Goal: Transaction & Acquisition: Book appointment/travel/reservation

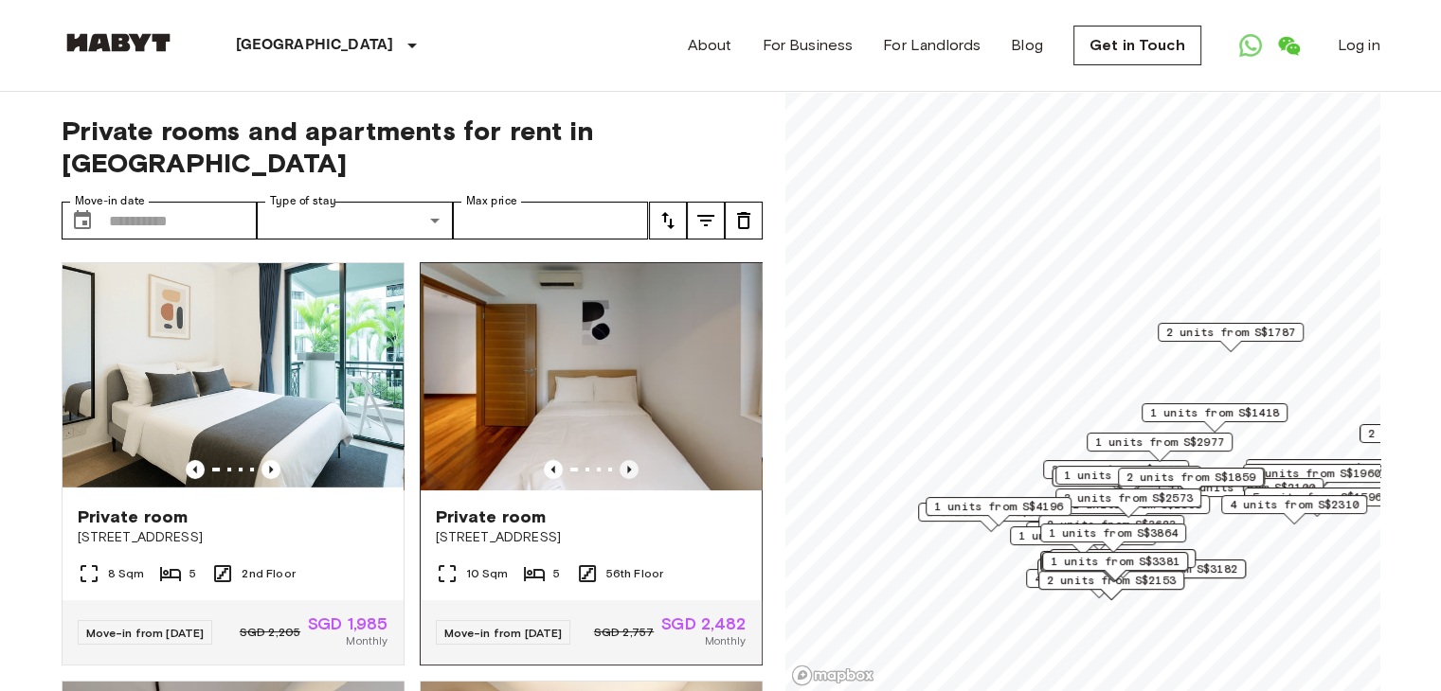
click at [622, 460] on icon "Previous image" at bounding box center [628, 469] width 19 height 19
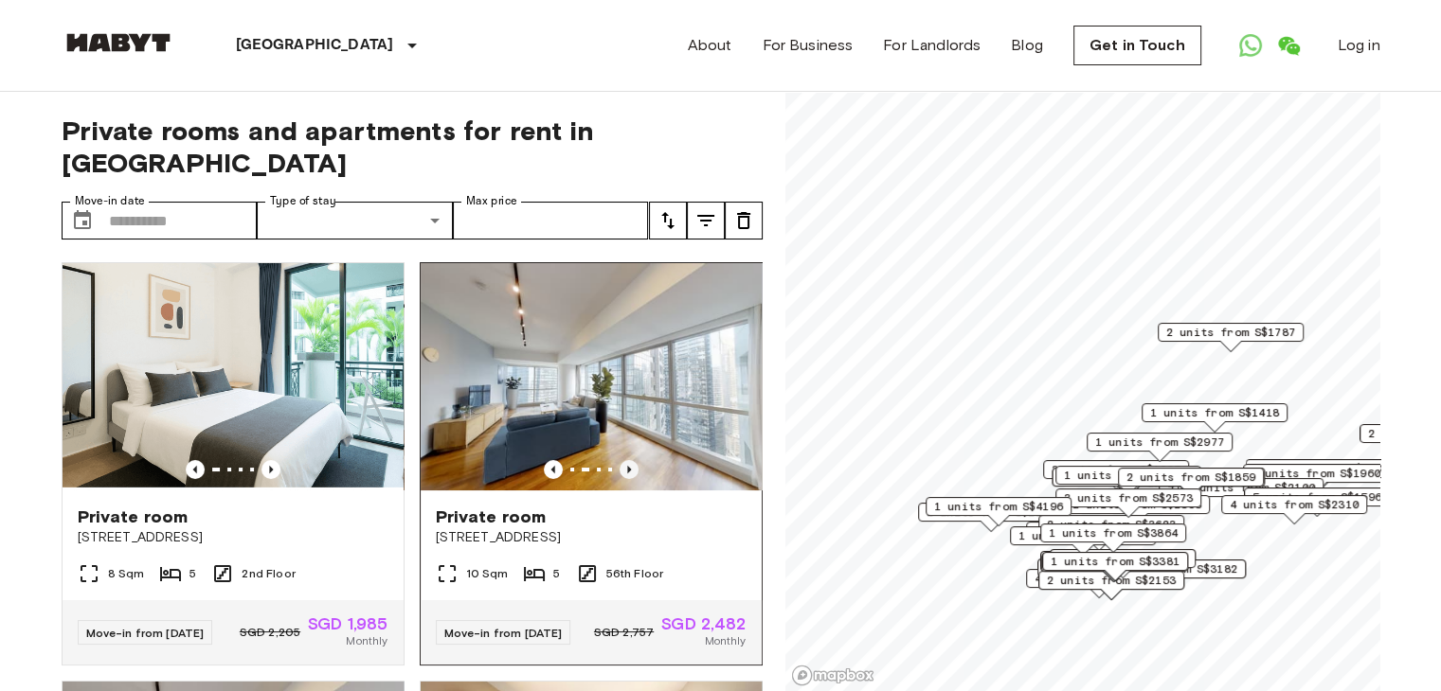
click at [622, 460] on icon "Previous image" at bounding box center [628, 469] width 19 height 19
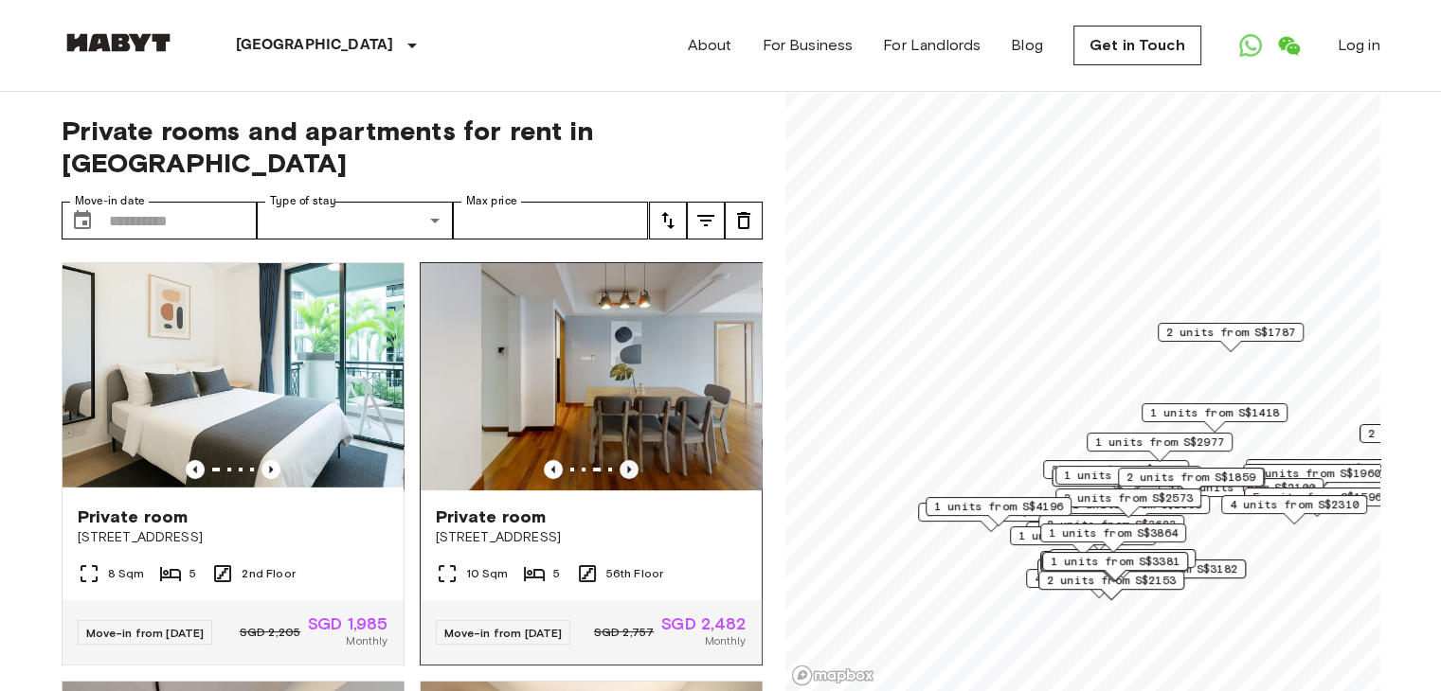
click at [622, 460] on icon "Previous image" at bounding box center [628, 469] width 19 height 19
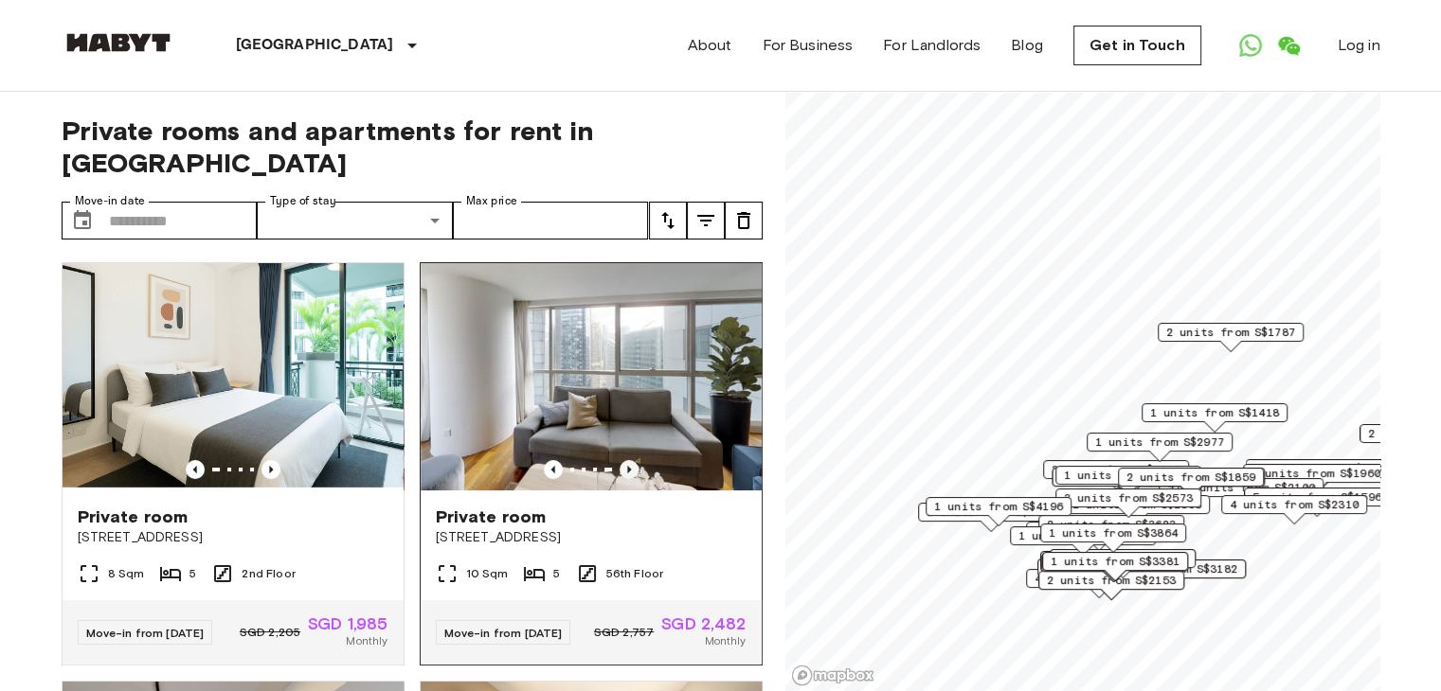
click at [622, 460] on icon "Previous image" at bounding box center [628, 469] width 19 height 19
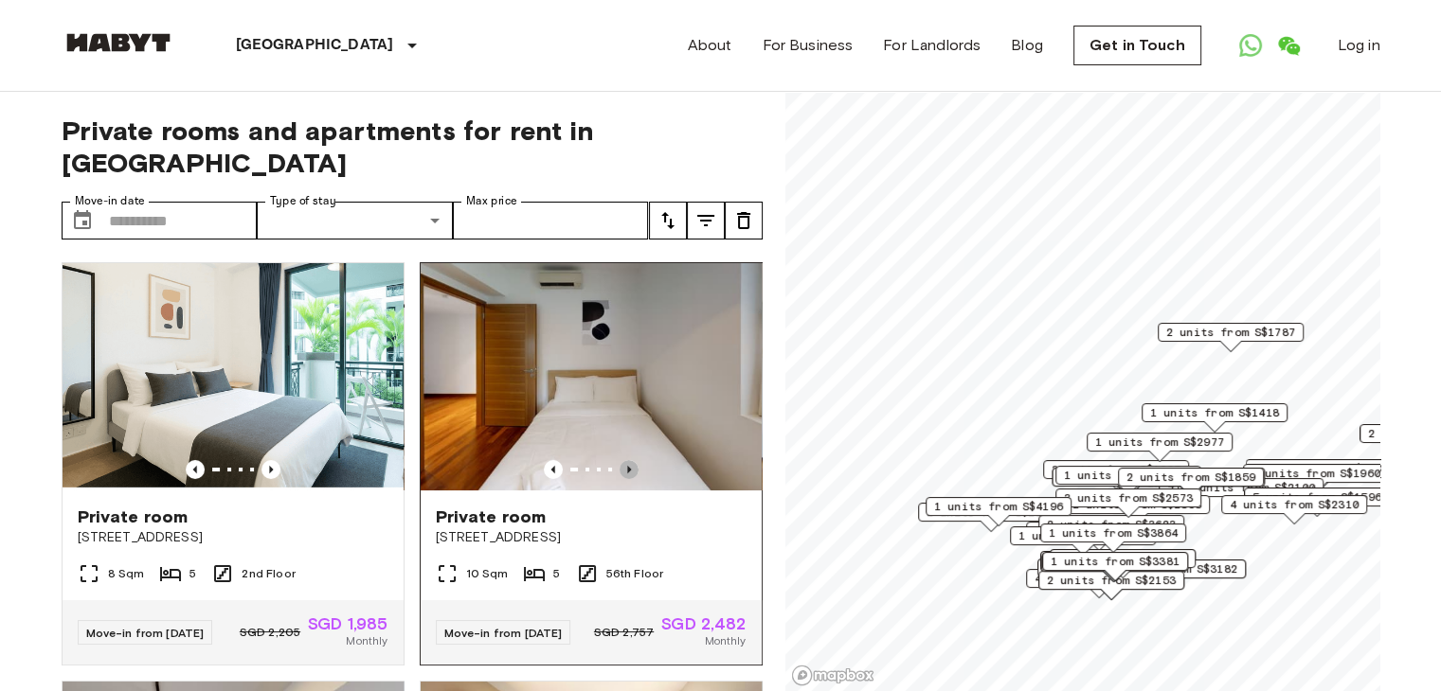
click at [622, 460] on icon "Previous image" at bounding box center [628, 469] width 19 height 19
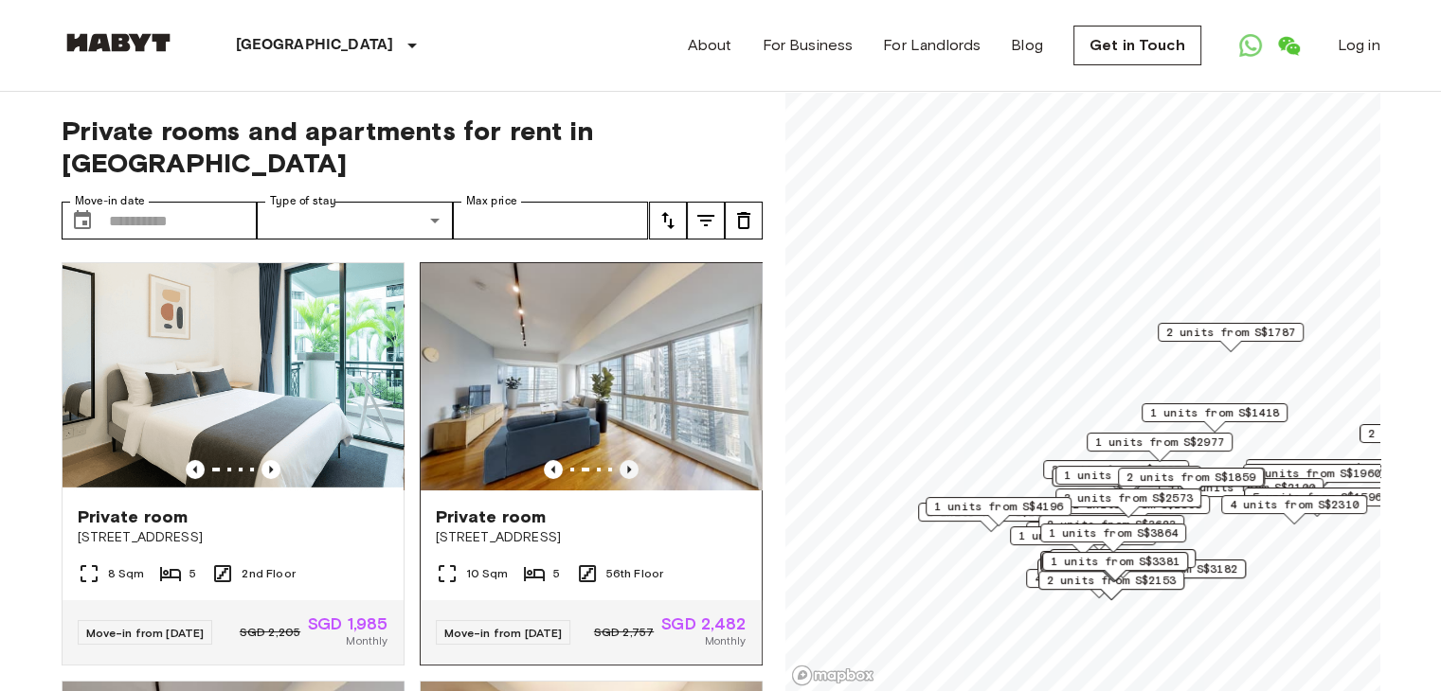
click at [622, 460] on icon "Previous image" at bounding box center [628, 469] width 19 height 19
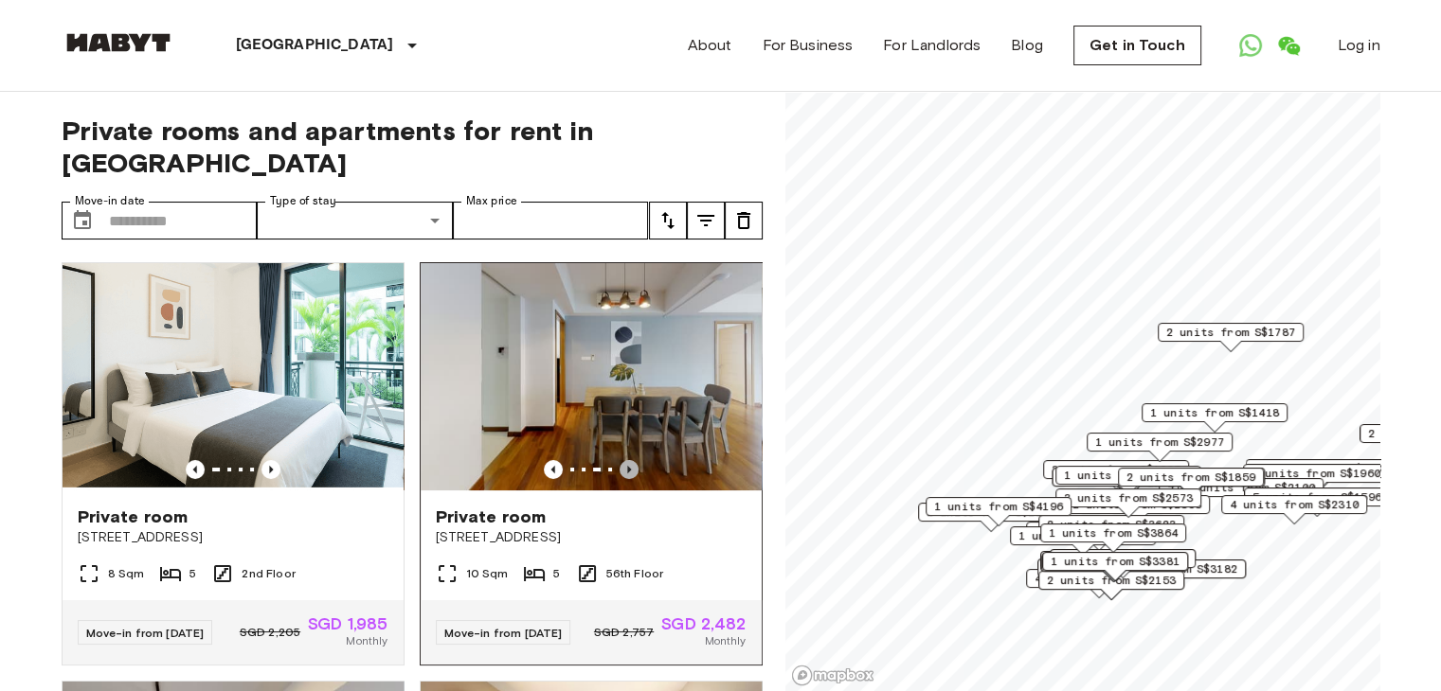
click at [622, 460] on icon "Previous image" at bounding box center [628, 469] width 19 height 19
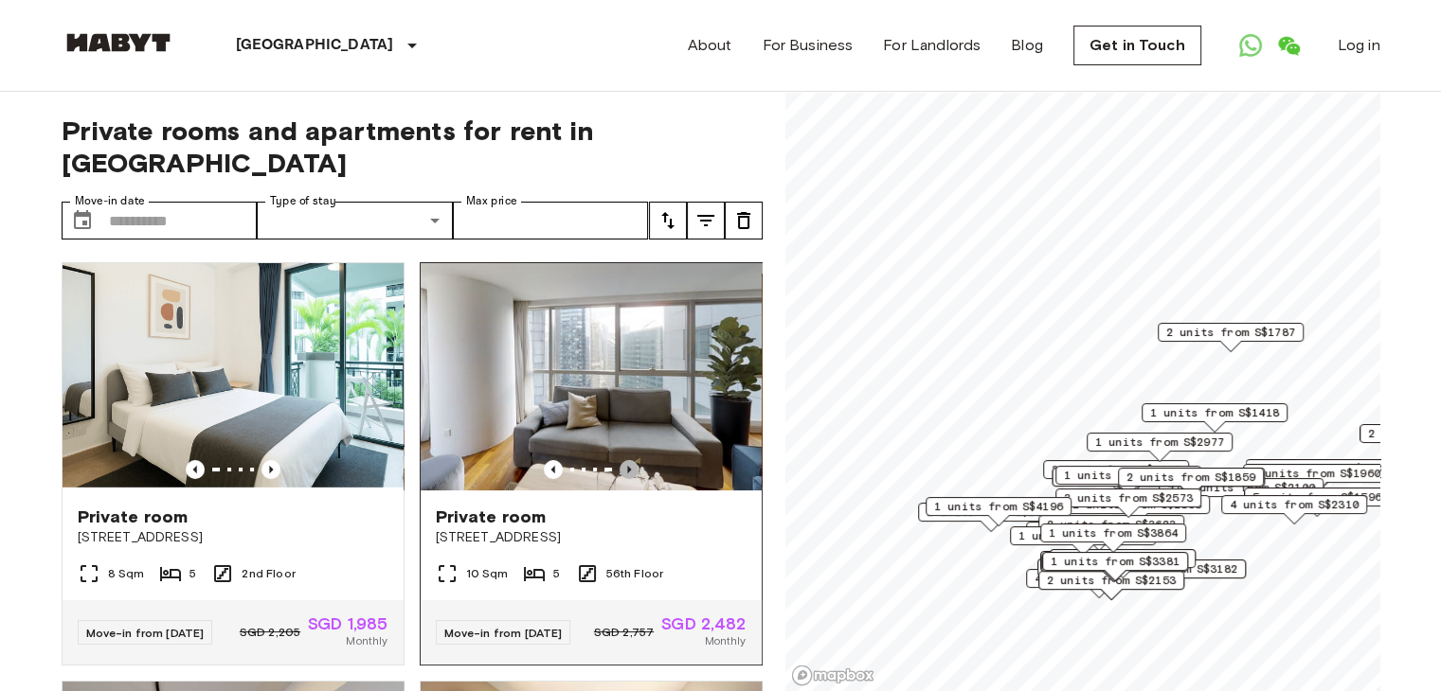
click at [622, 460] on icon "Previous image" at bounding box center [628, 469] width 19 height 19
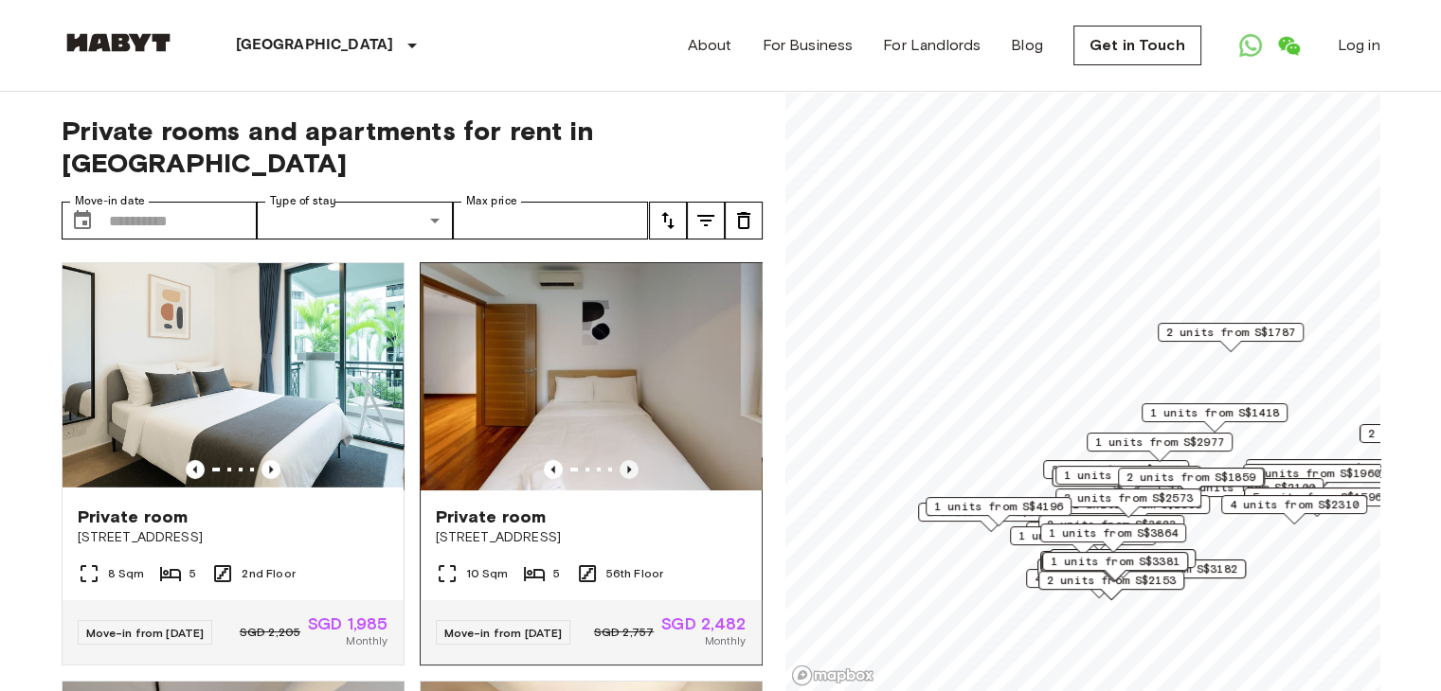
click at [626, 460] on icon "Previous image" at bounding box center [628, 469] width 19 height 19
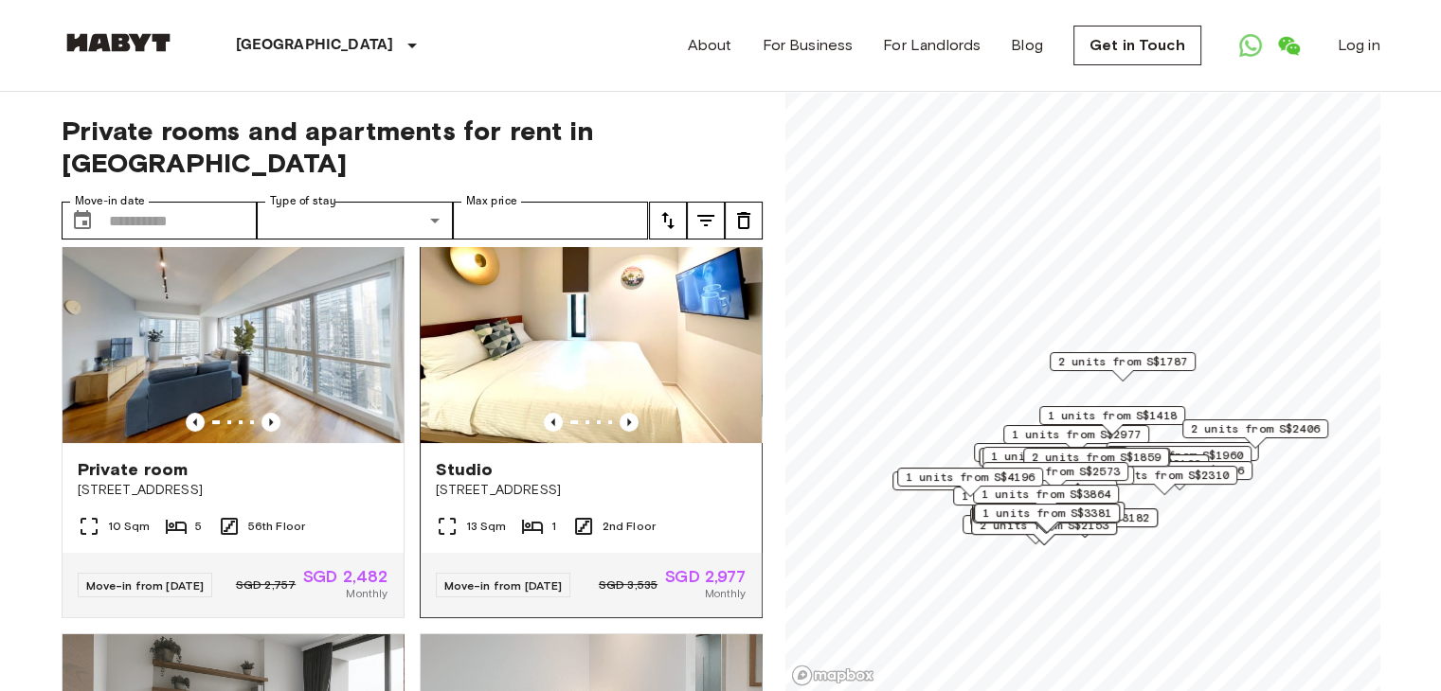
scroll to position [474, 0]
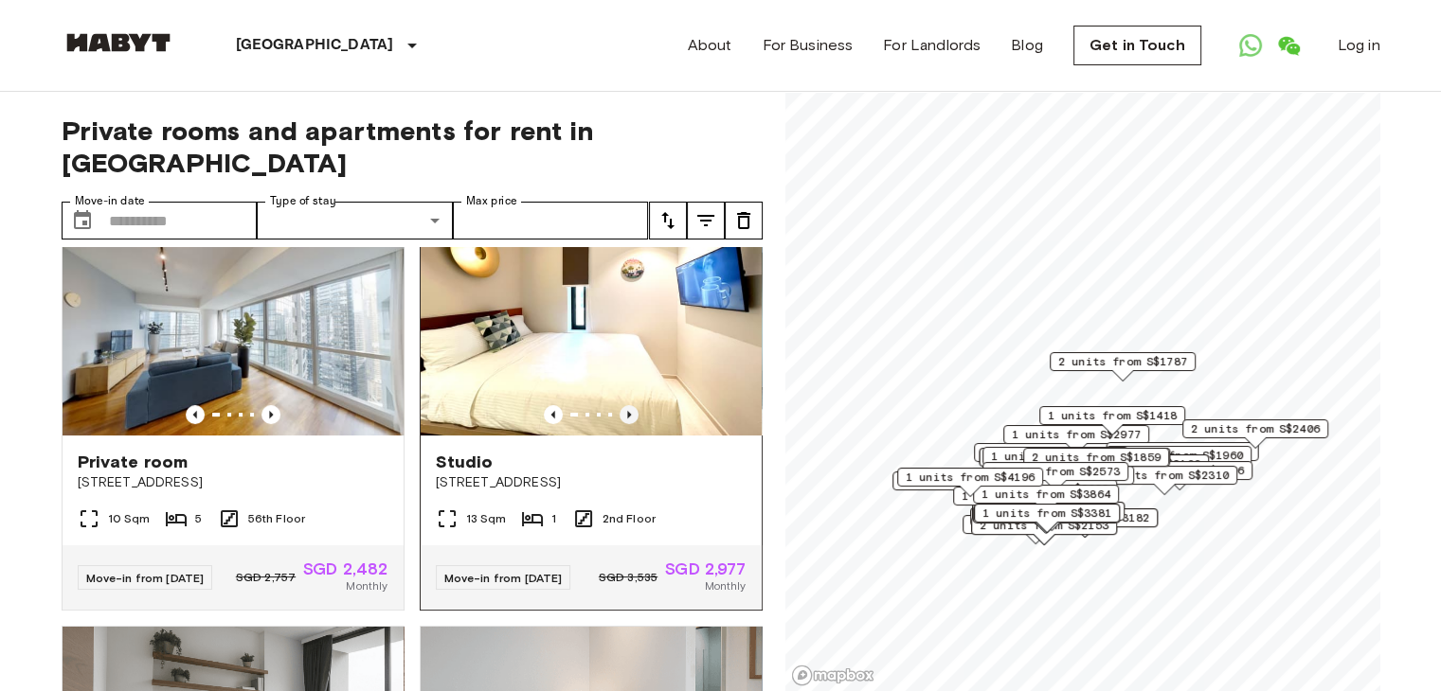
click at [619, 405] on icon "Previous image" at bounding box center [628, 414] width 19 height 19
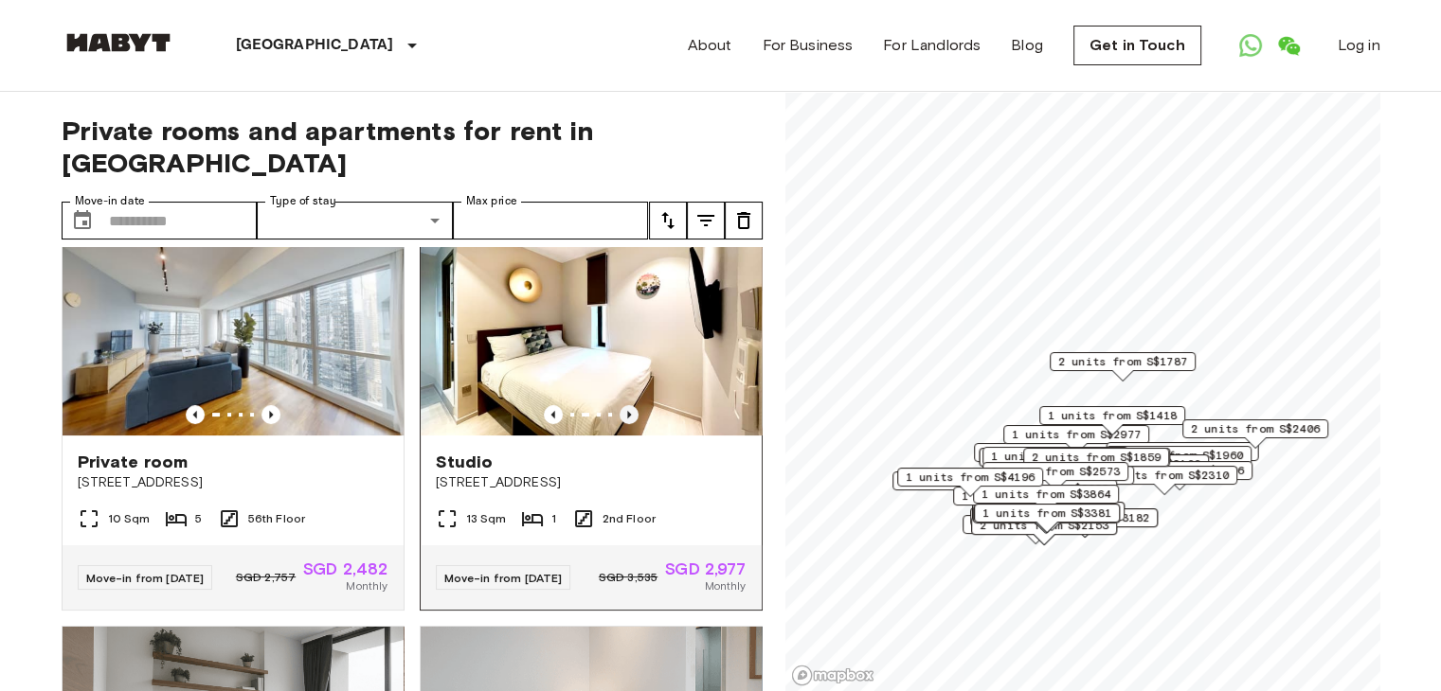
click at [619, 405] on icon "Previous image" at bounding box center [628, 414] width 19 height 19
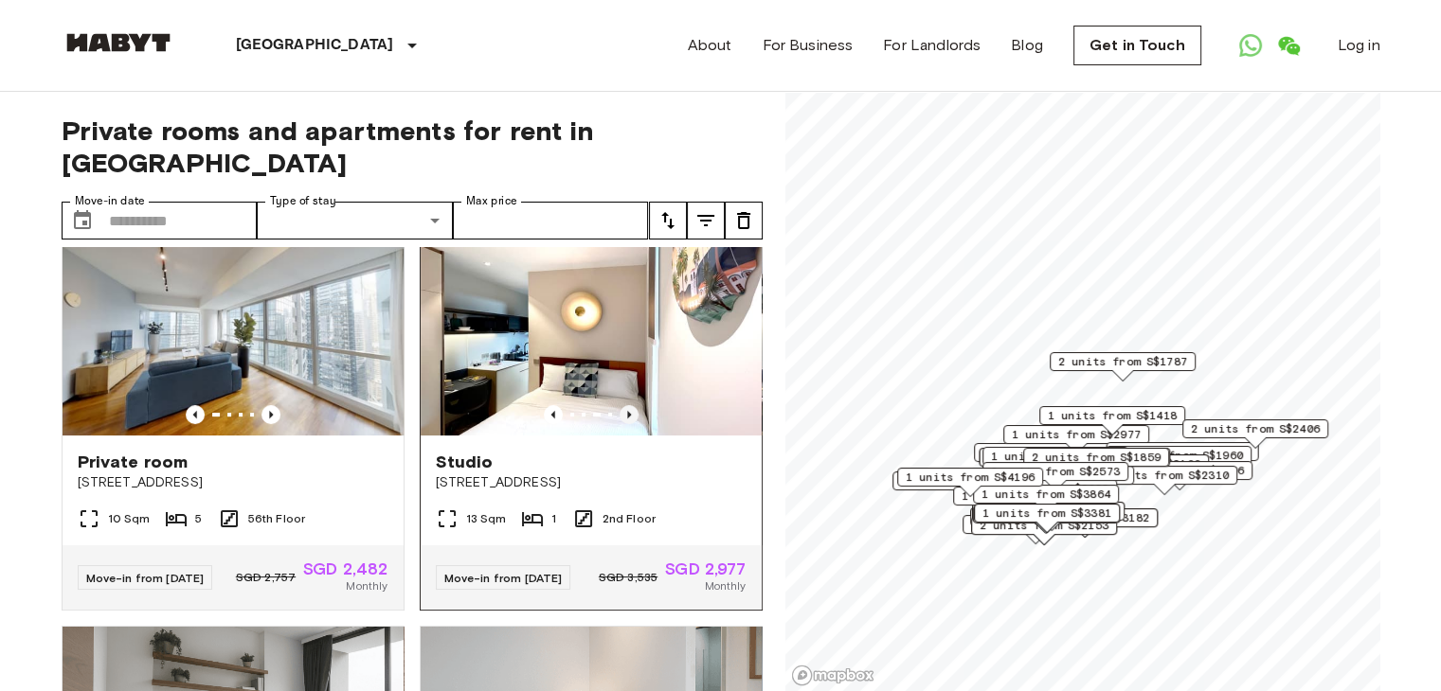
click at [619, 405] on icon "Previous image" at bounding box center [628, 414] width 19 height 19
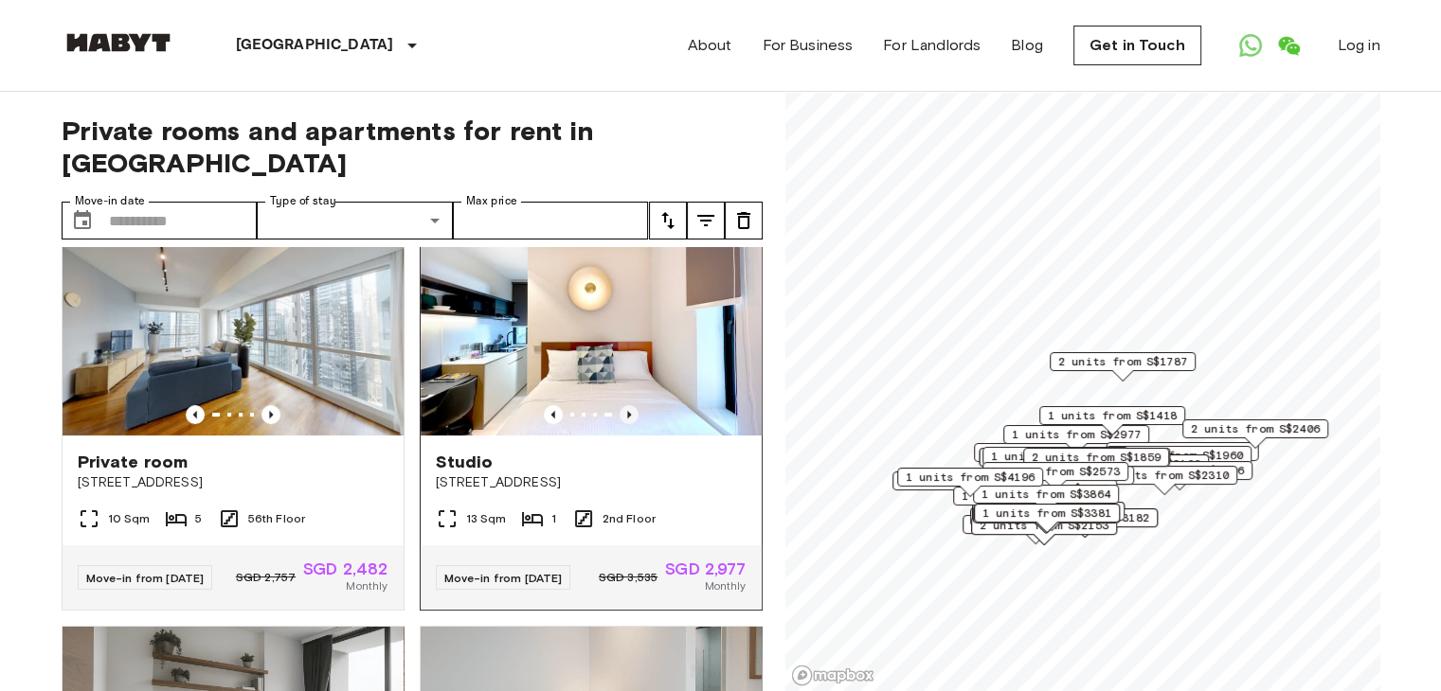
click at [619, 405] on icon "Previous image" at bounding box center [628, 414] width 19 height 19
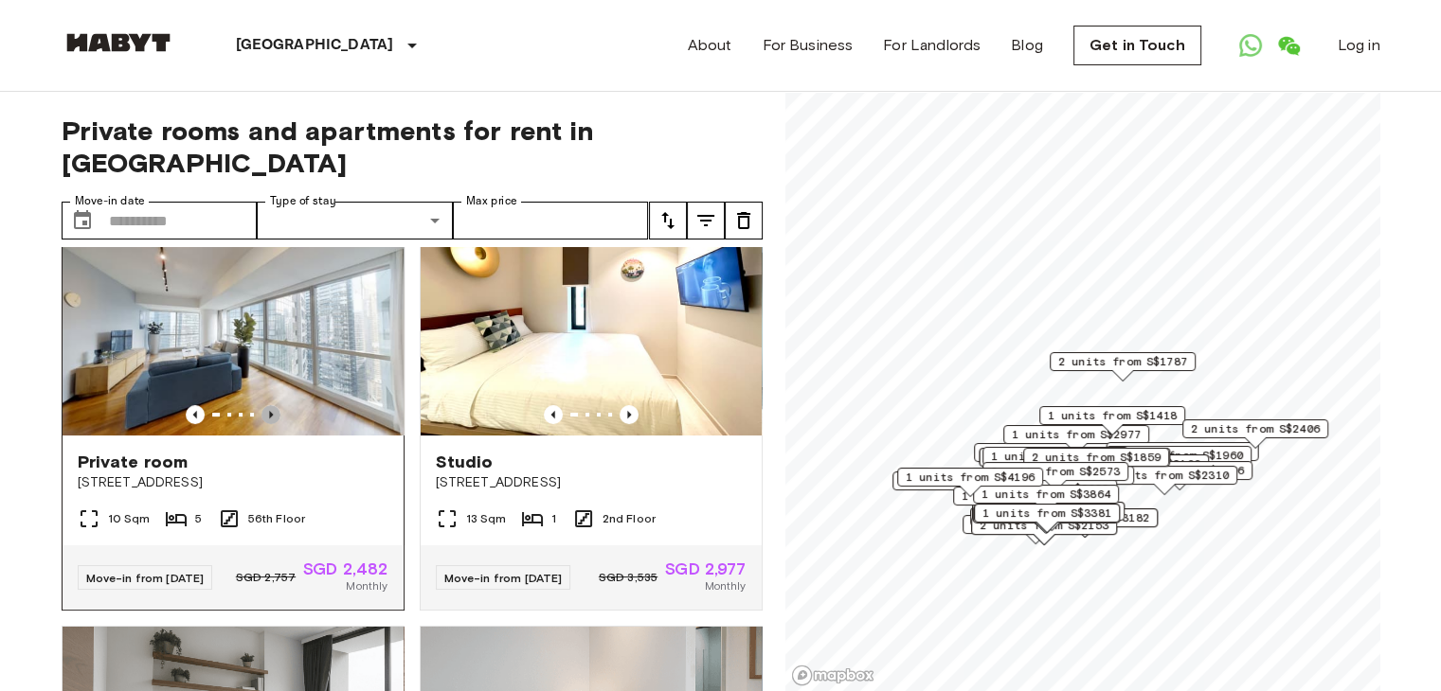
click at [269, 411] on icon "Previous image" at bounding box center [271, 415] width 4 height 8
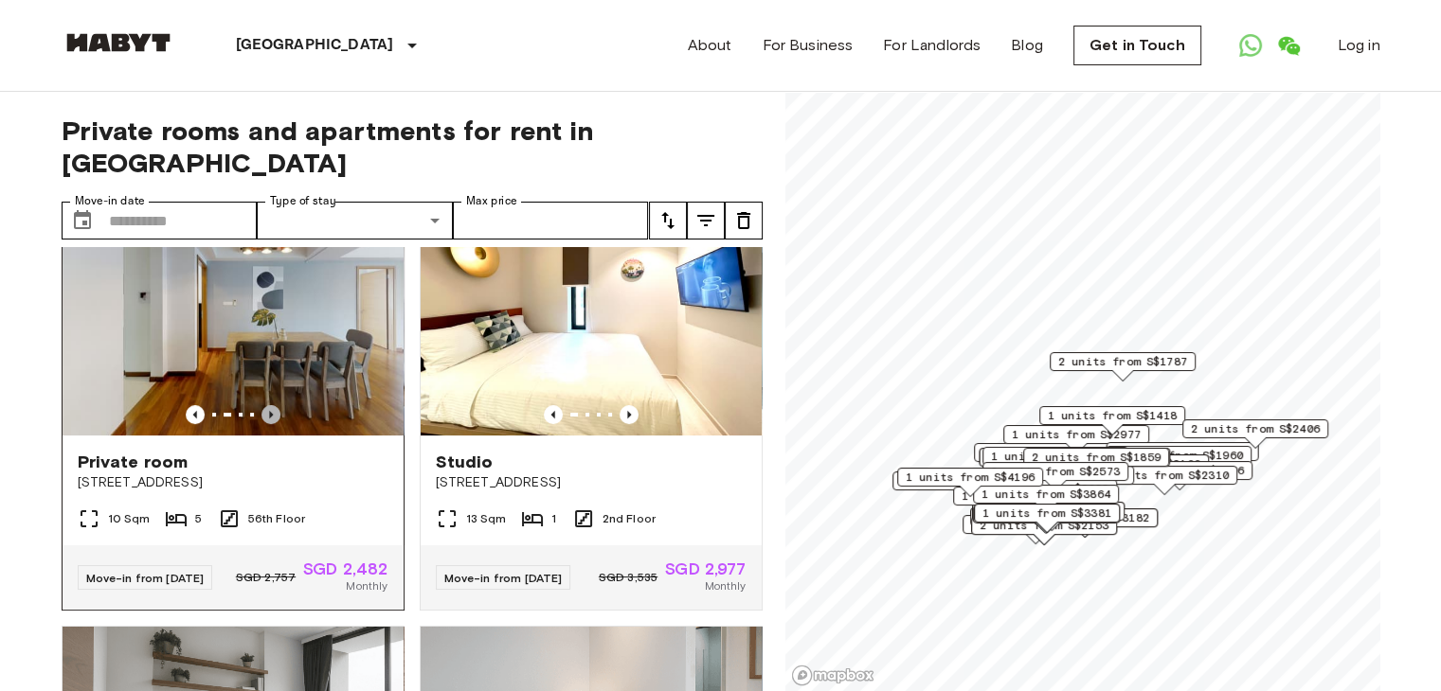
click at [269, 411] on icon "Previous image" at bounding box center [271, 415] width 4 height 8
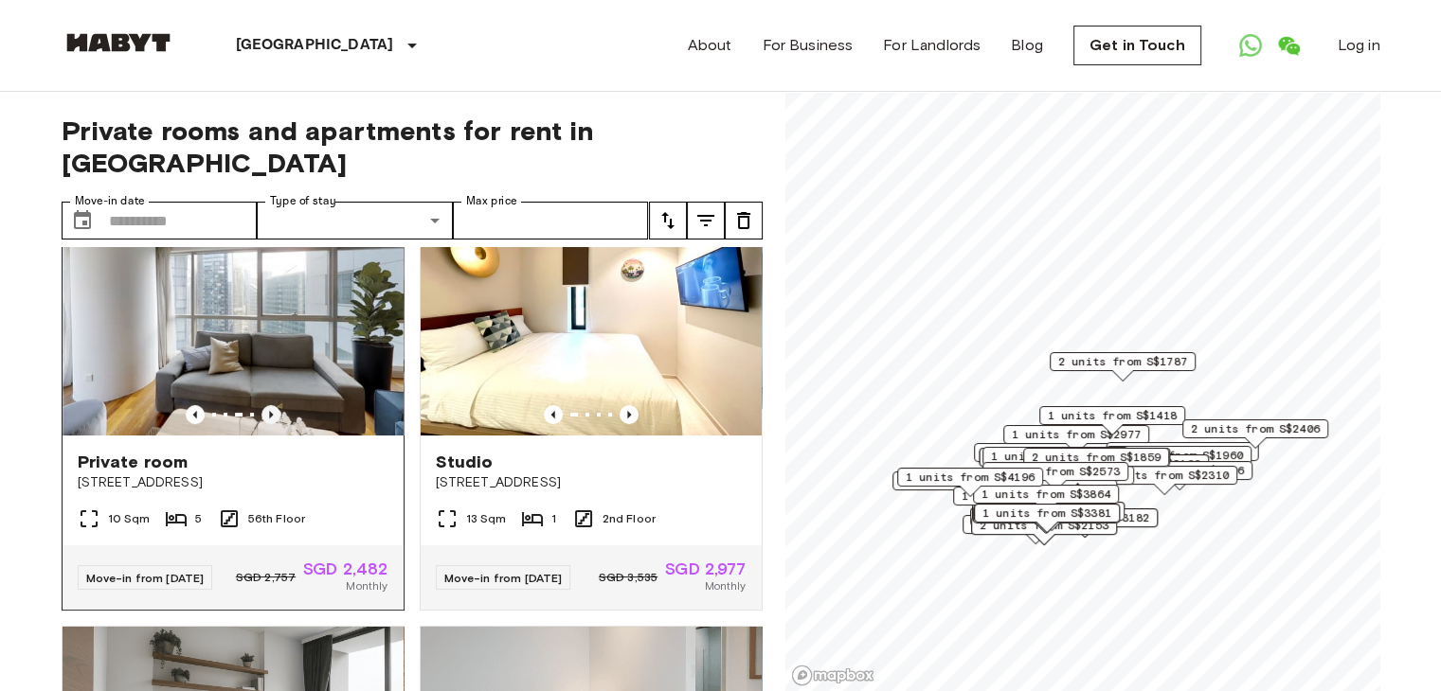
click at [269, 411] on icon "Previous image" at bounding box center [271, 415] width 4 height 8
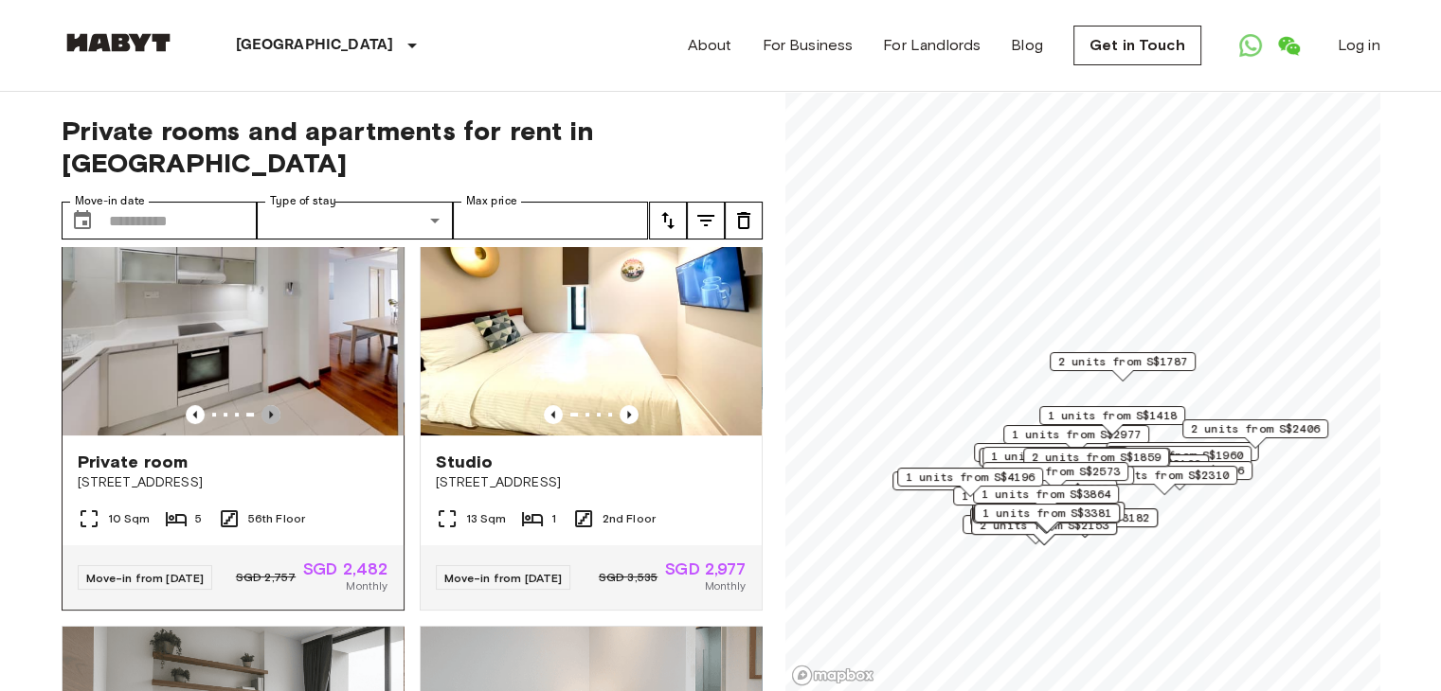
click at [269, 411] on icon "Previous image" at bounding box center [271, 415] width 4 height 8
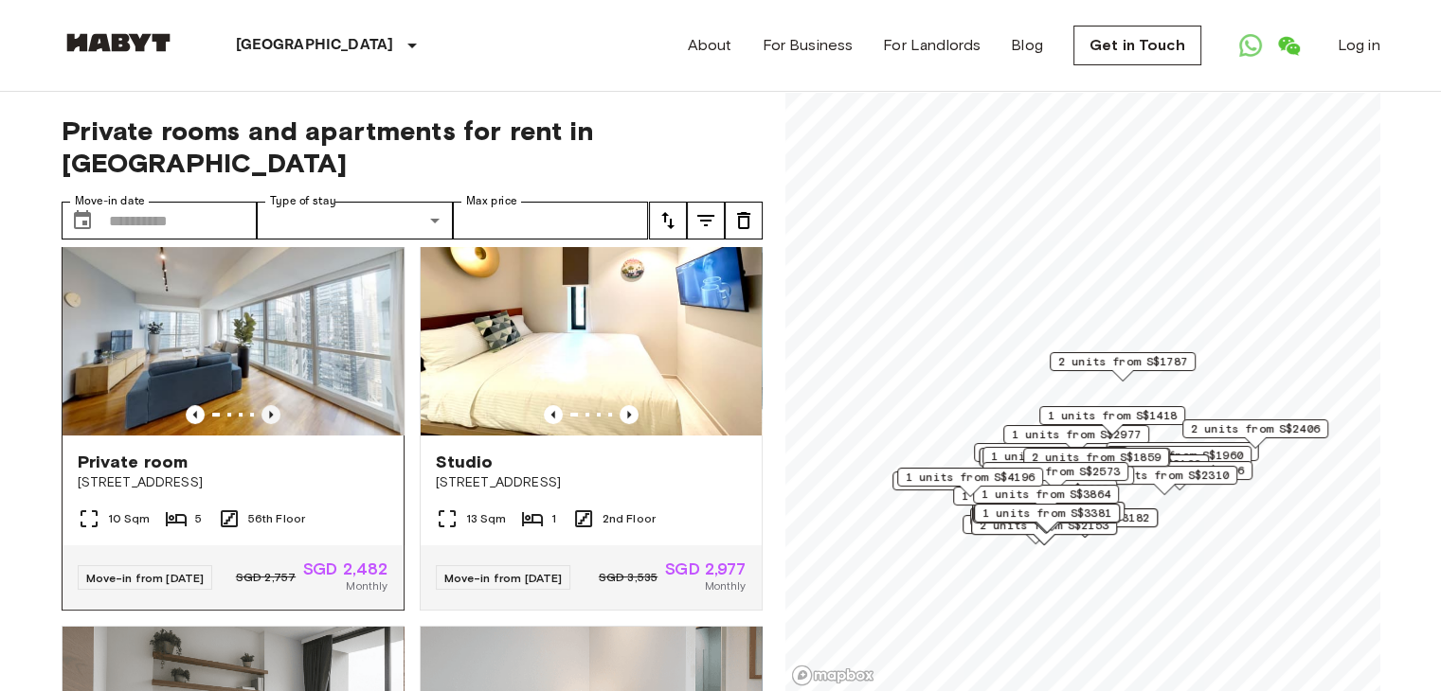
click at [269, 411] on icon "Previous image" at bounding box center [271, 415] width 4 height 8
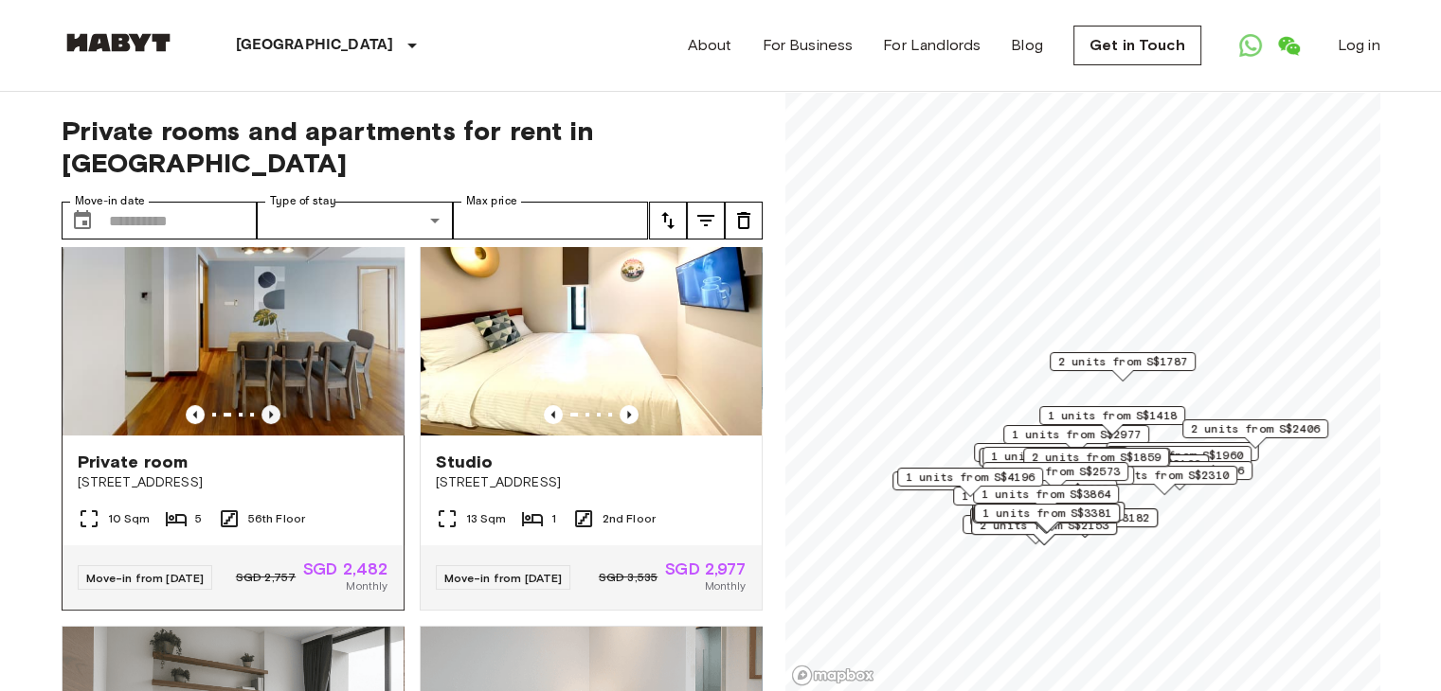
click at [269, 411] on icon "Previous image" at bounding box center [271, 415] width 4 height 8
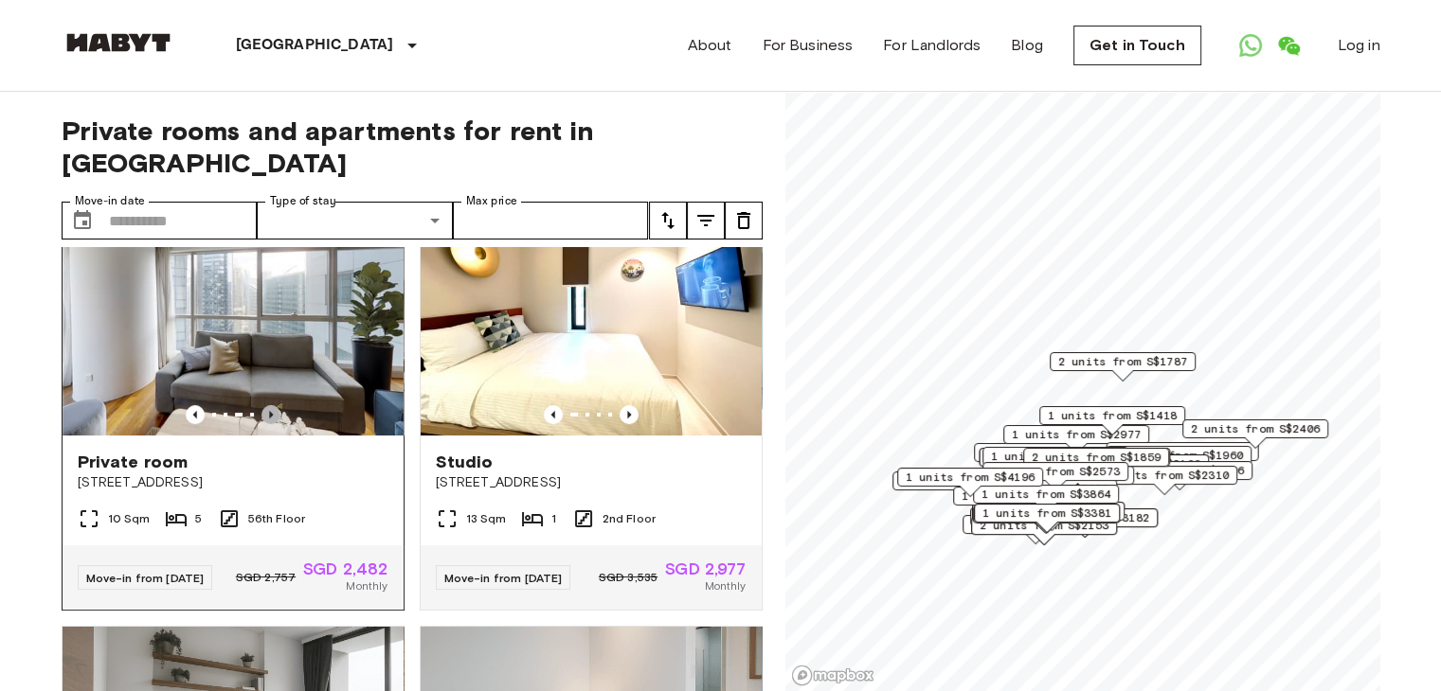
click at [269, 411] on icon "Previous image" at bounding box center [271, 415] width 4 height 8
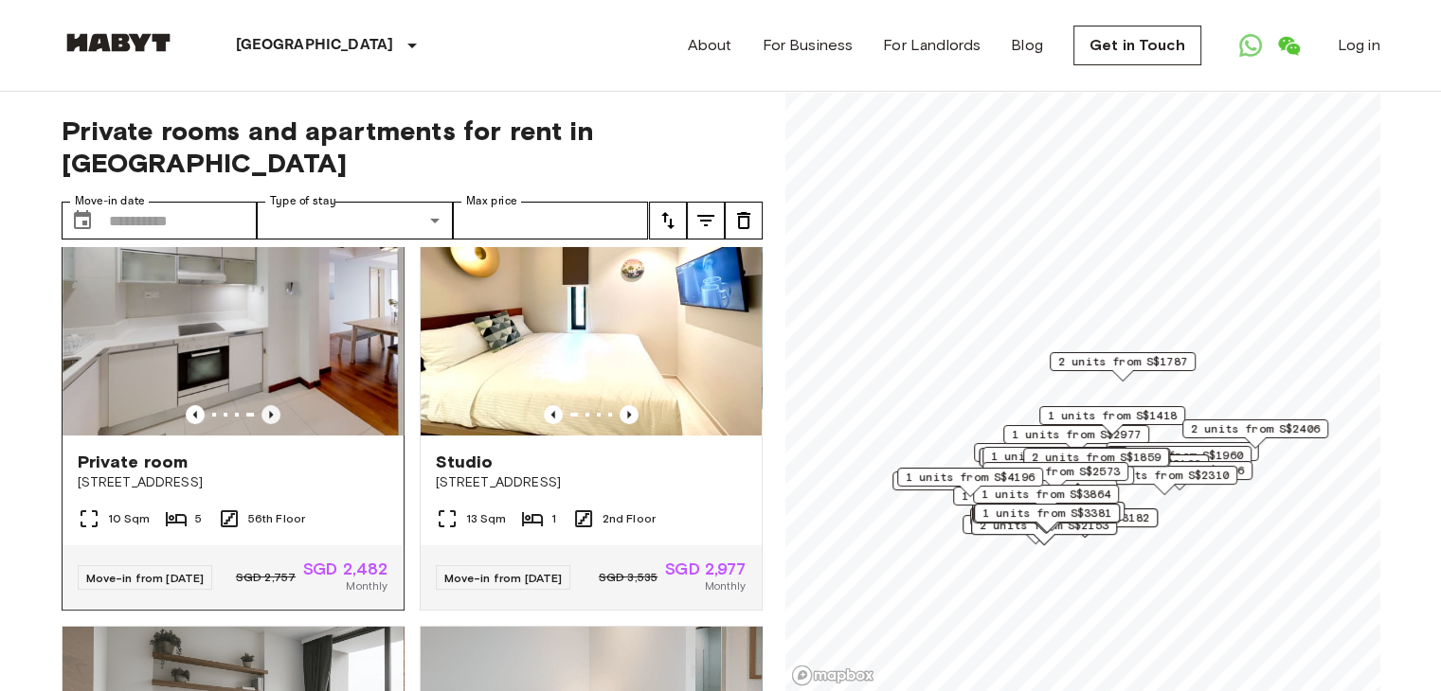
click at [269, 411] on icon "Previous image" at bounding box center [271, 415] width 4 height 8
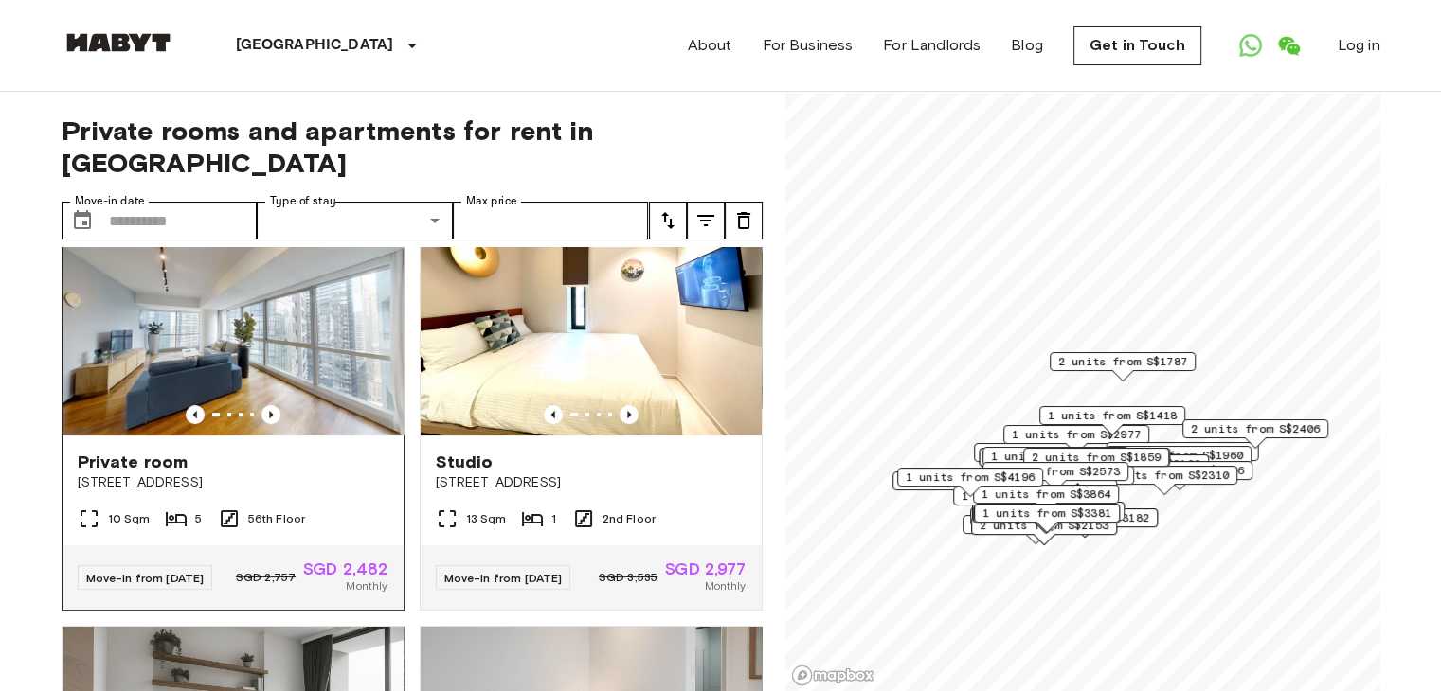
click at [316, 342] on img at bounding box center [233, 321] width 341 height 227
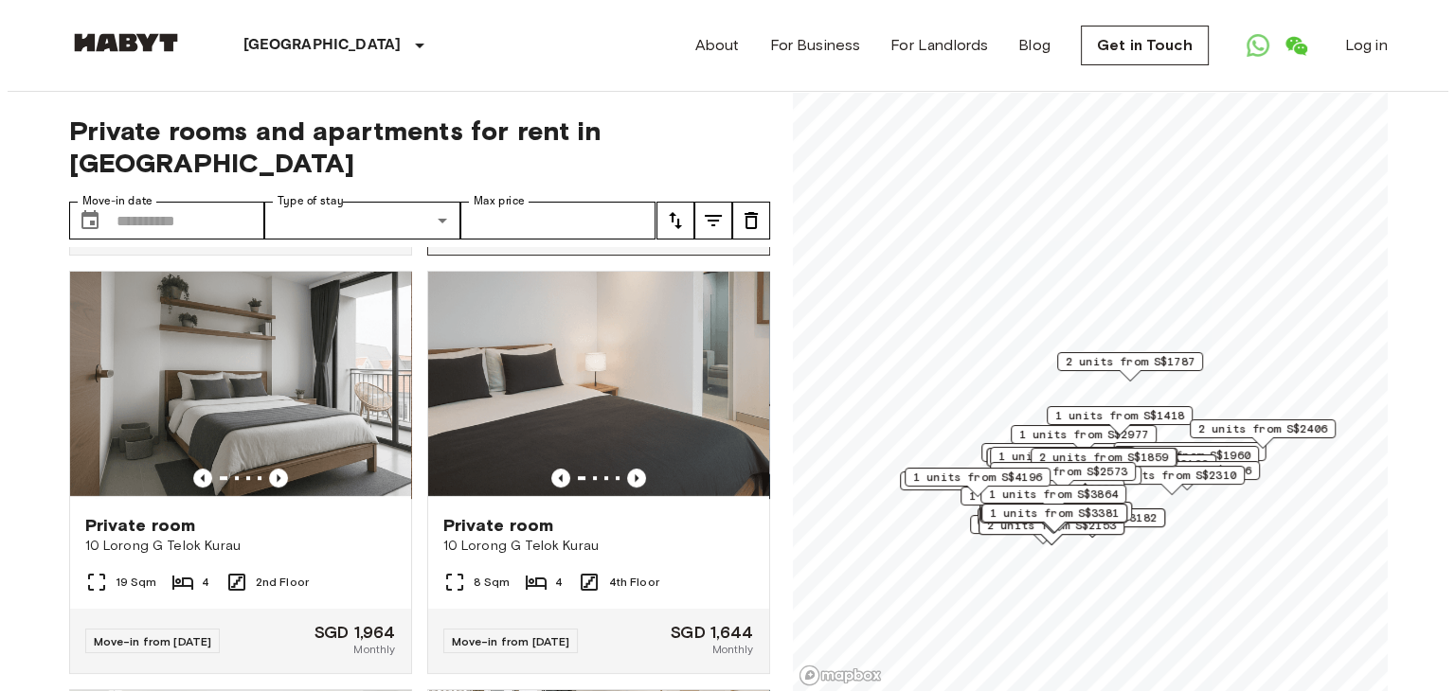
scroll to position [852, 0]
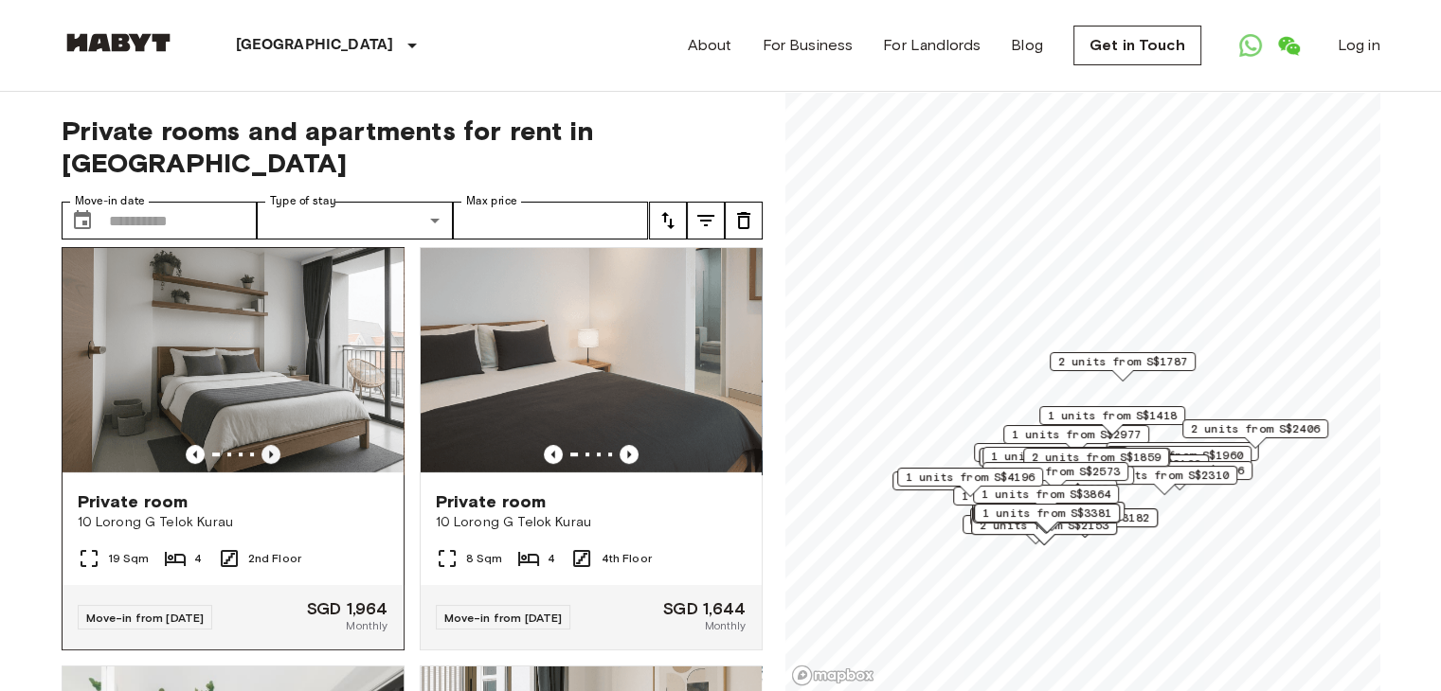
click at [269, 458] on icon "Previous image" at bounding box center [271, 455] width 4 height 8
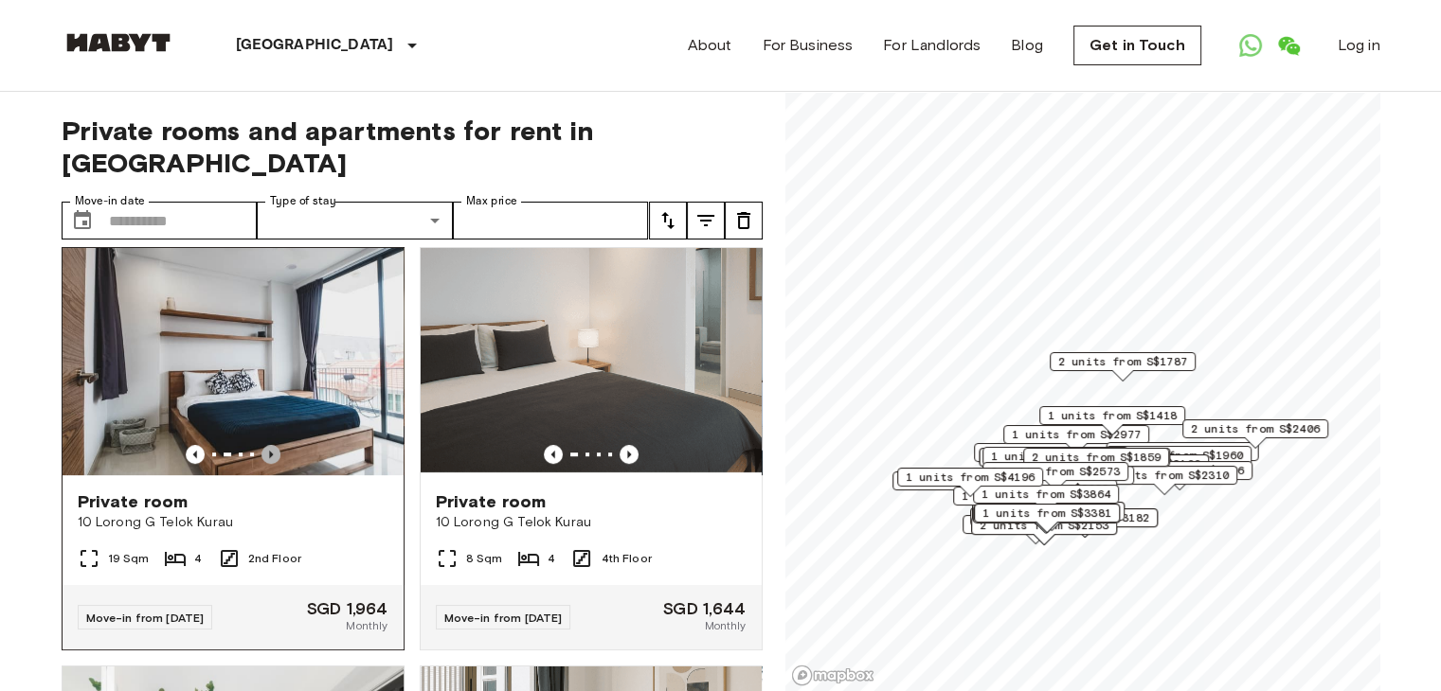
click at [269, 458] on icon "Previous image" at bounding box center [271, 455] width 4 height 8
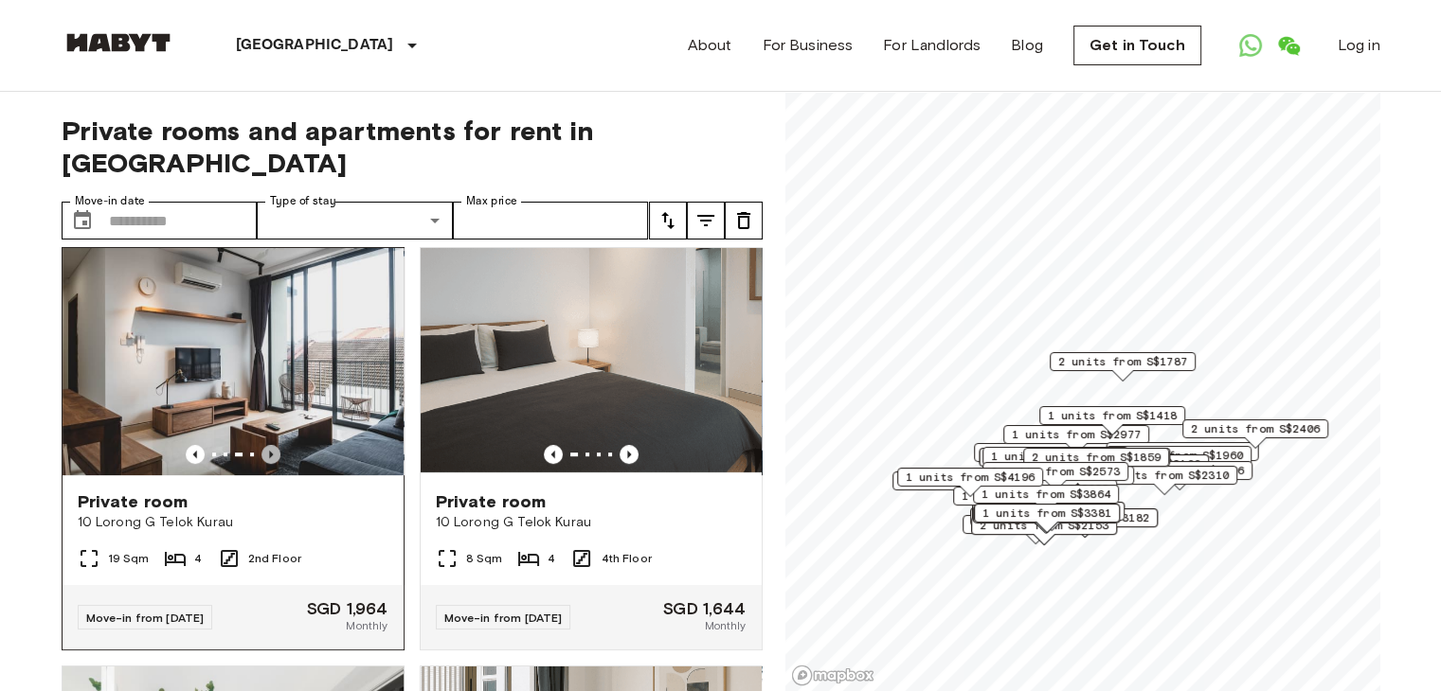
click at [269, 458] on icon "Previous image" at bounding box center [271, 455] width 4 height 8
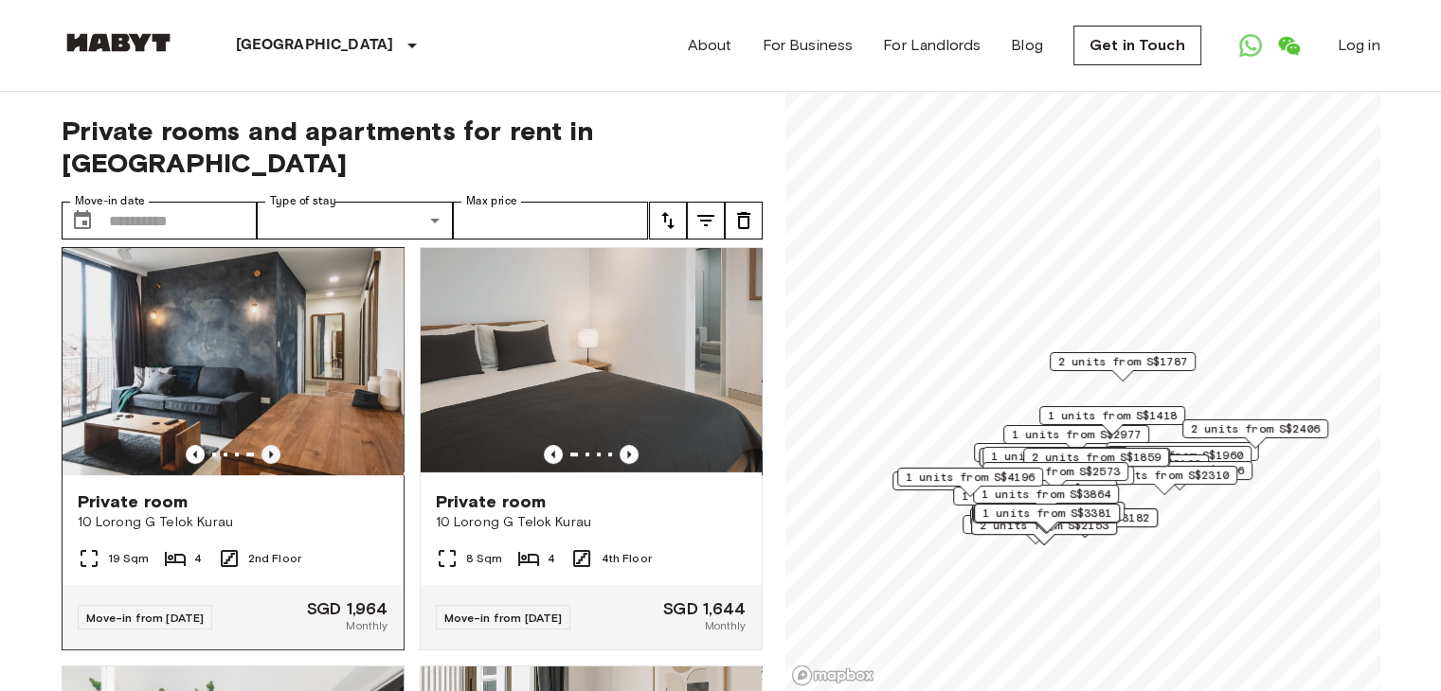
click at [269, 458] on icon "Previous image" at bounding box center [271, 455] width 4 height 8
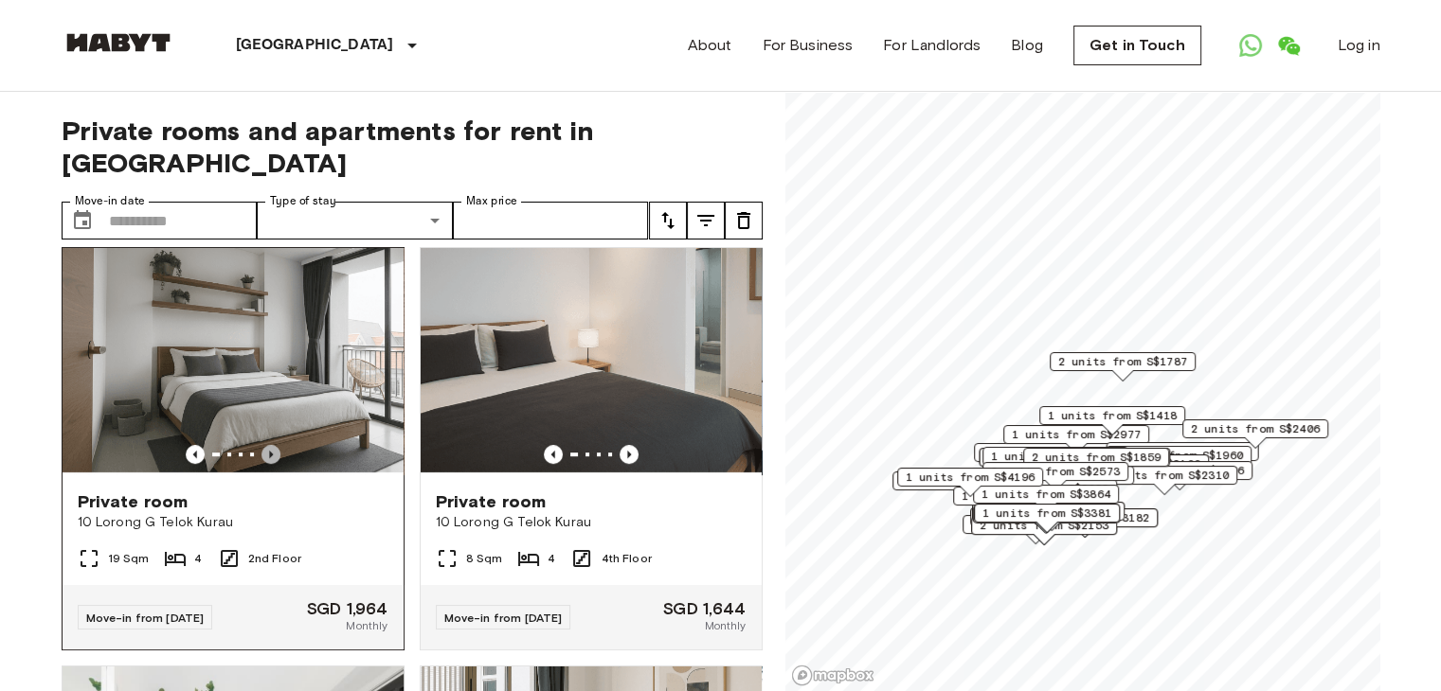
click at [269, 458] on icon "Previous image" at bounding box center [271, 455] width 4 height 8
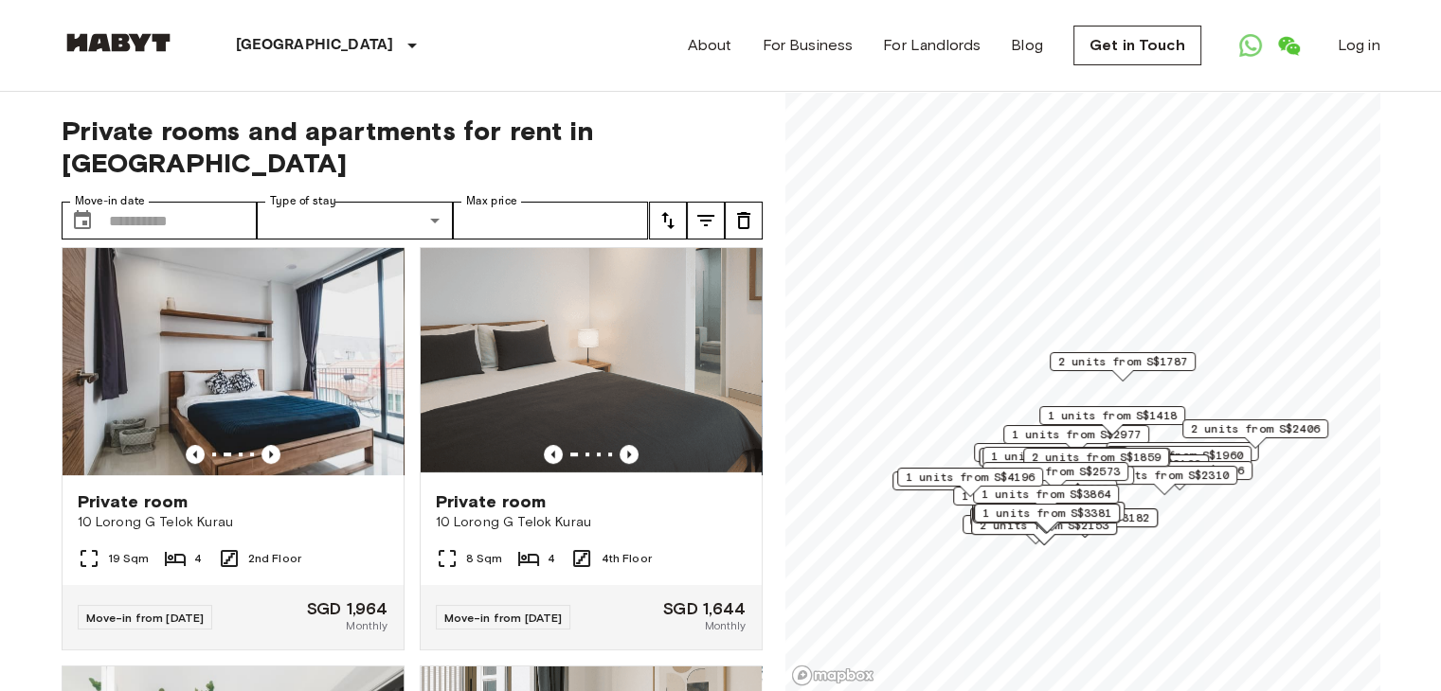
click at [697, 209] on icon "tune" at bounding box center [705, 220] width 23 height 23
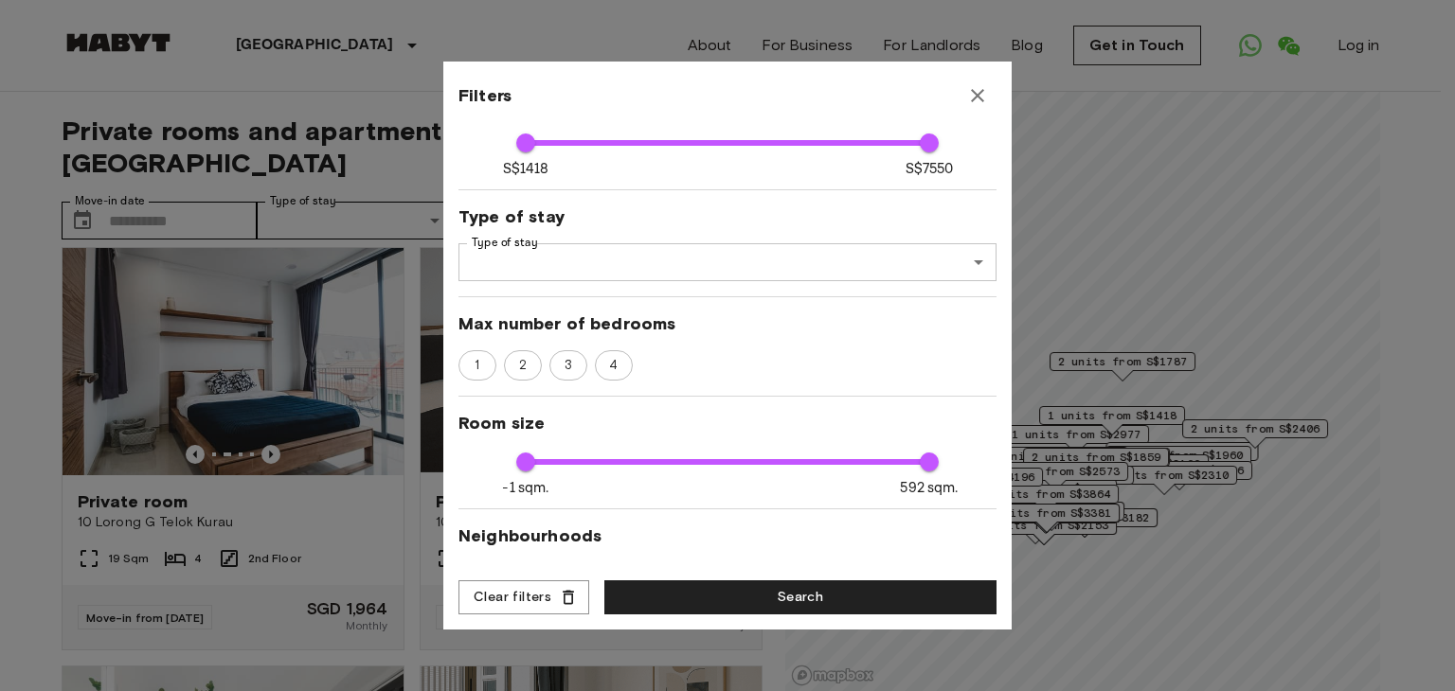
scroll to position [0, 0]
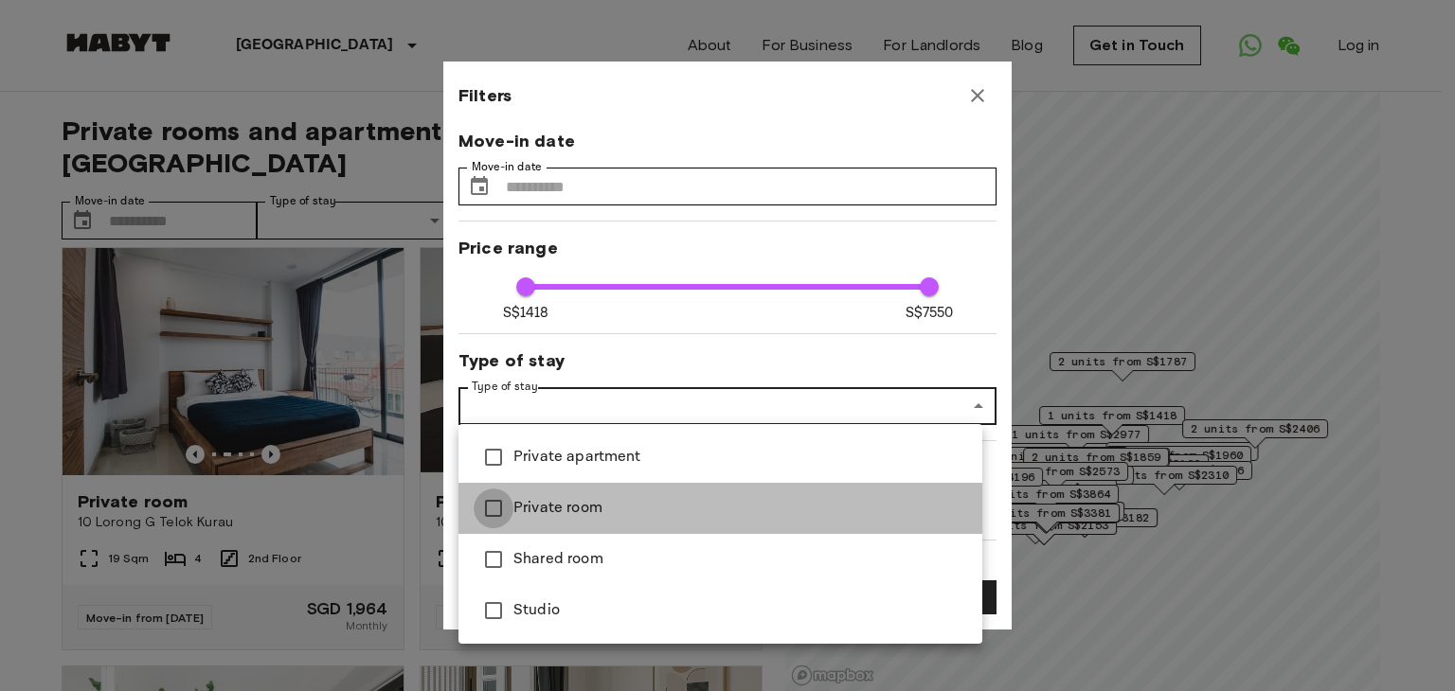
type input "****"
type input "**********"
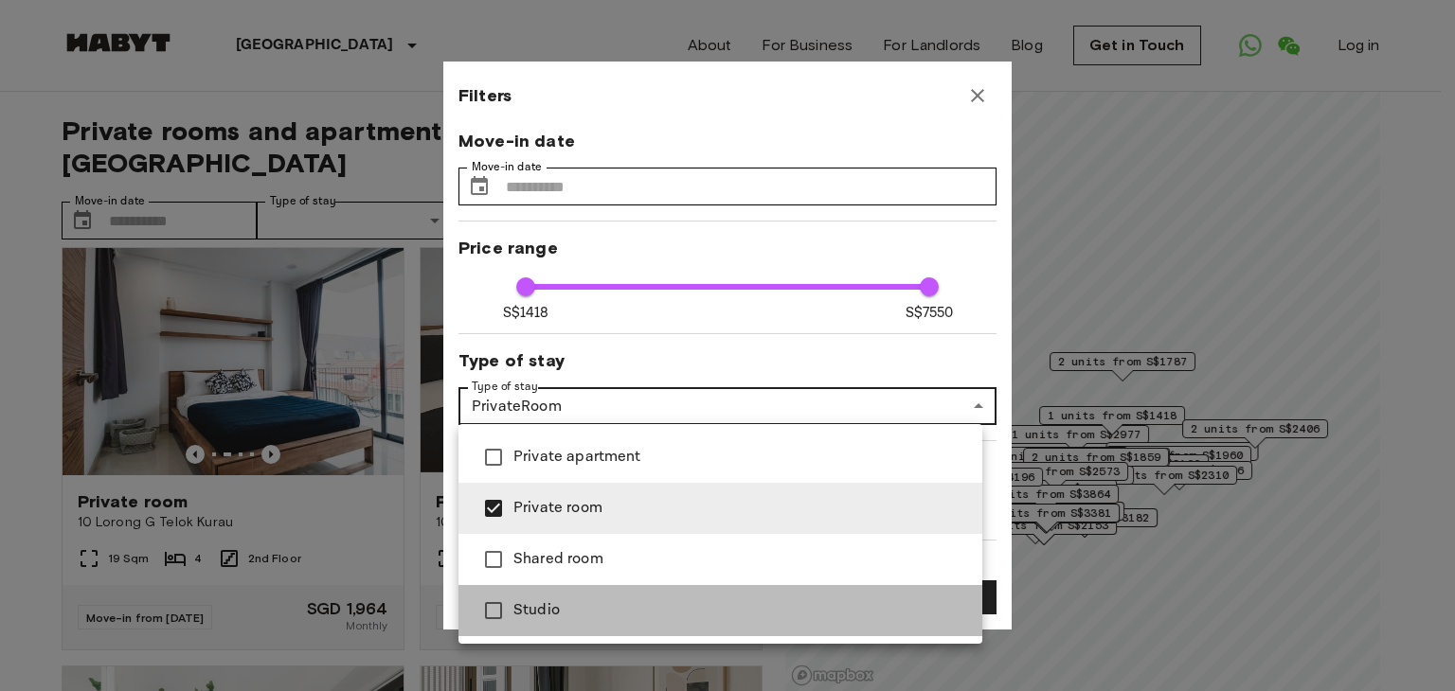
click at [544, 611] on span "Studio" at bounding box center [740, 611] width 454 height 23
type input "****"
type input "**********"
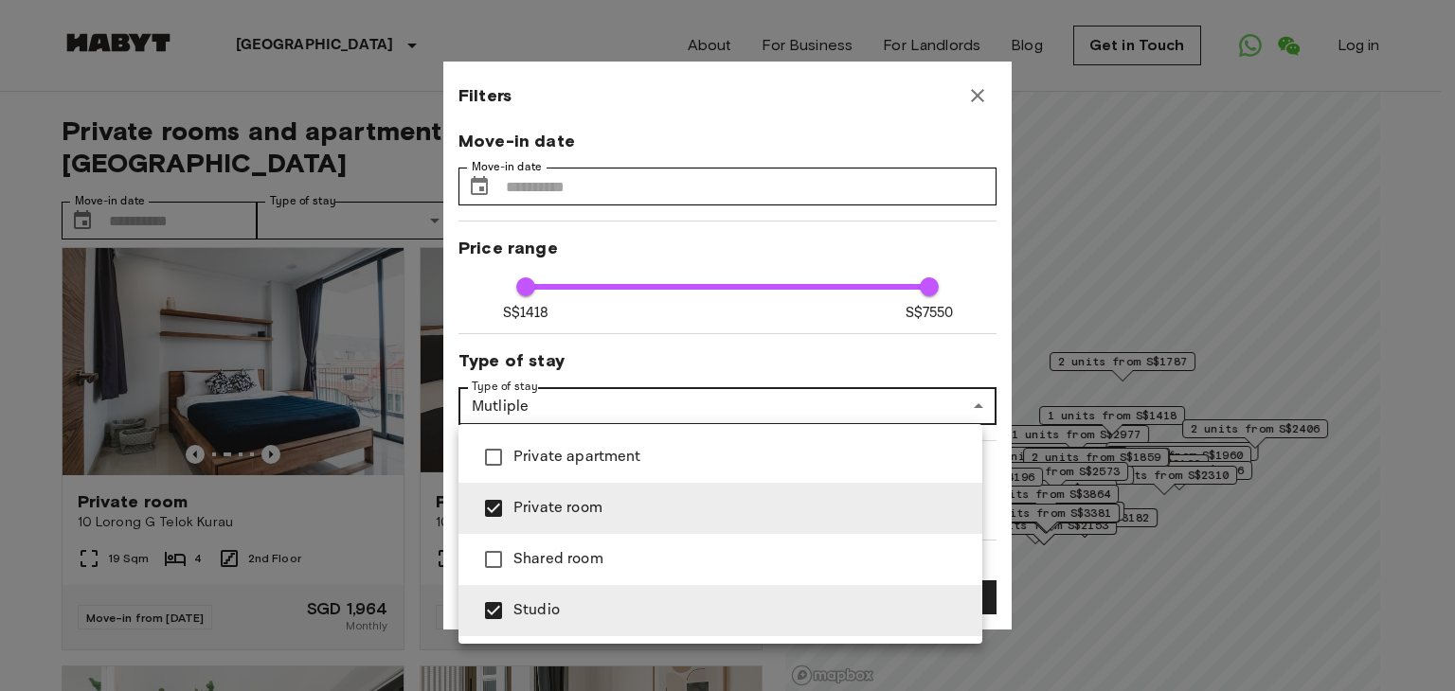
click at [565, 474] on li "Private apartment" at bounding box center [720, 457] width 524 height 51
type input "****"
type input "**********"
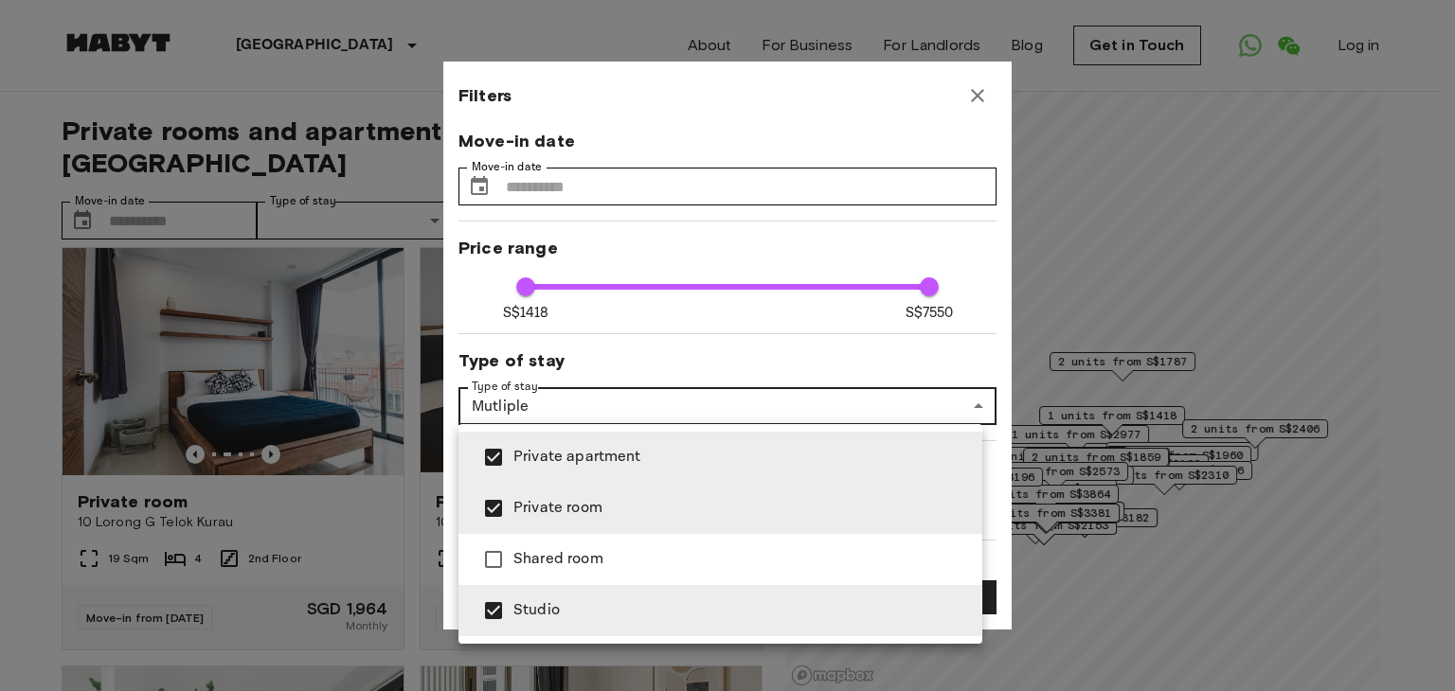
drag, startPoint x: 922, startPoint y: 285, endPoint x: 768, endPoint y: 292, distance: 153.6
click at [768, 292] on div at bounding box center [727, 345] width 1455 height 691
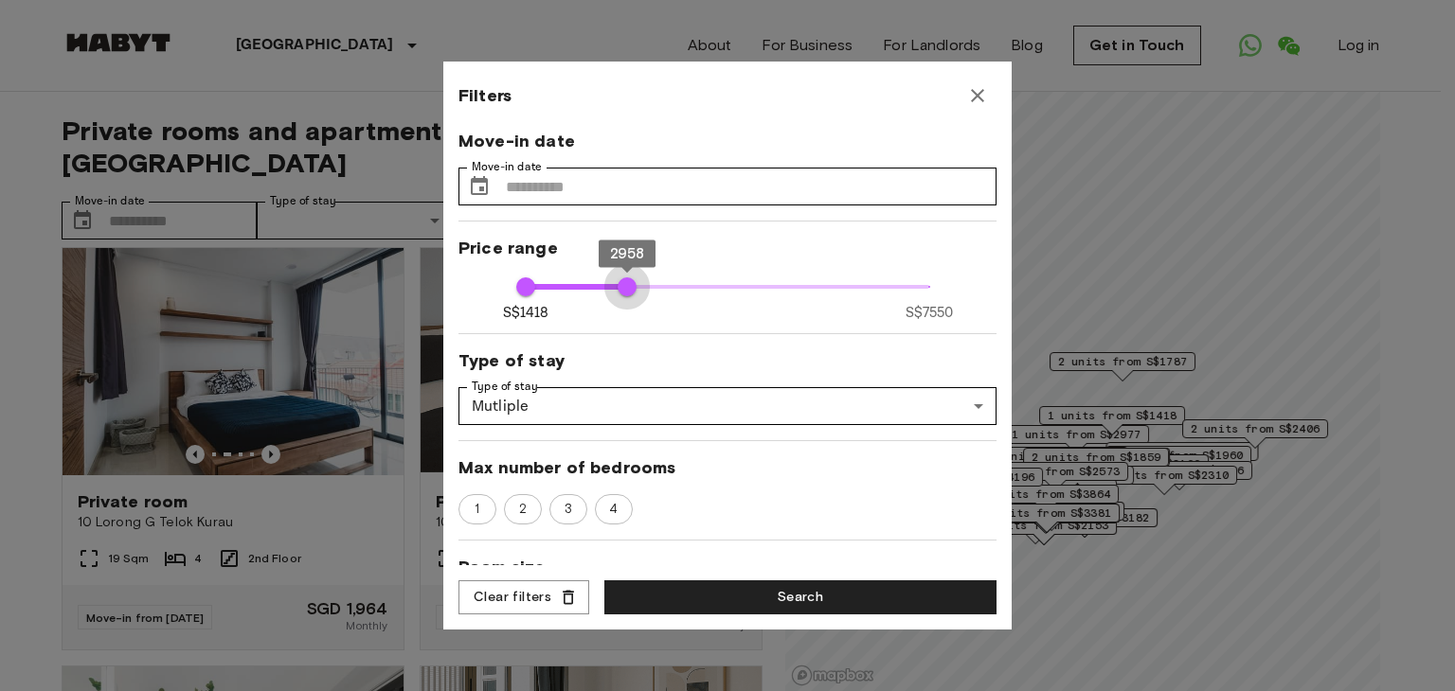
type input "****"
drag, startPoint x: 917, startPoint y: 286, endPoint x: 627, endPoint y: 297, distance: 290.1
click at [627, 296] on span "3028" at bounding box center [631, 287] width 19 height 19
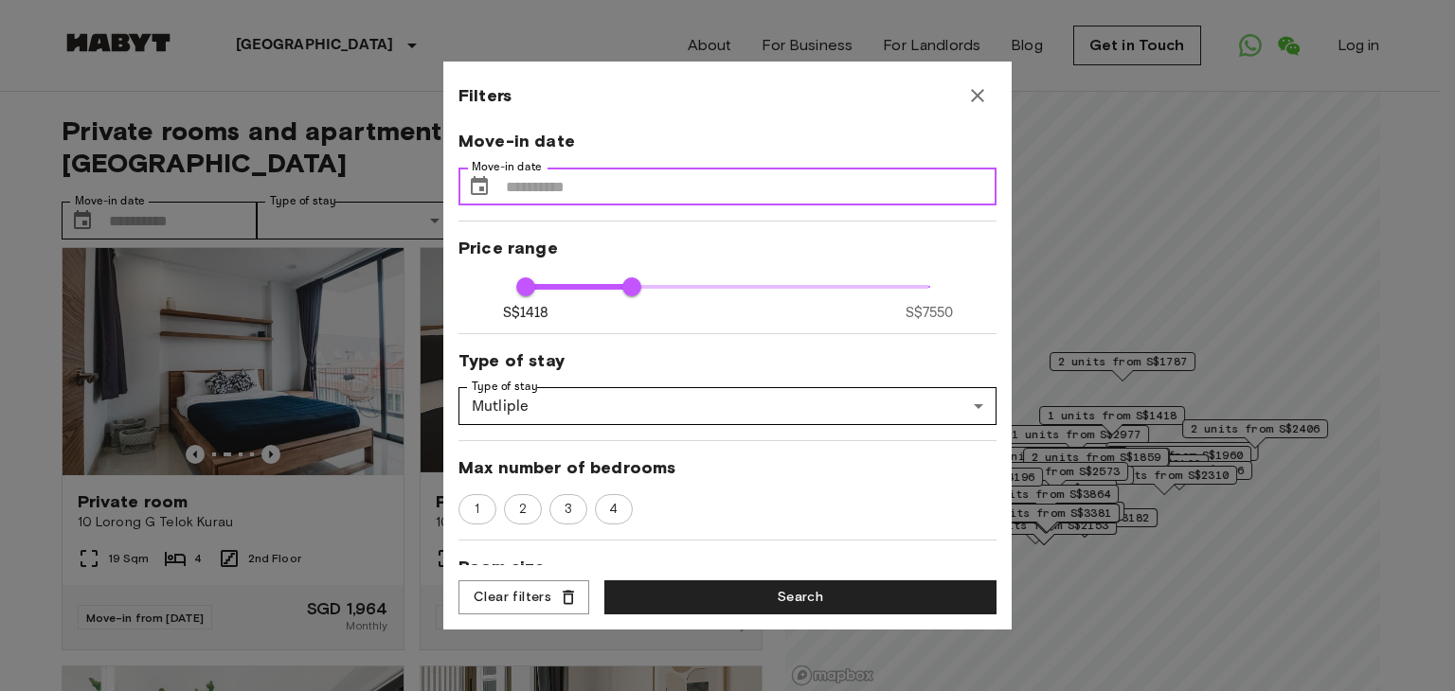
click at [630, 187] on input "Move-in date" at bounding box center [751, 187] width 491 height 38
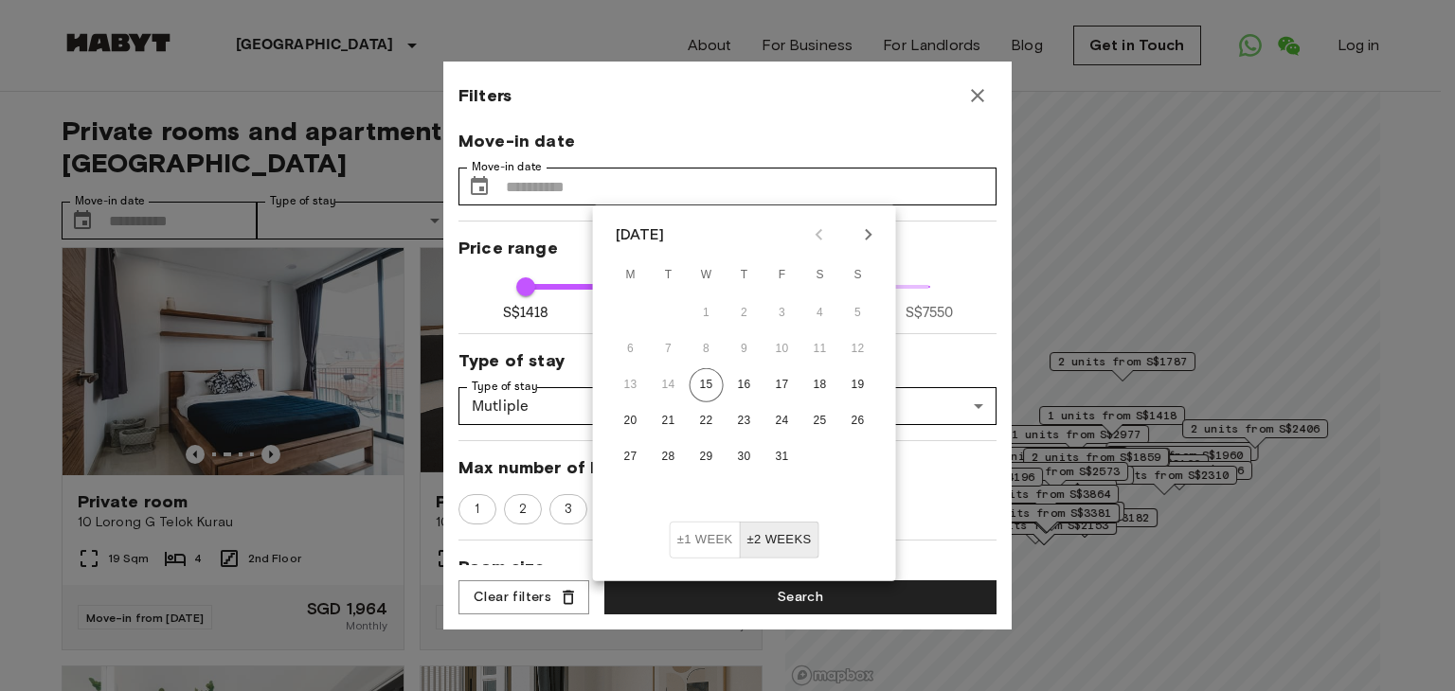
click at [748, 145] on span "Move-in date" at bounding box center [727, 141] width 538 height 23
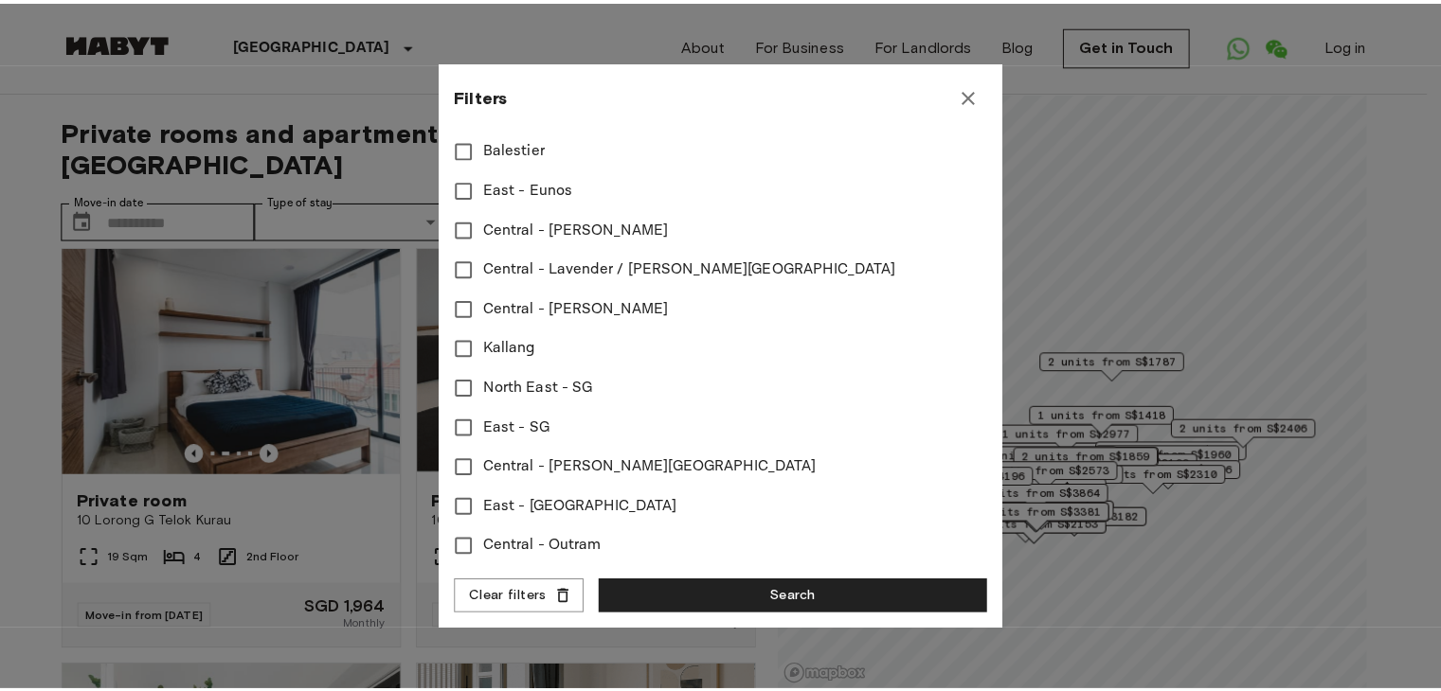
scroll to position [663, 0]
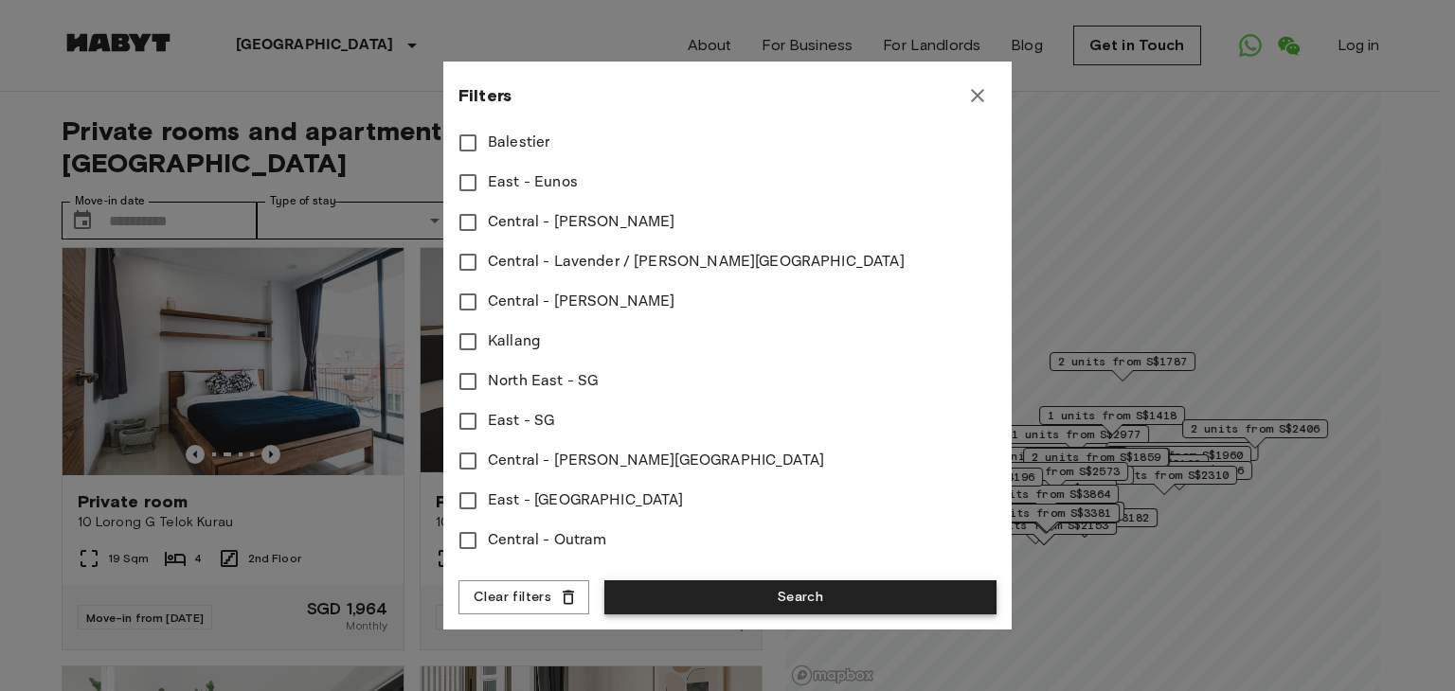
click at [736, 589] on button "Search" at bounding box center [800, 598] width 392 height 35
type input "**********"
type input "****"
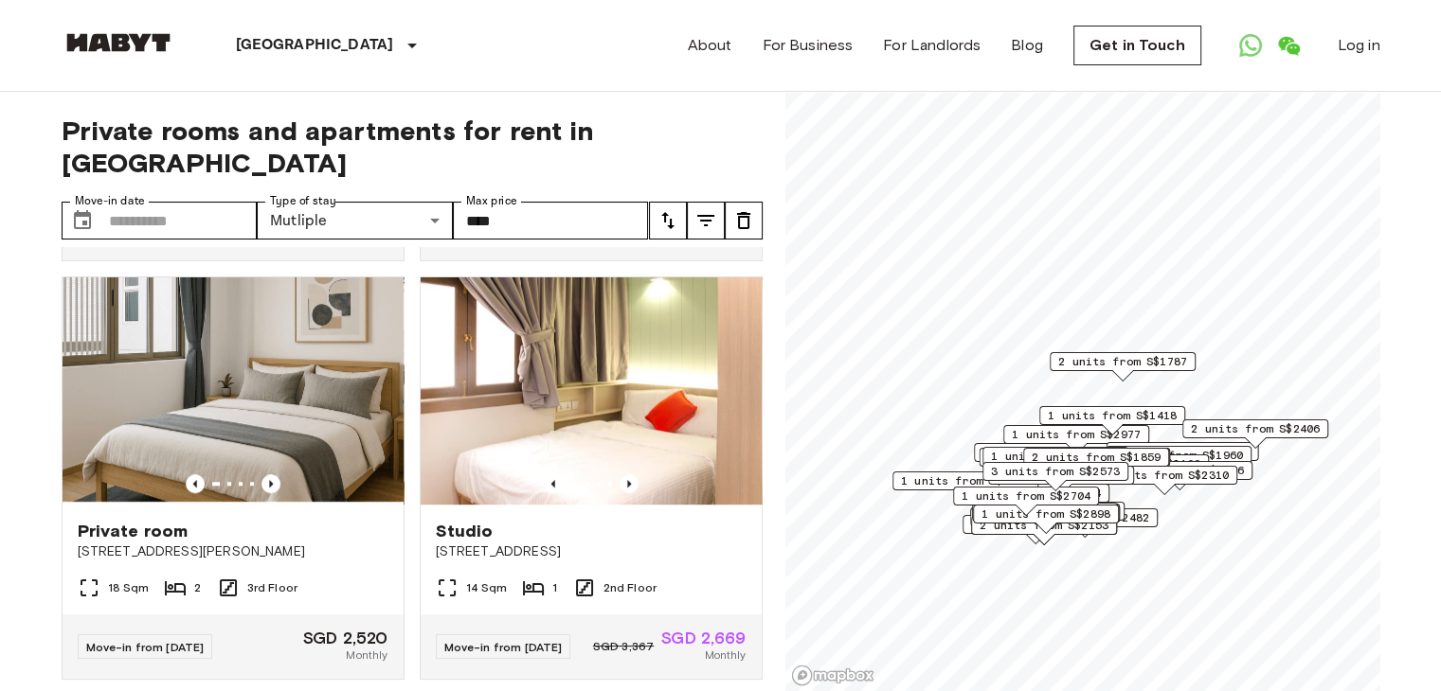
scroll to position [1326, 0]
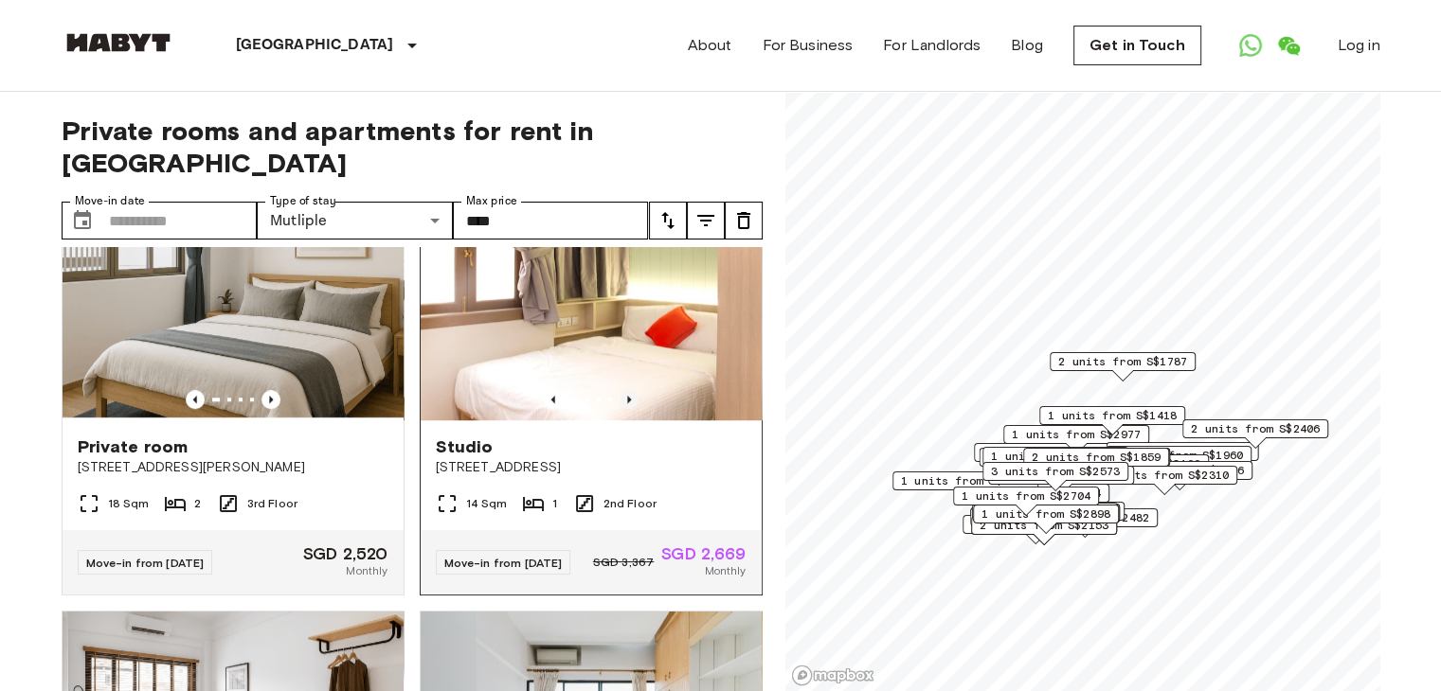
click at [623, 409] on icon "Previous image" at bounding box center [628, 399] width 19 height 19
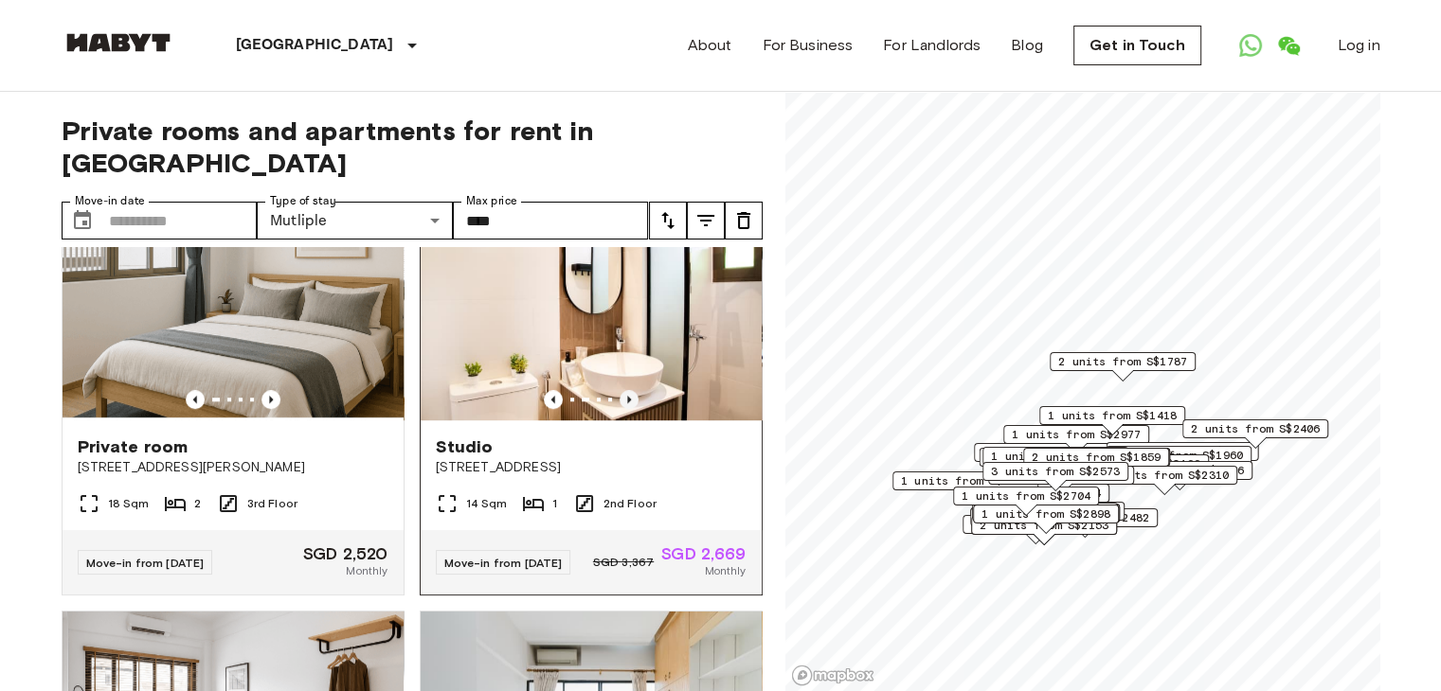
click at [623, 409] on icon "Previous image" at bounding box center [628, 399] width 19 height 19
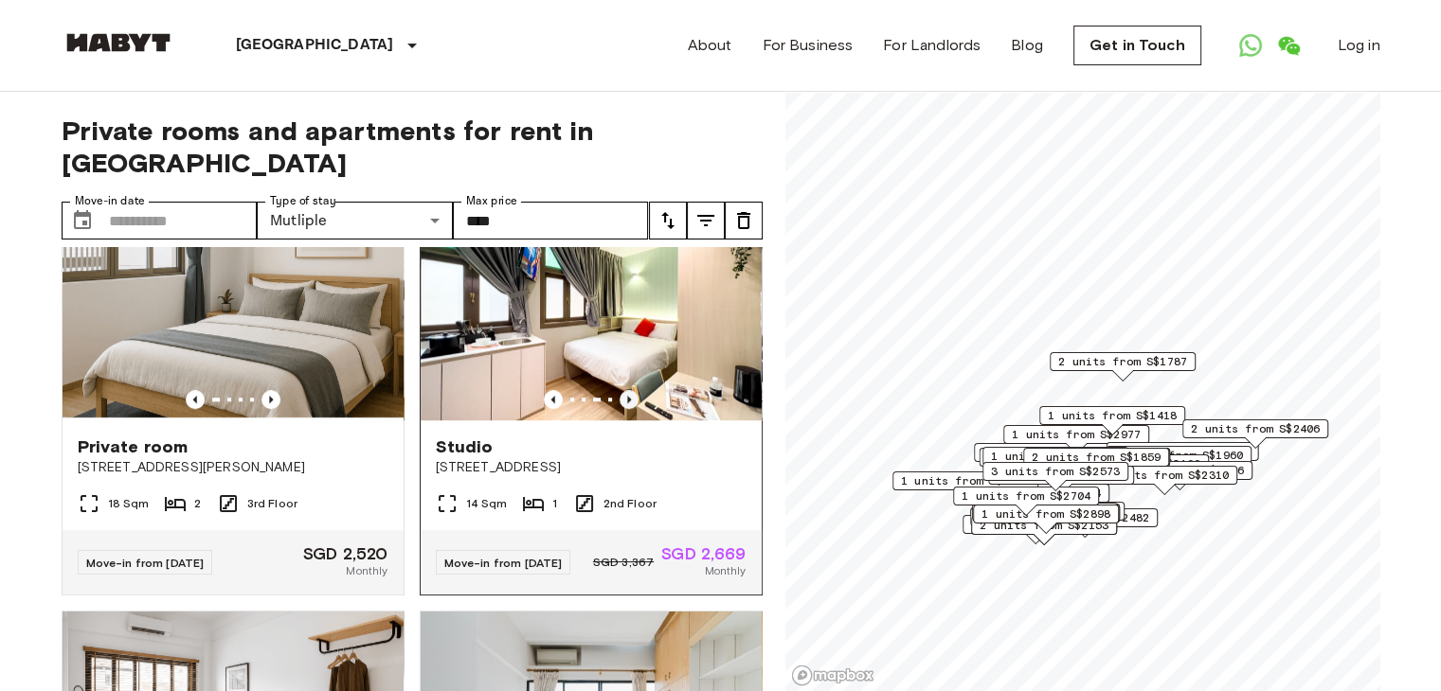
click at [619, 409] on icon "Previous image" at bounding box center [628, 399] width 19 height 19
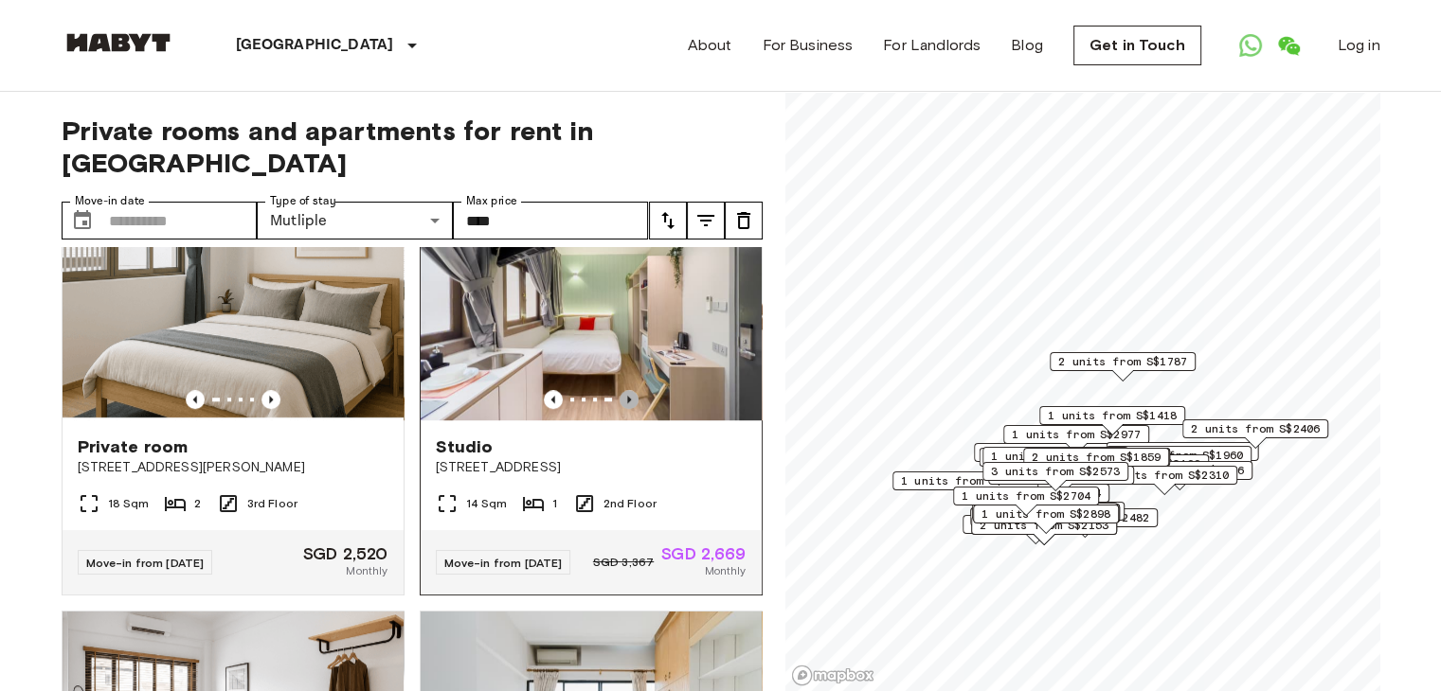
click at [619, 409] on icon "Previous image" at bounding box center [628, 399] width 19 height 19
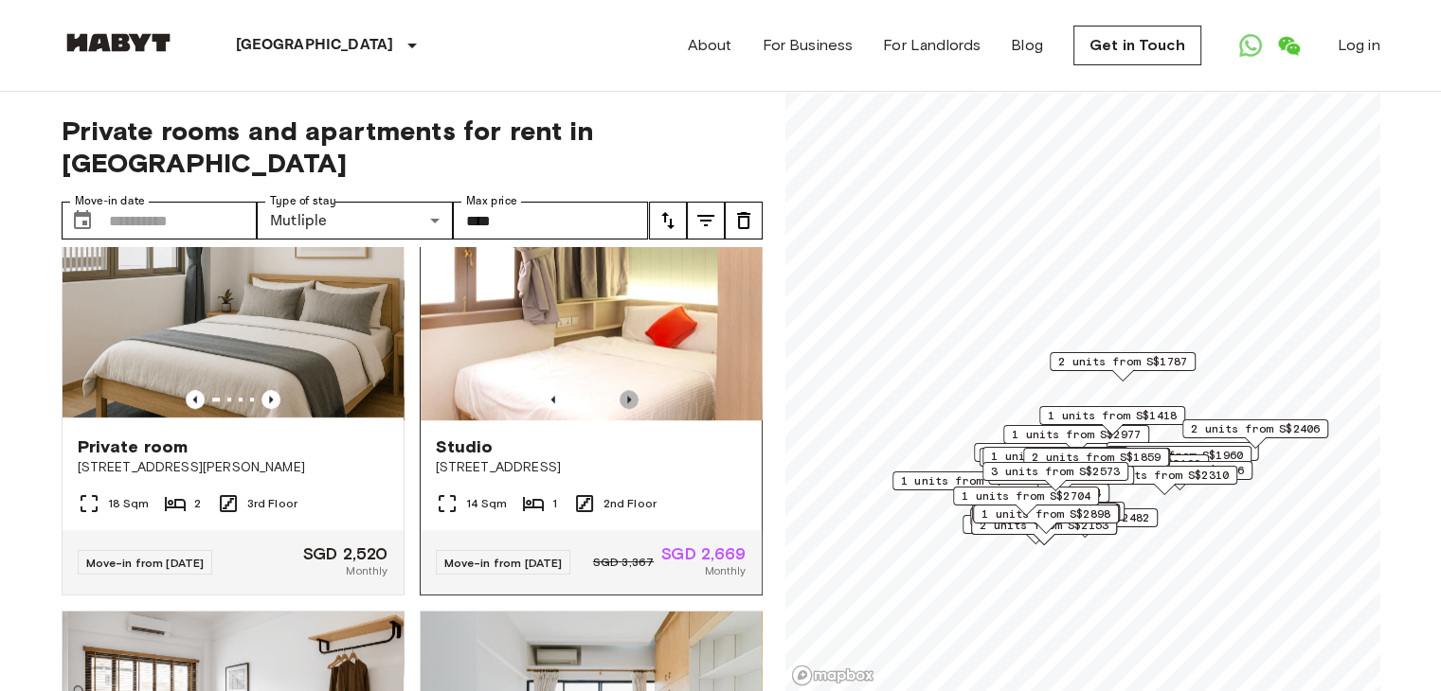
click at [619, 409] on icon "Previous image" at bounding box center [628, 399] width 19 height 19
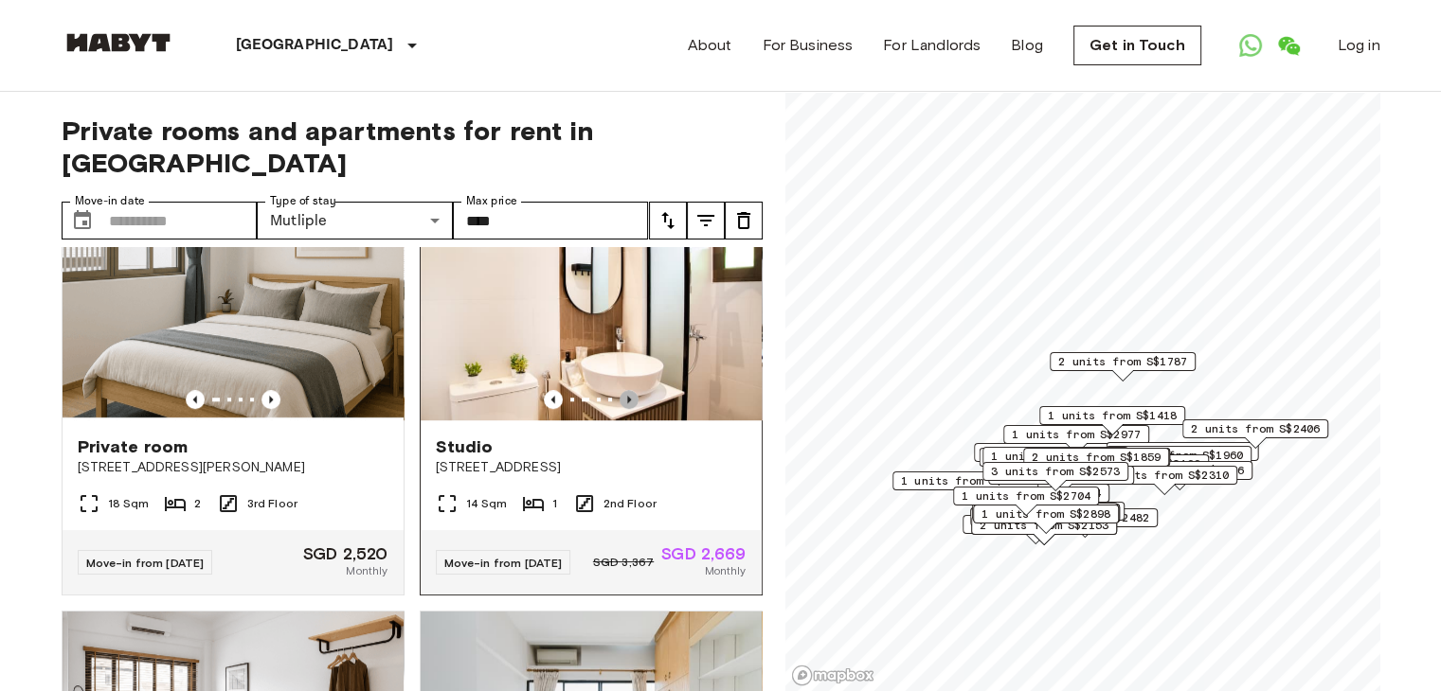
click at [619, 409] on icon "Previous image" at bounding box center [628, 399] width 19 height 19
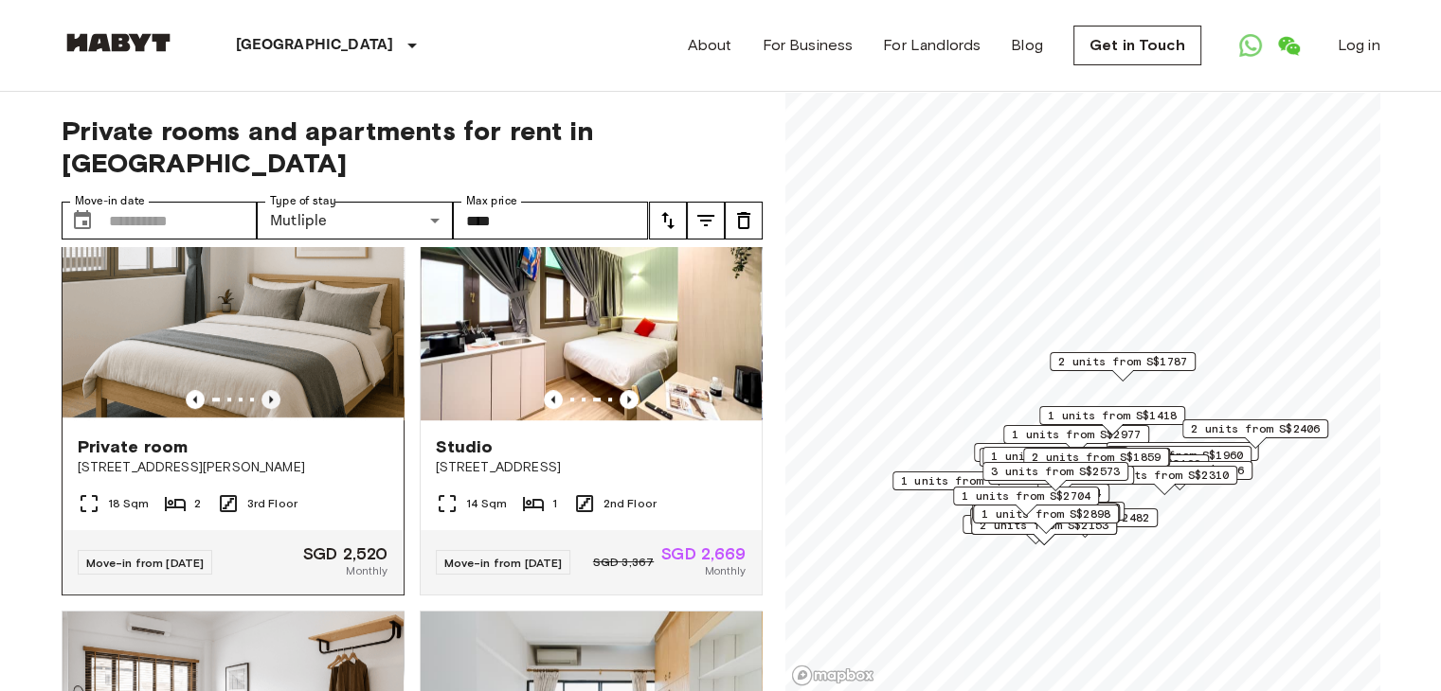
click at [273, 409] on icon "Previous image" at bounding box center [270, 399] width 19 height 19
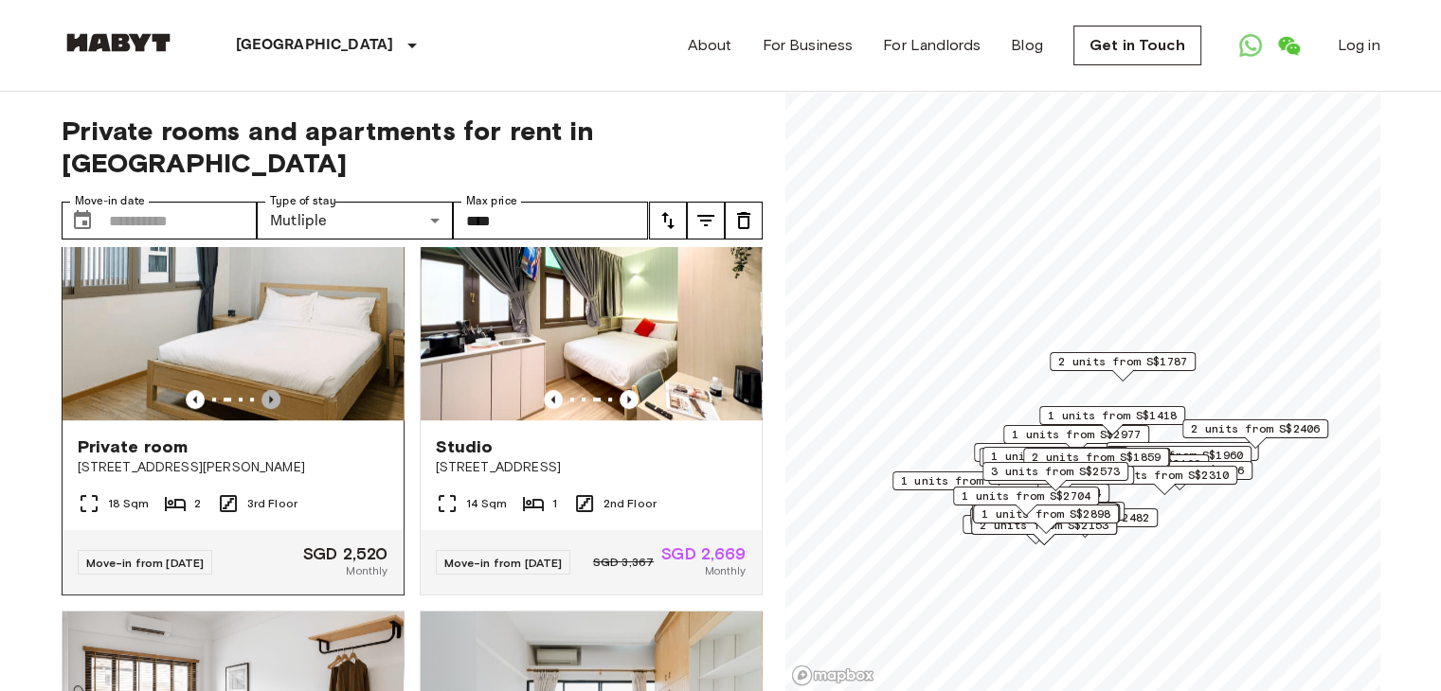
click at [273, 409] on icon "Previous image" at bounding box center [270, 399] width 19 height 19
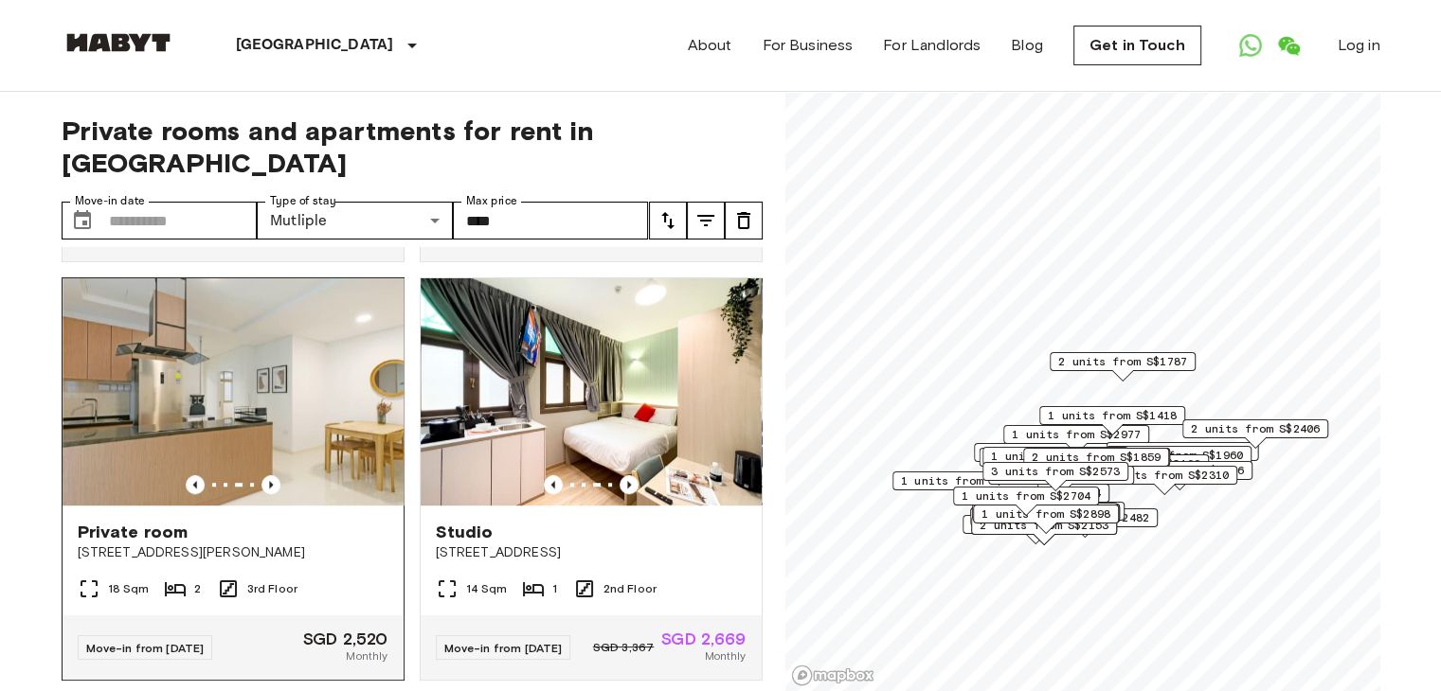
scroll to position [1231, 0]
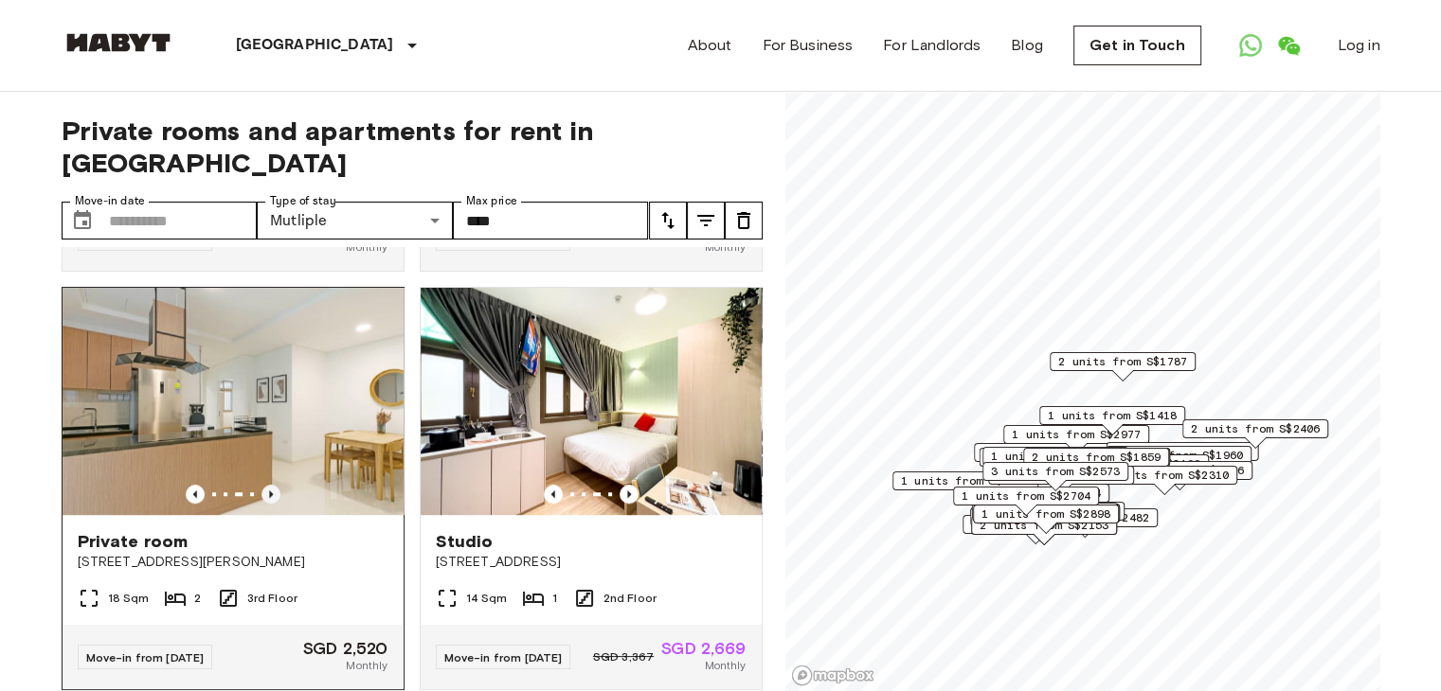
click at [265, 504] on icon "Previous image" at bounding box center [270, 494] width 19 height 19
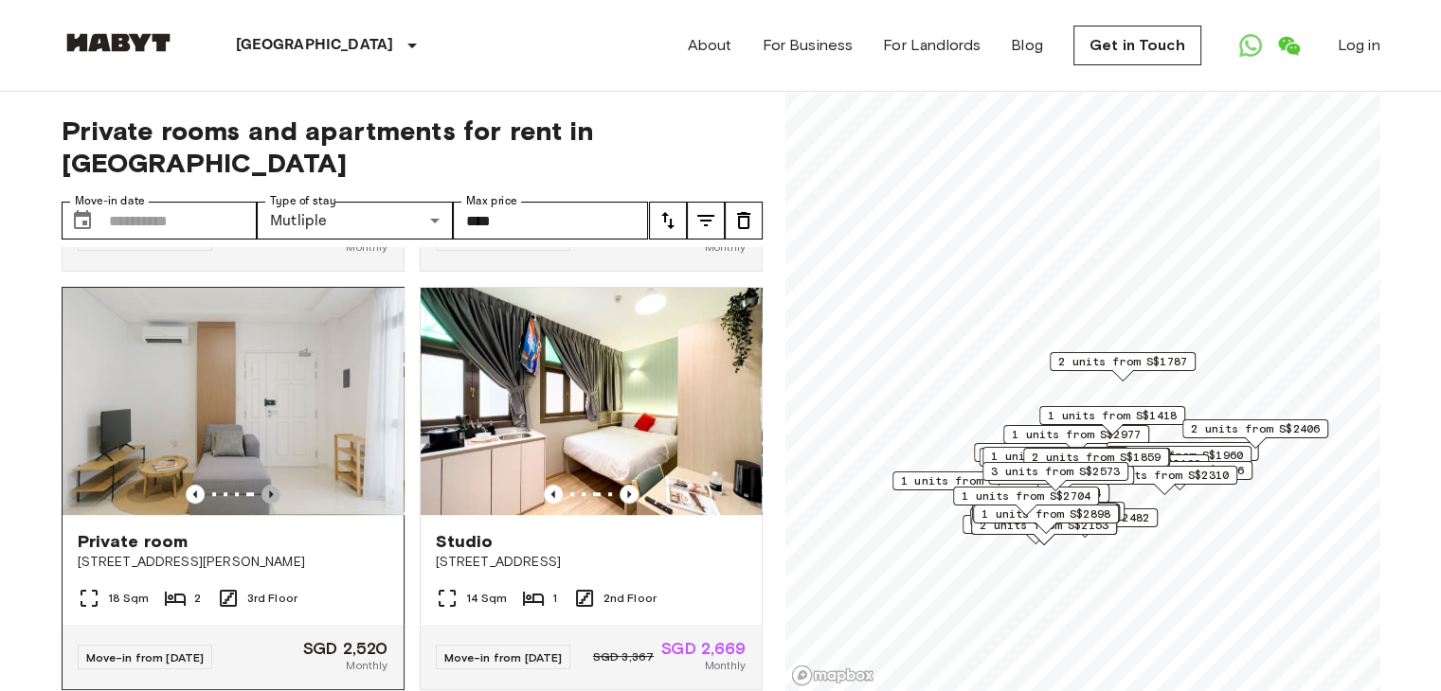
click at [265, 504] on icon "Previous image" at bounding box center [270, 494] width 19 height 19
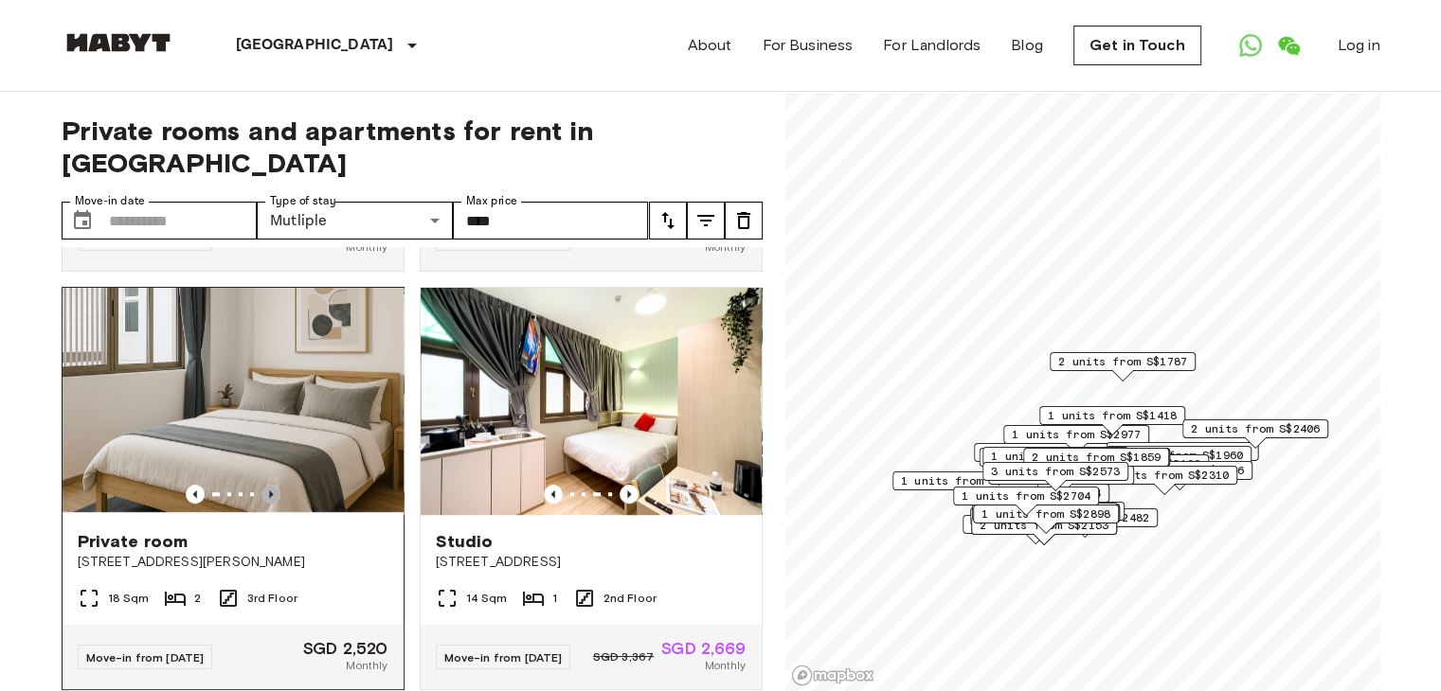
click at [265, 504] on icon "Previous image" at bounding box center [270, 494] width 19 height 19
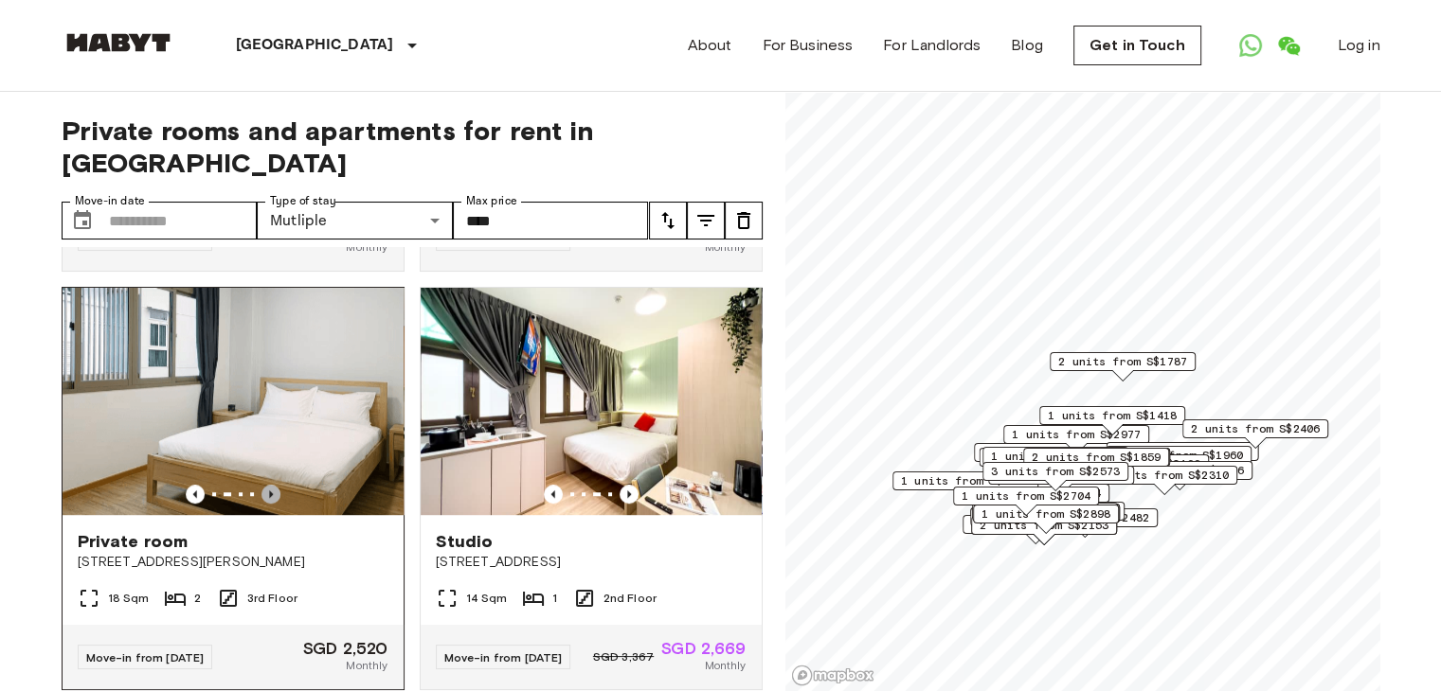
click at [265, 504] on icon "Previous image" at bounding box center [270, 494] width 19 height 19
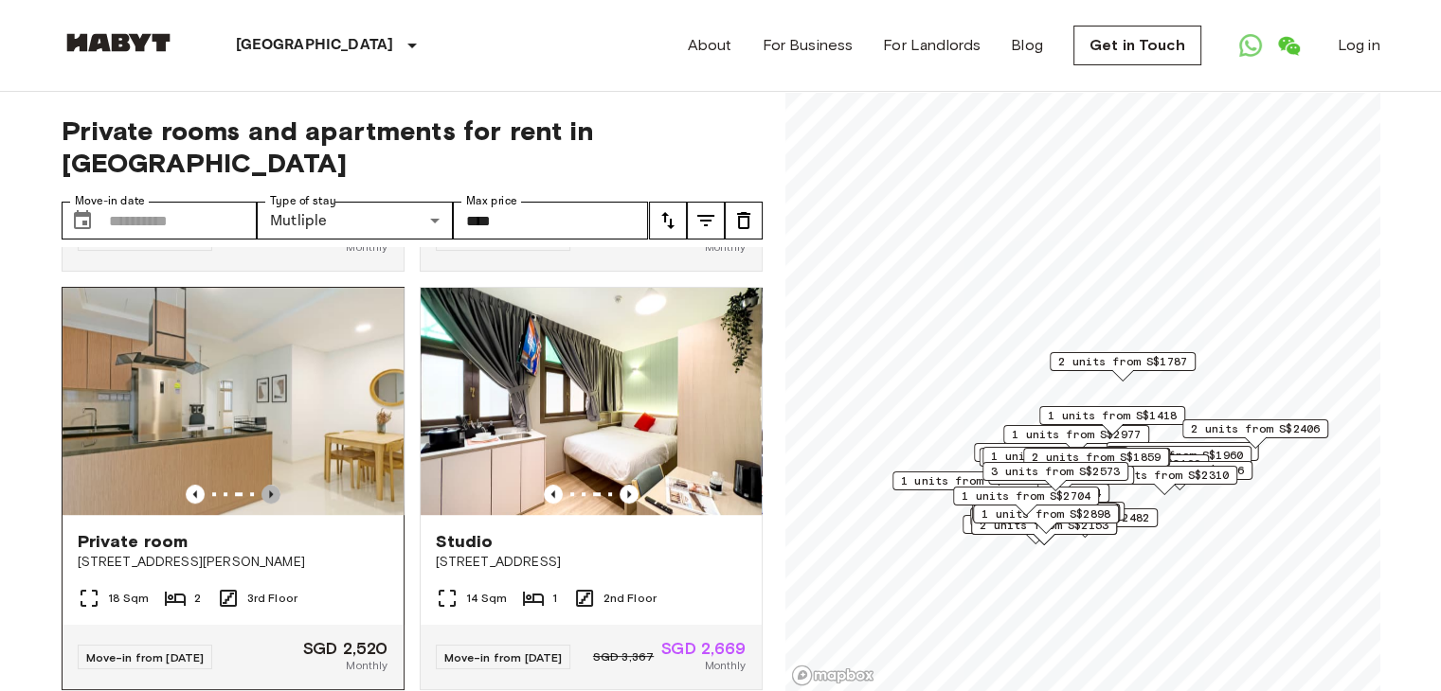
click at [265, 504] on icon "Previous image" at bounding box center [270, 494] width 19 height 19
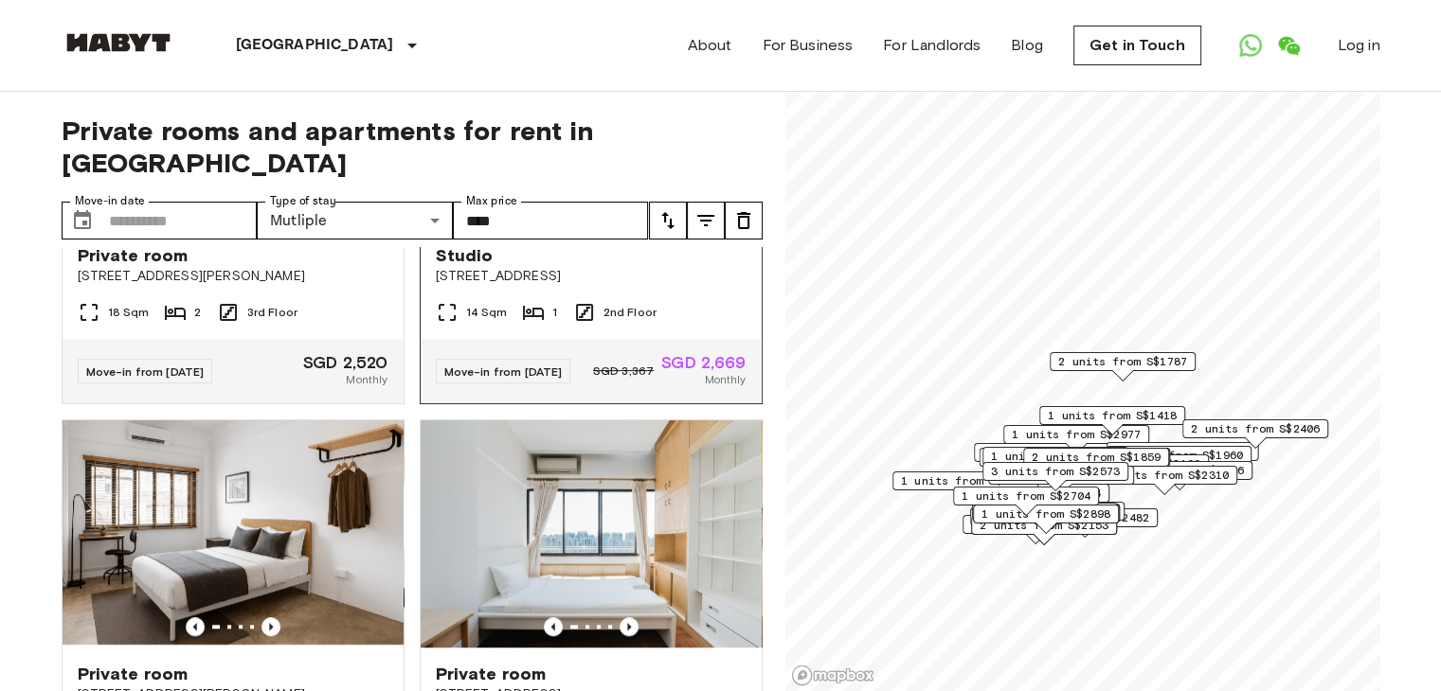
scroll to position [1610, 0]
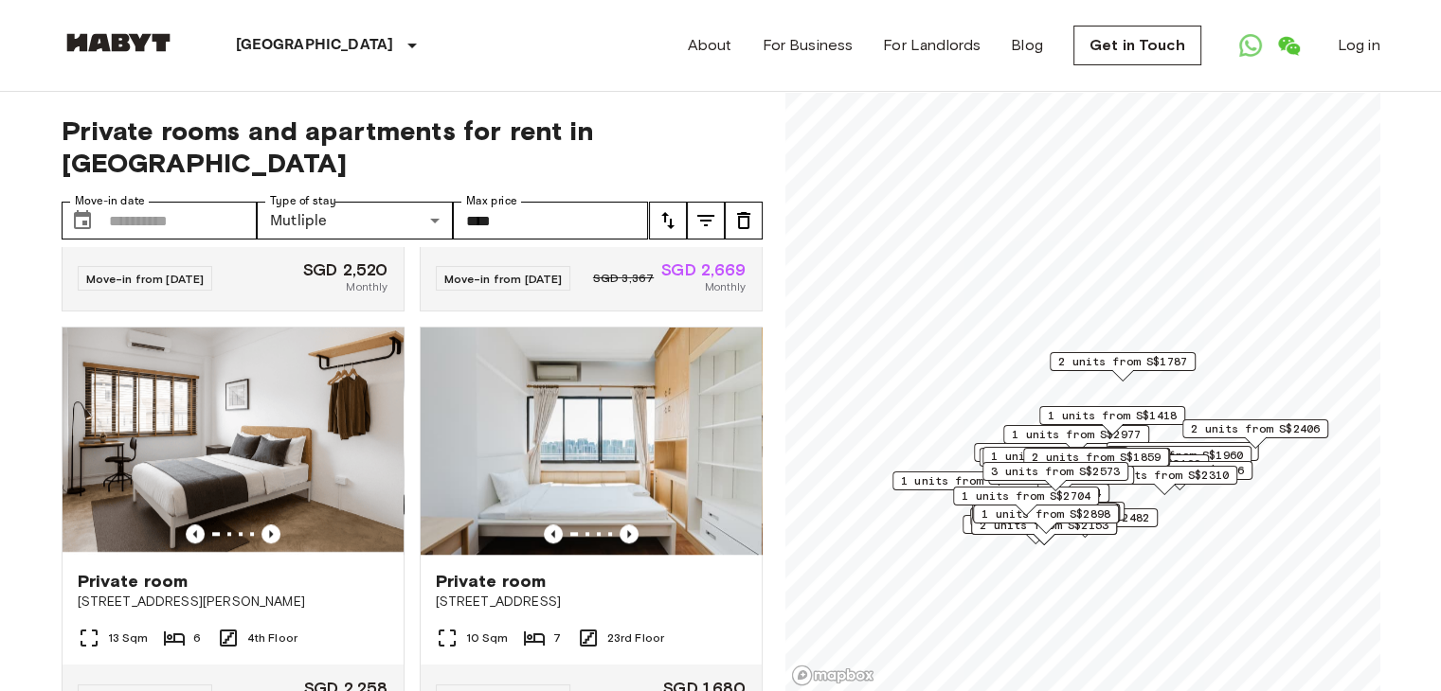
drag, startPoint x: 1425, startPoint y: 110, endPoint x: 1385, endPoint y: 156, distance: 61.1
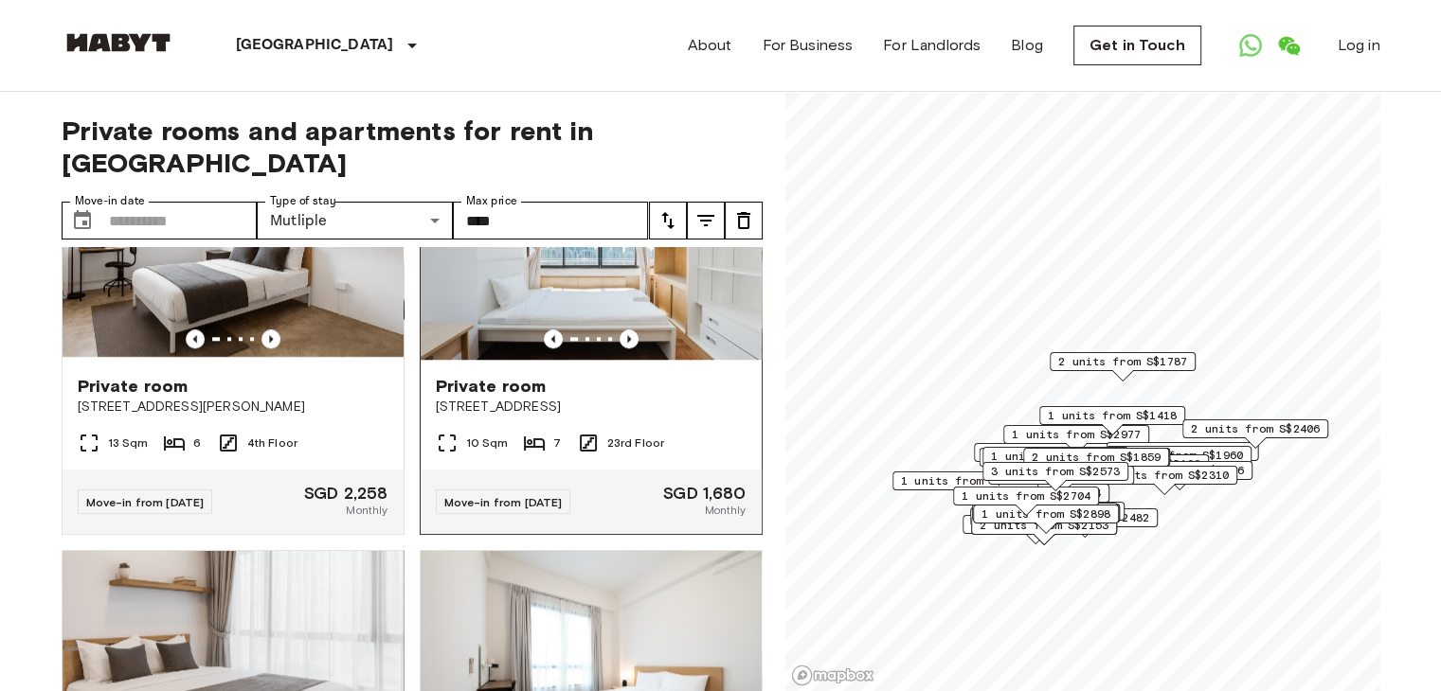
scroll to position [1800, 0]
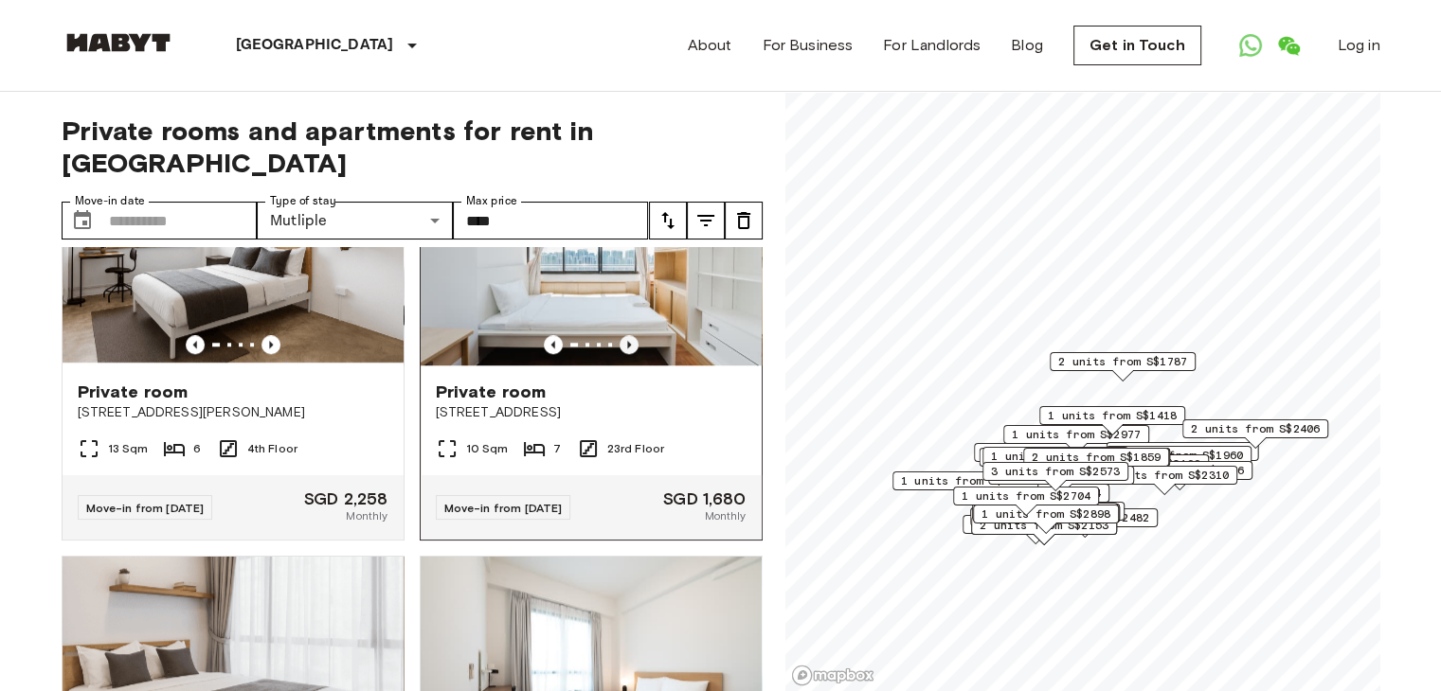
click at [619, 354] on icon "Previous image" at bounding box center [628, 344] width 19 height 19
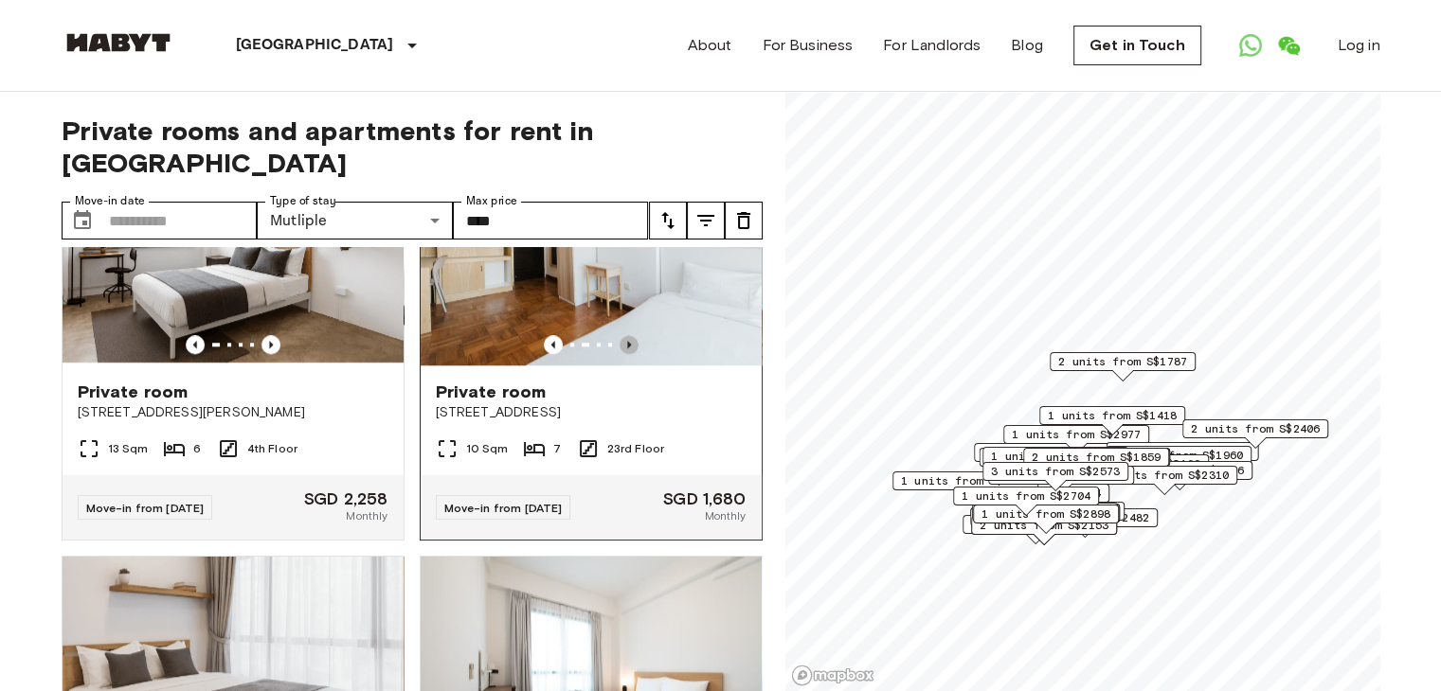
click at [619, 354] on icon "Previous image" at bounding box center [628, 344] width 19 height 19
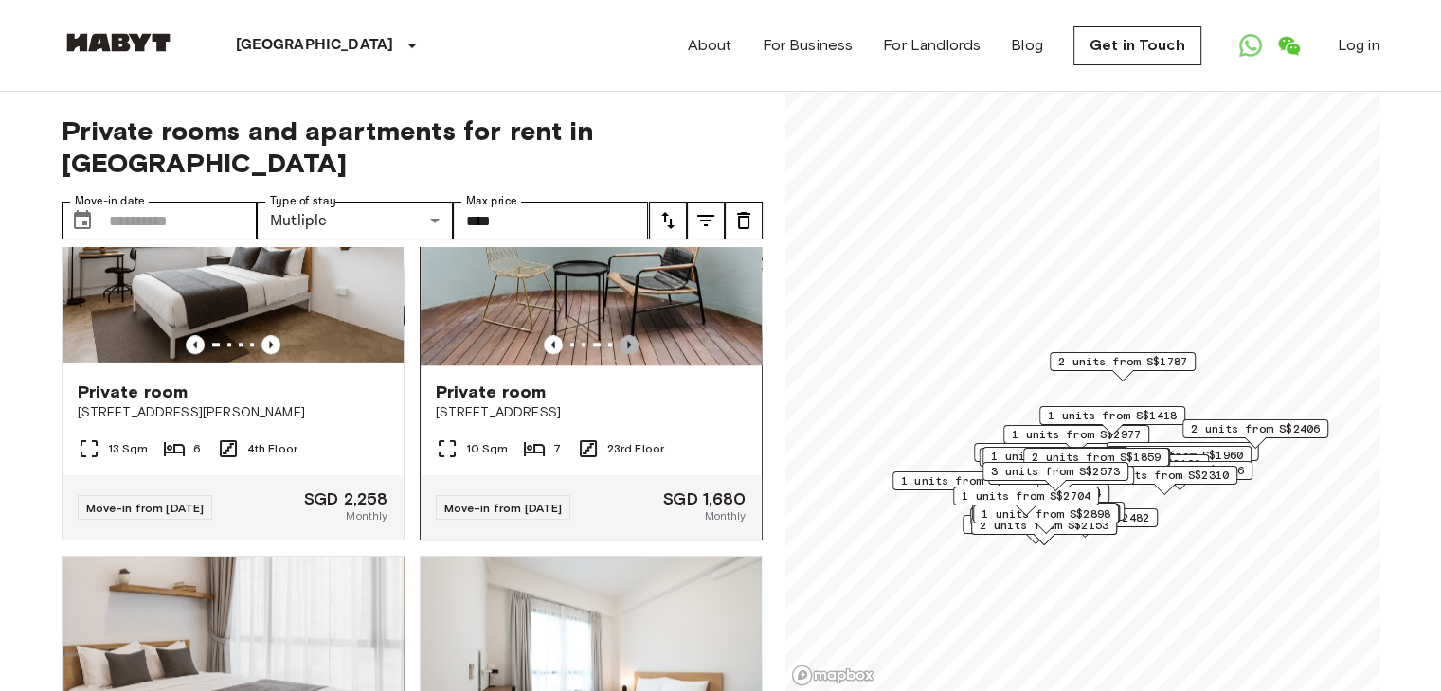
click at [619, 354] on icon "Previous image" at bounding box center [628, 344] width 19 height 19
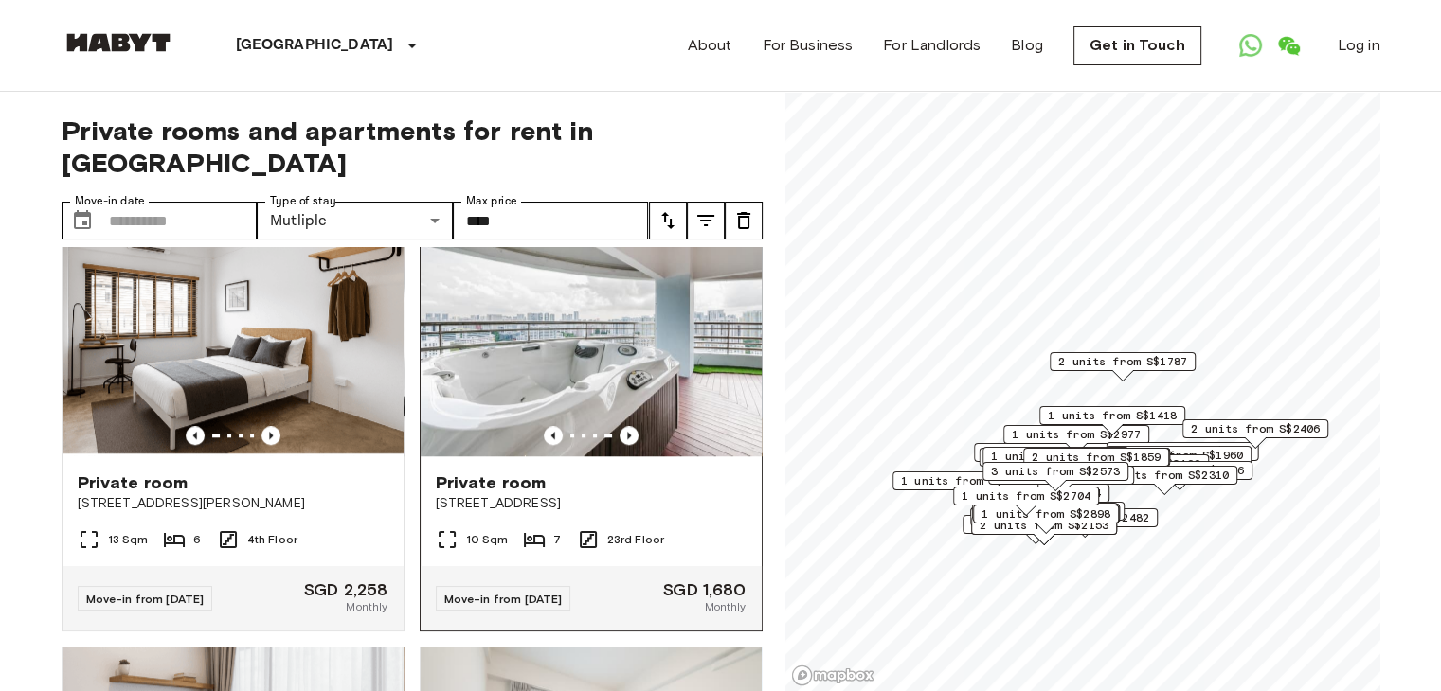
scroll to position [1705, 0]
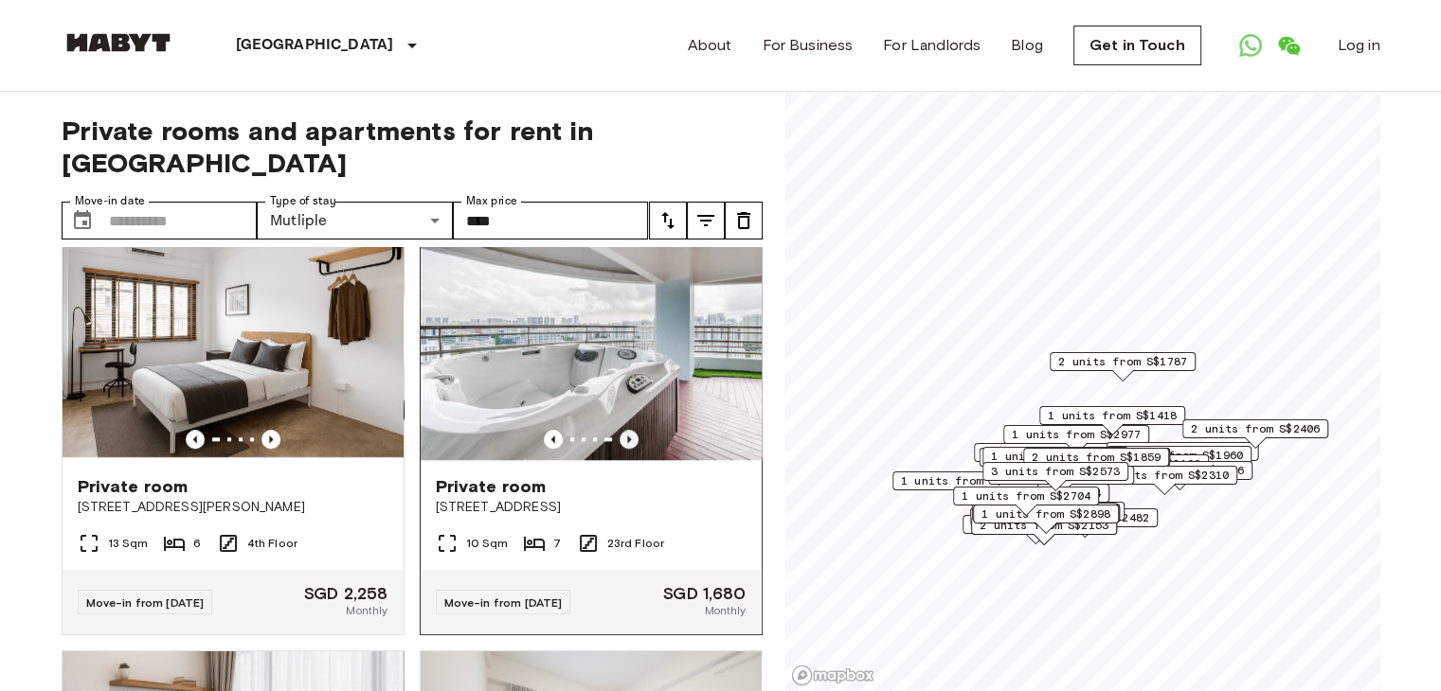
click at [619, 449] on icon "Previous image" at bounding box center [628, 439] width 19 height 19
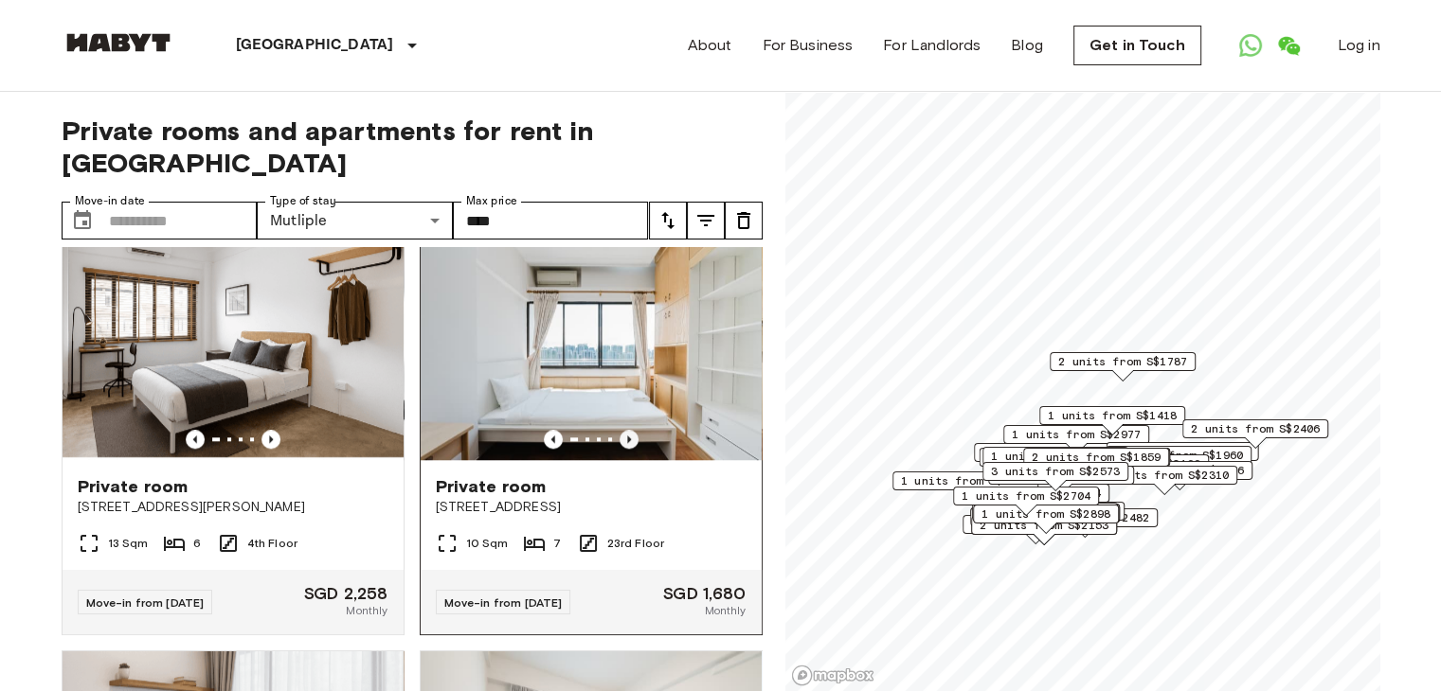
click at [619, 449] on icon "Previous image" at bounding box center [628, 439] width 19 height 19
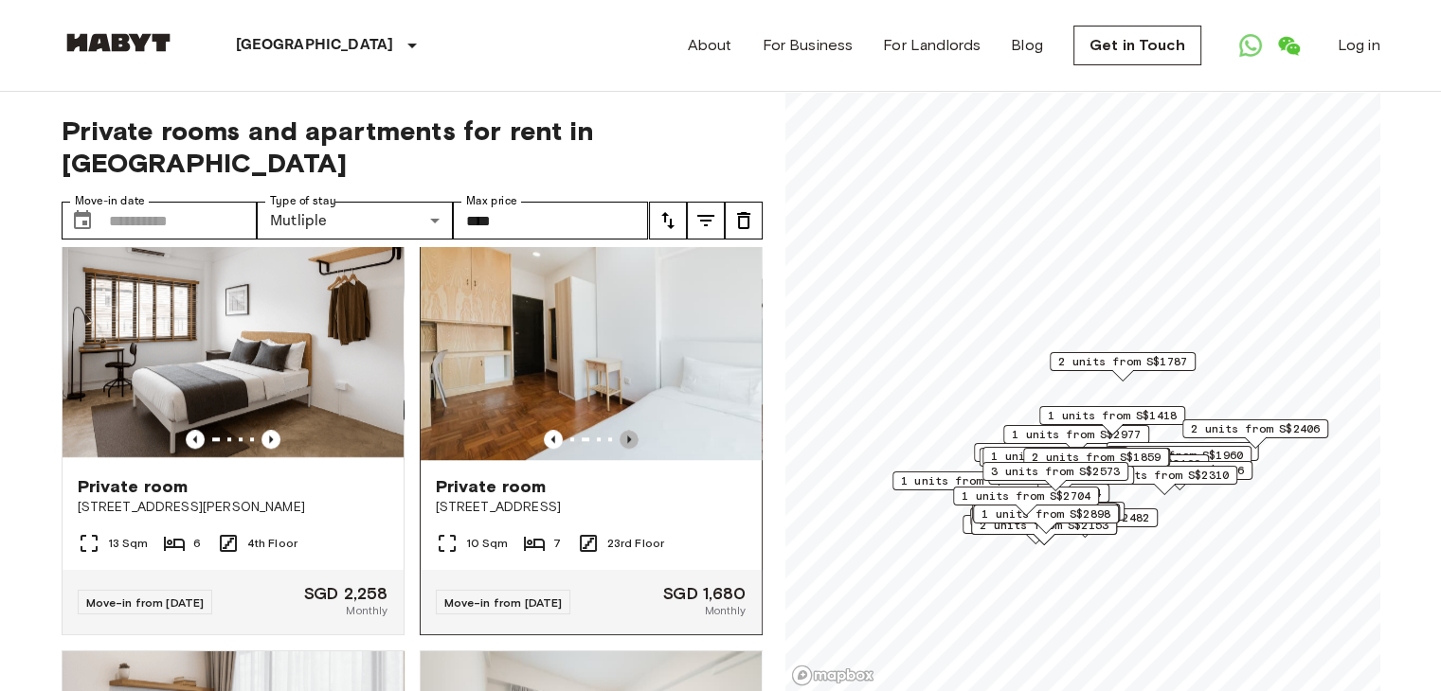
click at [619, 449] on icon "Previous image" at bounding box center [628, 439] width 19 height 19
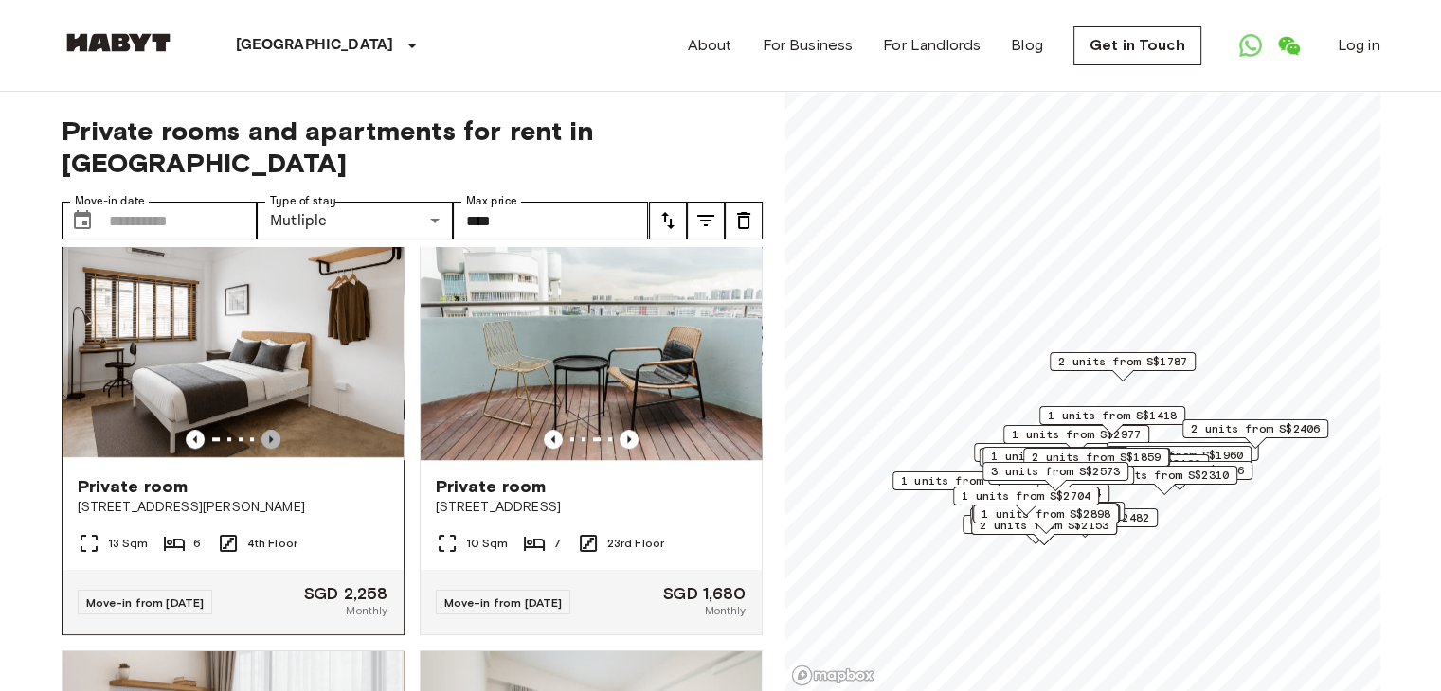
click at [263, 449] on icon "Previous image" at bounding box center [270, 439] width 19 height 19
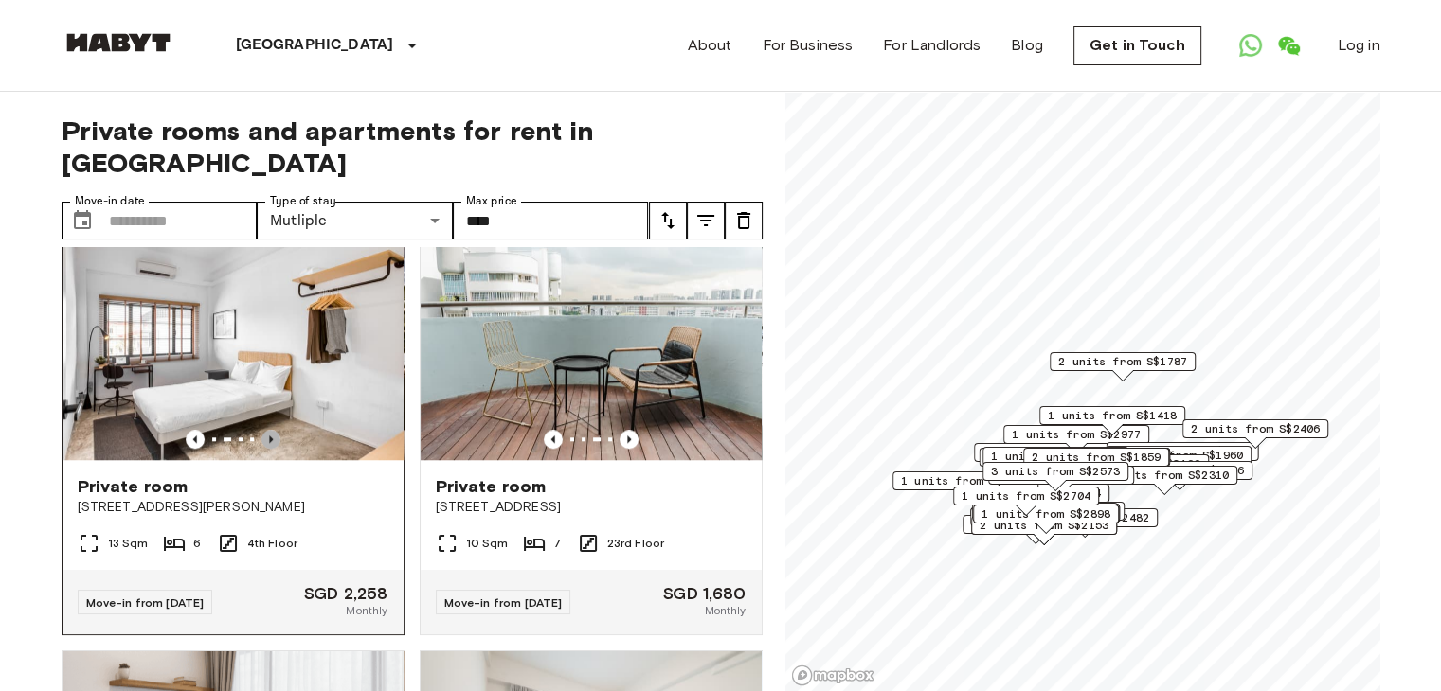
click at [263, 449] on icon "Previous image" at bounding box center [270, 439] width 19 height 19
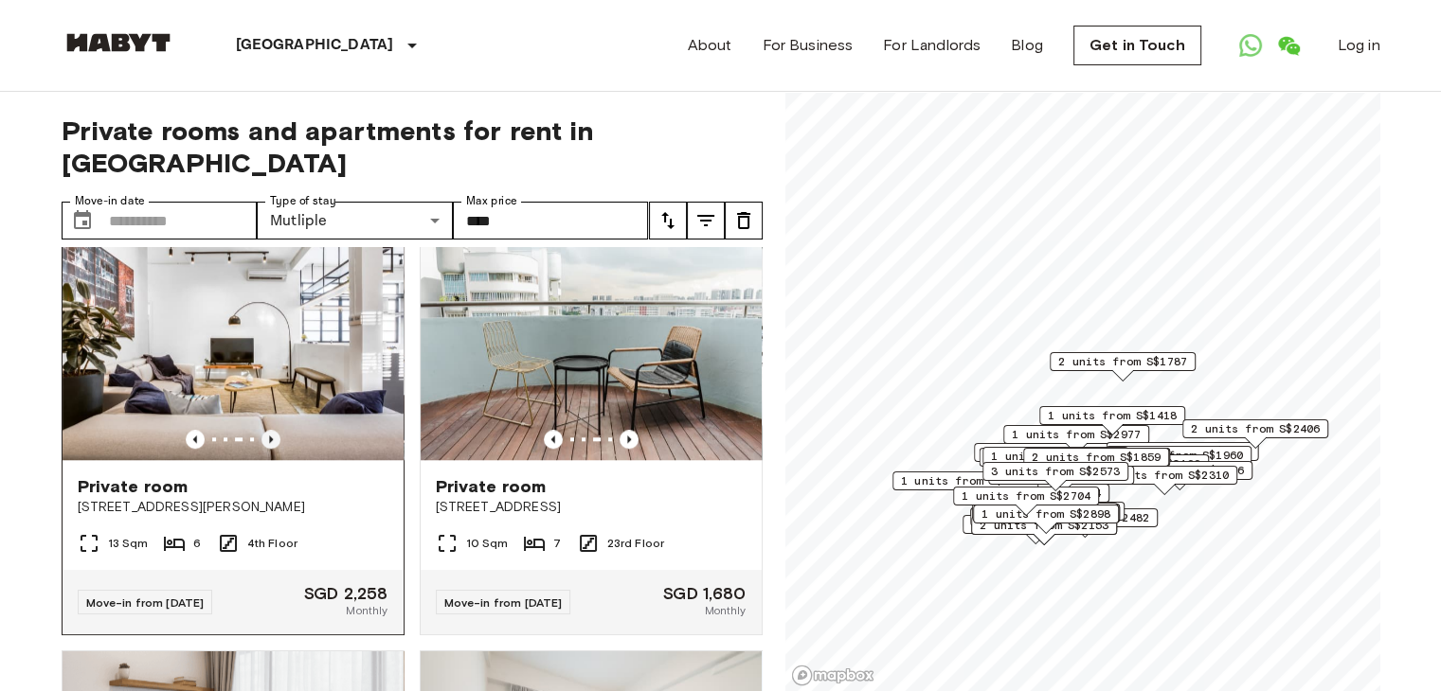
click at [263, 449] on icon "Previous image" at bounding box center [270, 439] width 19 height 19
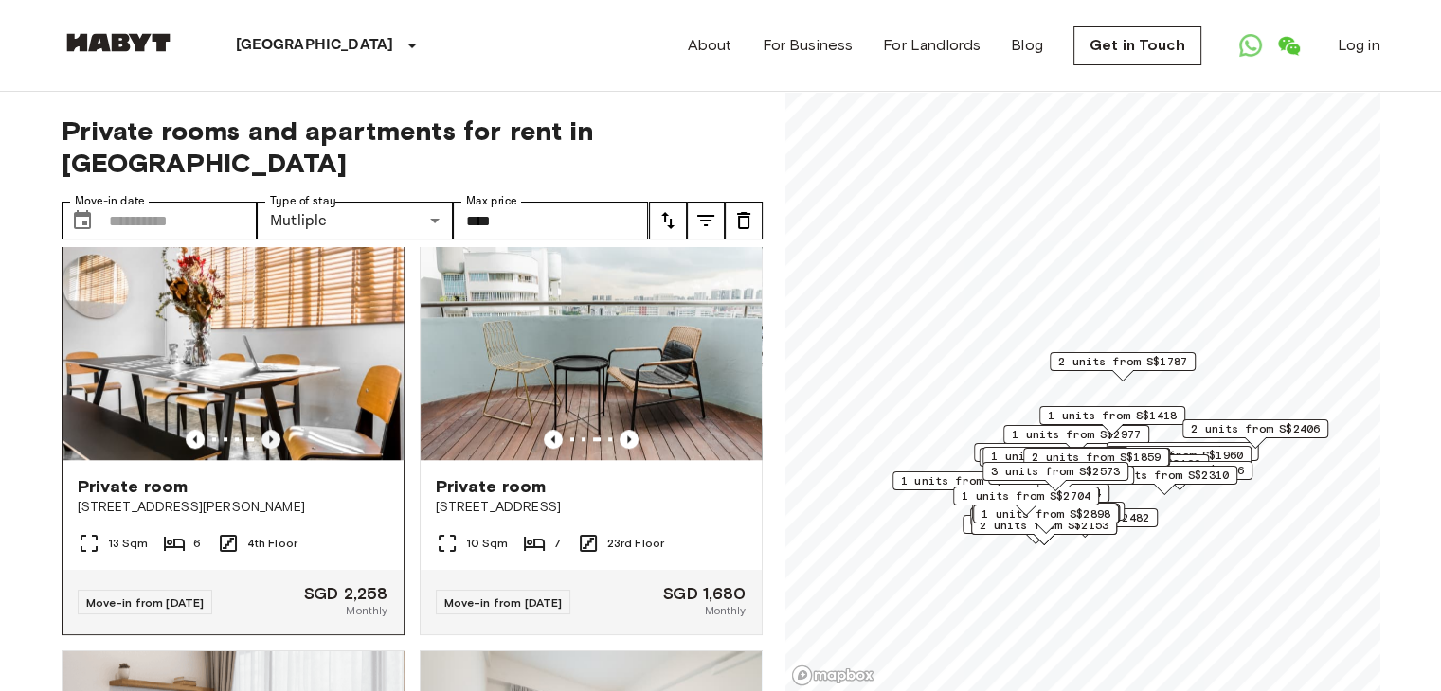
click at [263, 449] on icon "Previous image" at bounding box center [270, 439] width 19 height 19
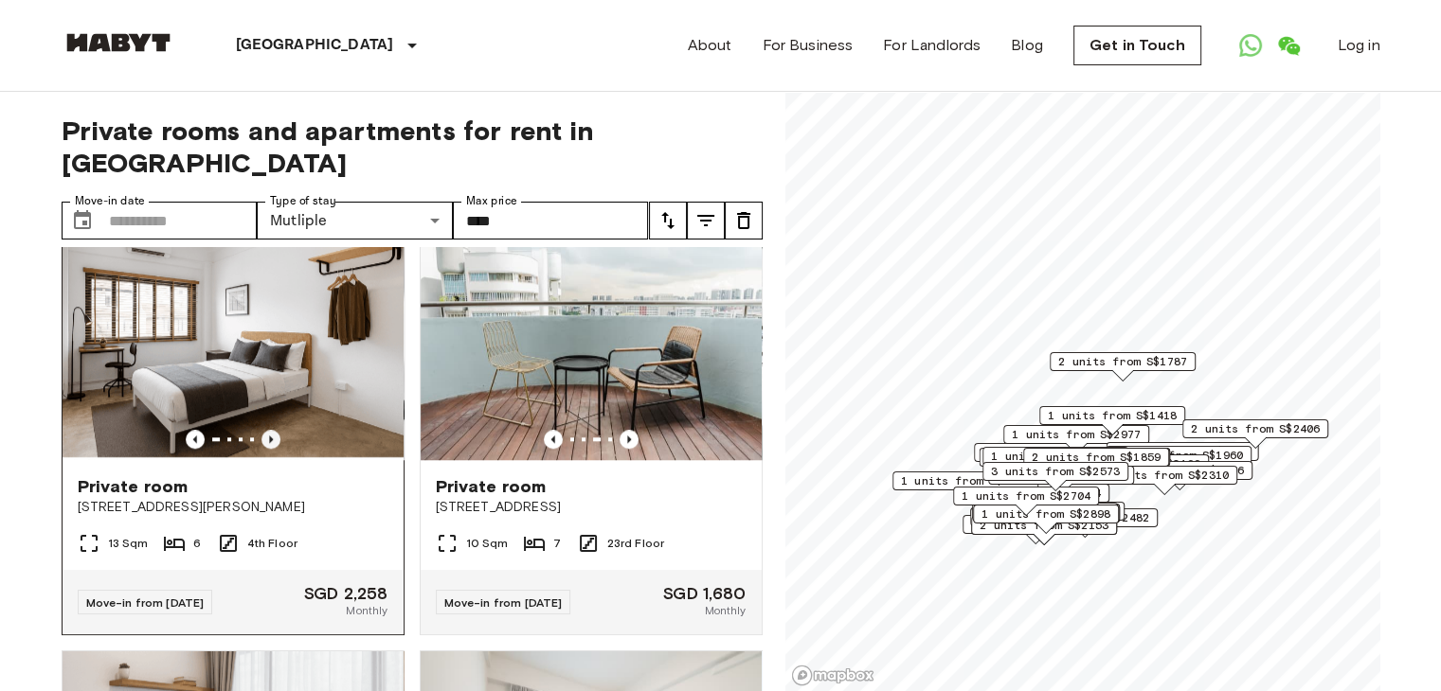
click at [263, 449] on icon "Previous image" at bounding box center [270, 439] width 19 height 19
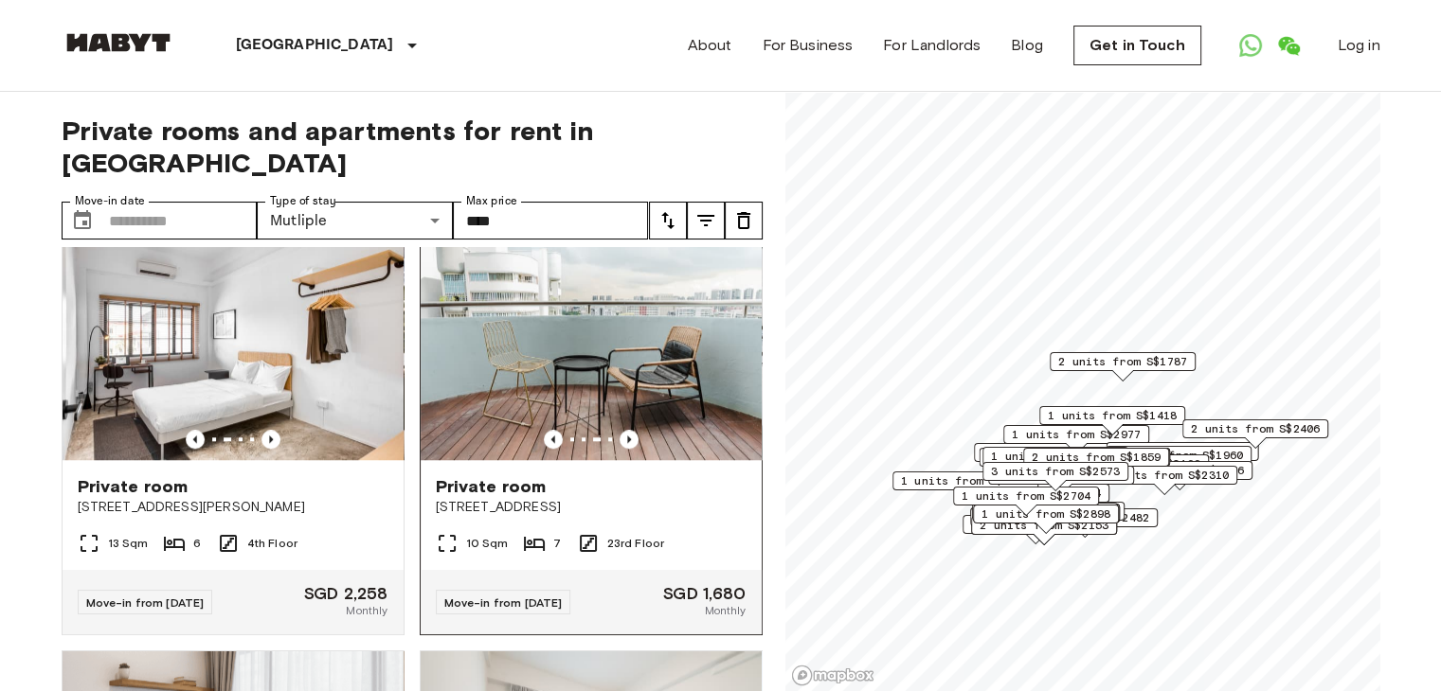
click at [637, 372] on img at bounding box center [591, 346] width 341 height 227
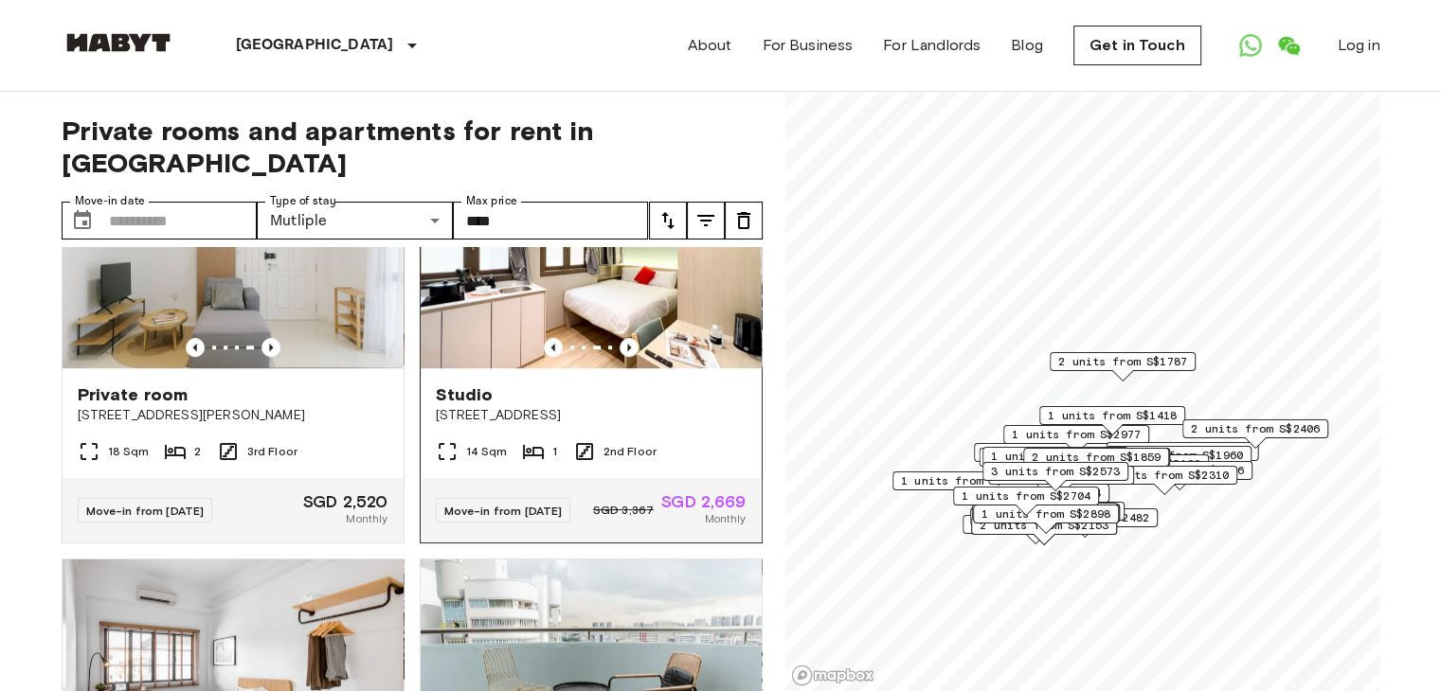
scroll to position [1421, 0]
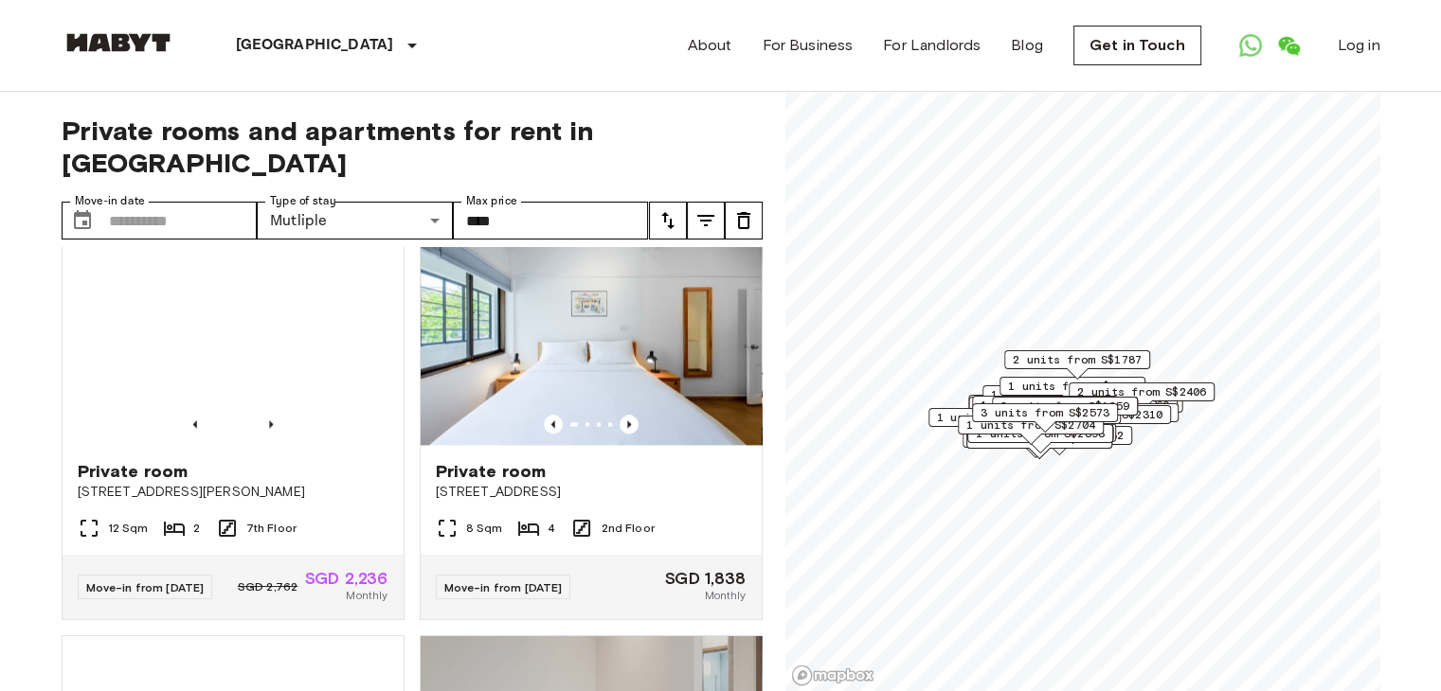
scroll to position [2557, 0]
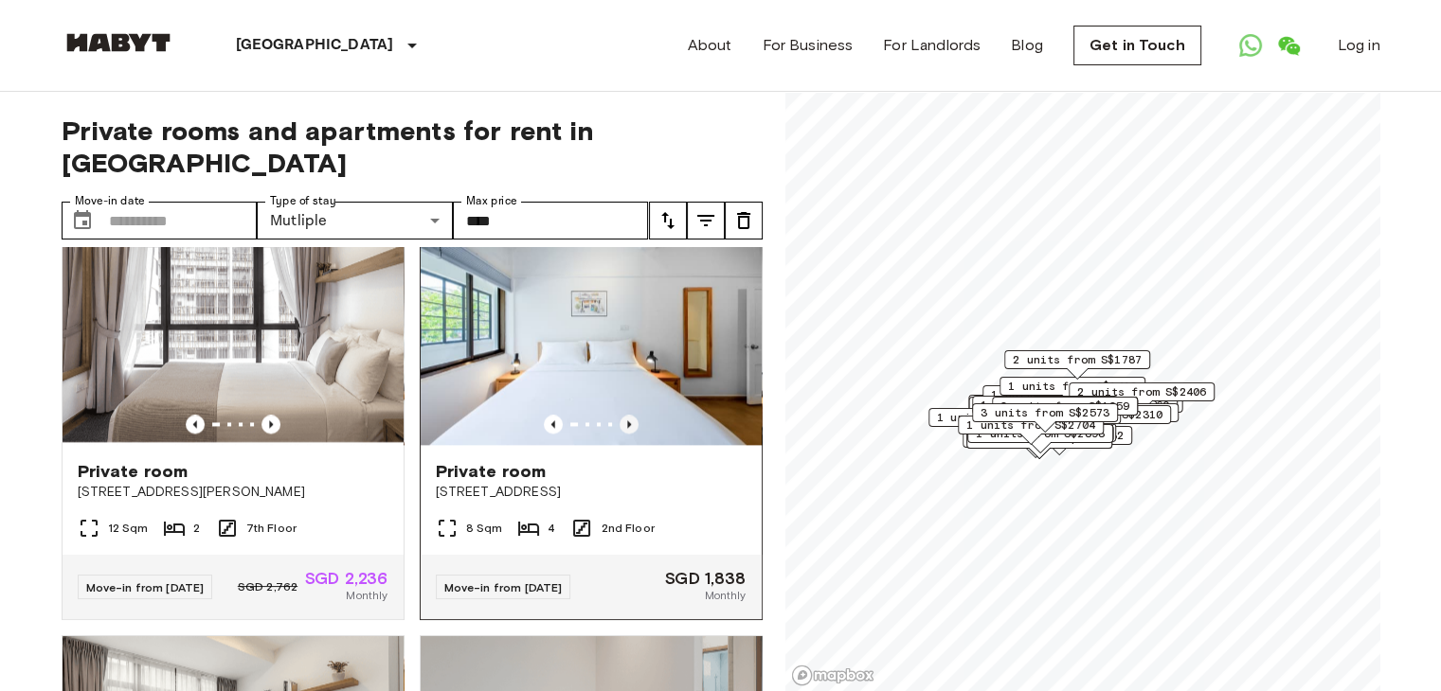
click at [620, 434] on icon "Previous image" at bounding box center [628, 424] width 19 height 19
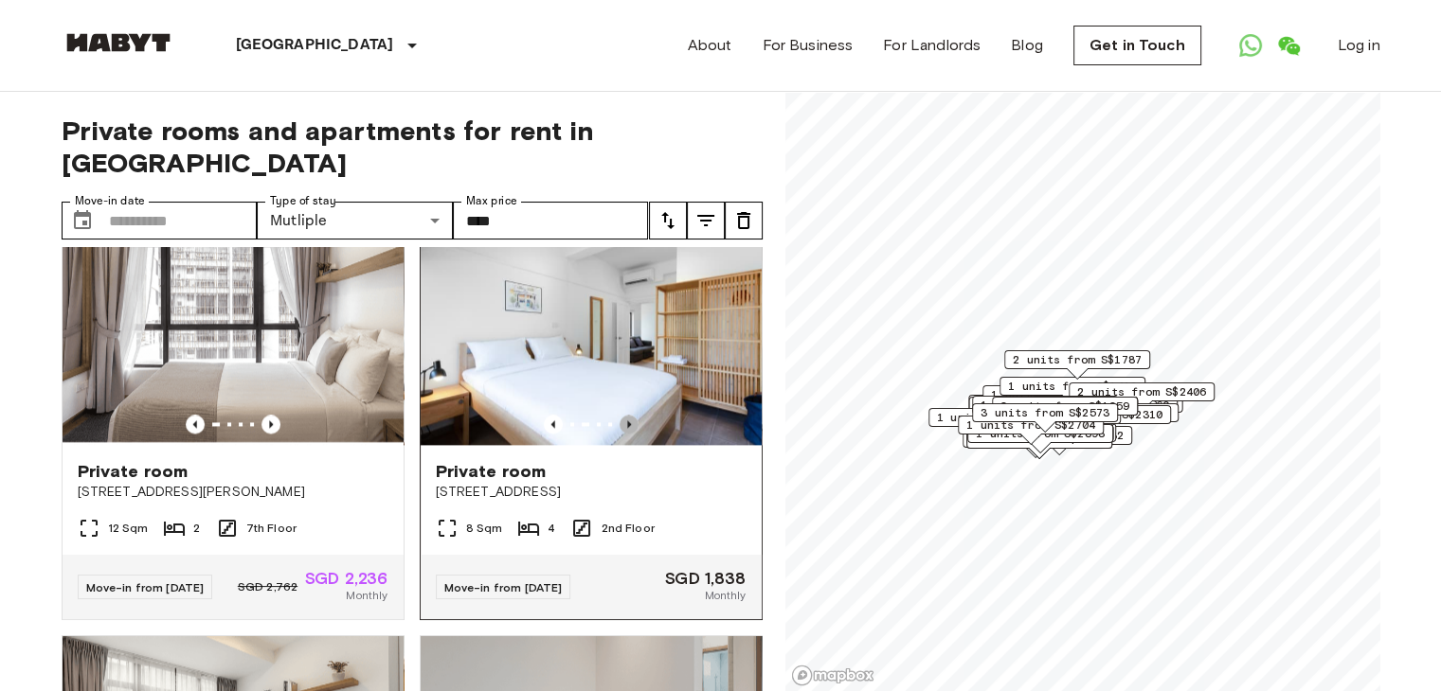
click at [622, 434] on icon "Previous image" at bounding box center [628, 424] width 19 height 19
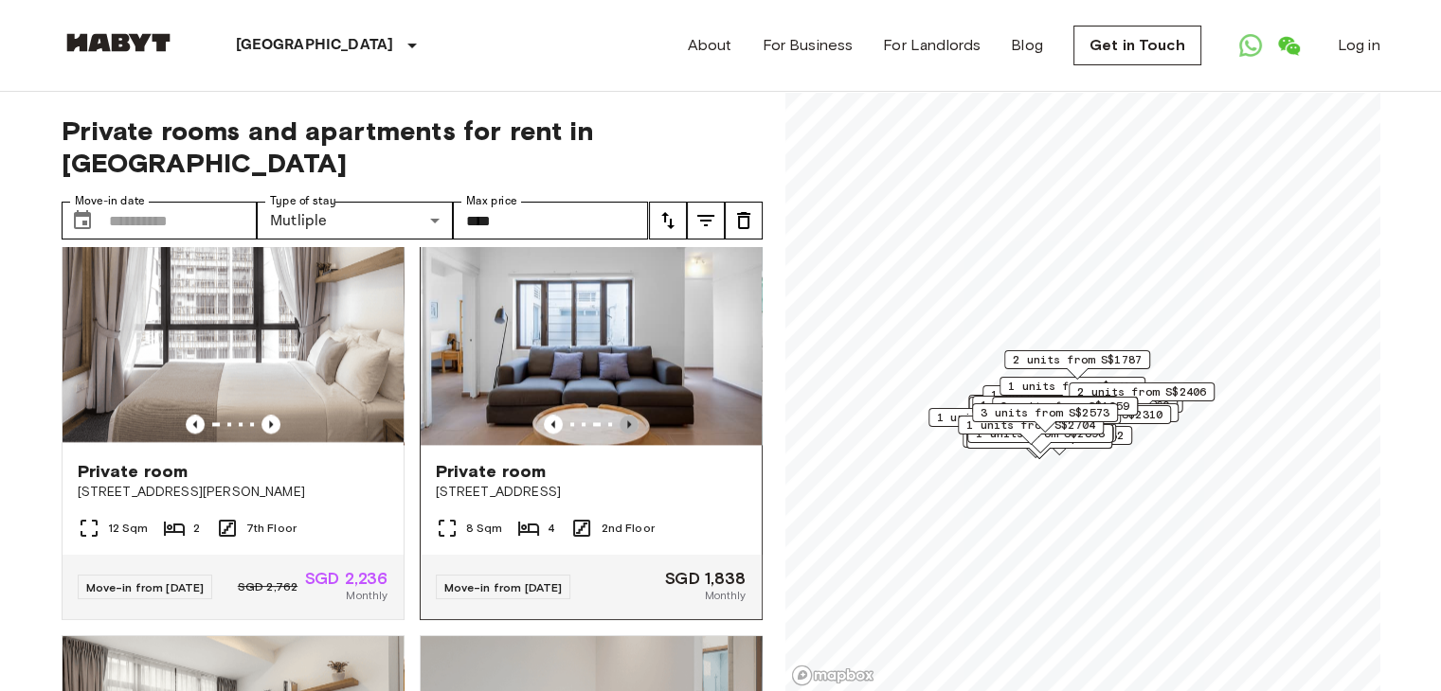
click at [622, 434] on icon "Previous image" at bounding box center [628, 424] width 19 height 19
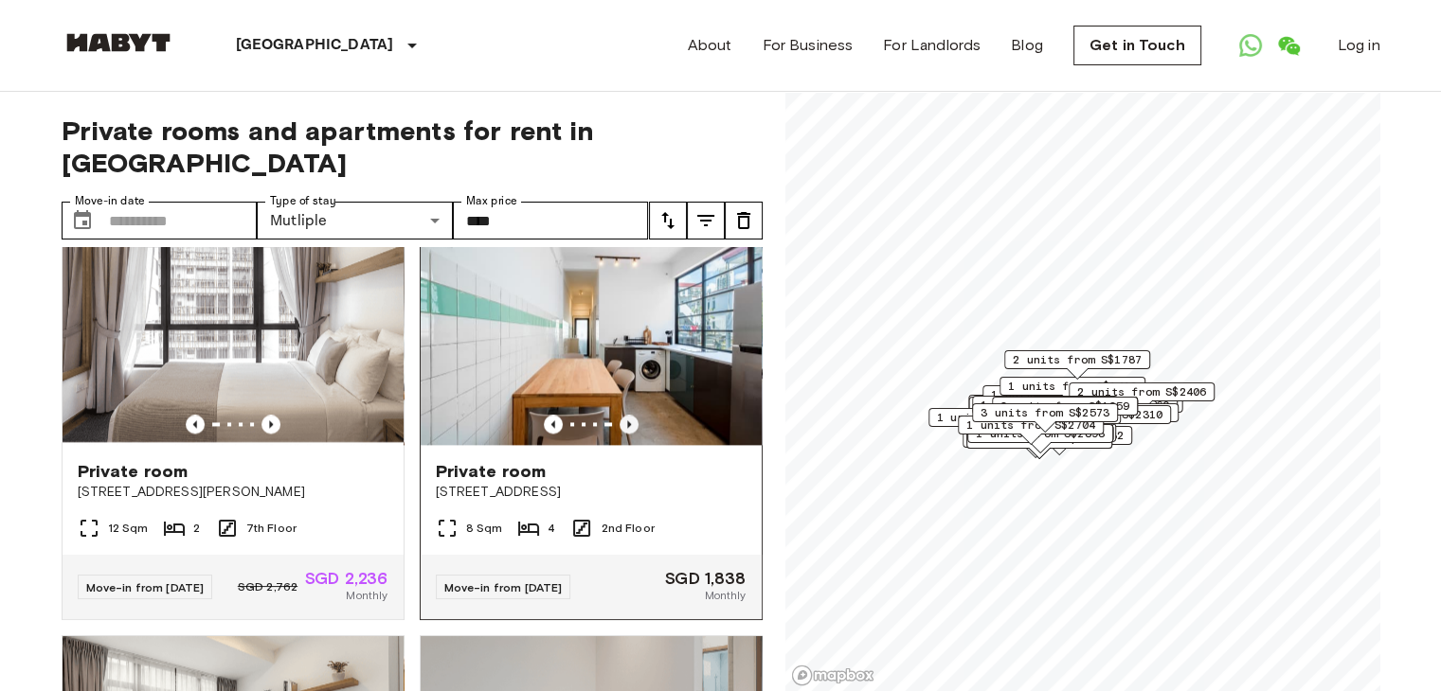
click at [619, 434] on icon "Previous image" at bounding box center [628, 424] width 19 height 19
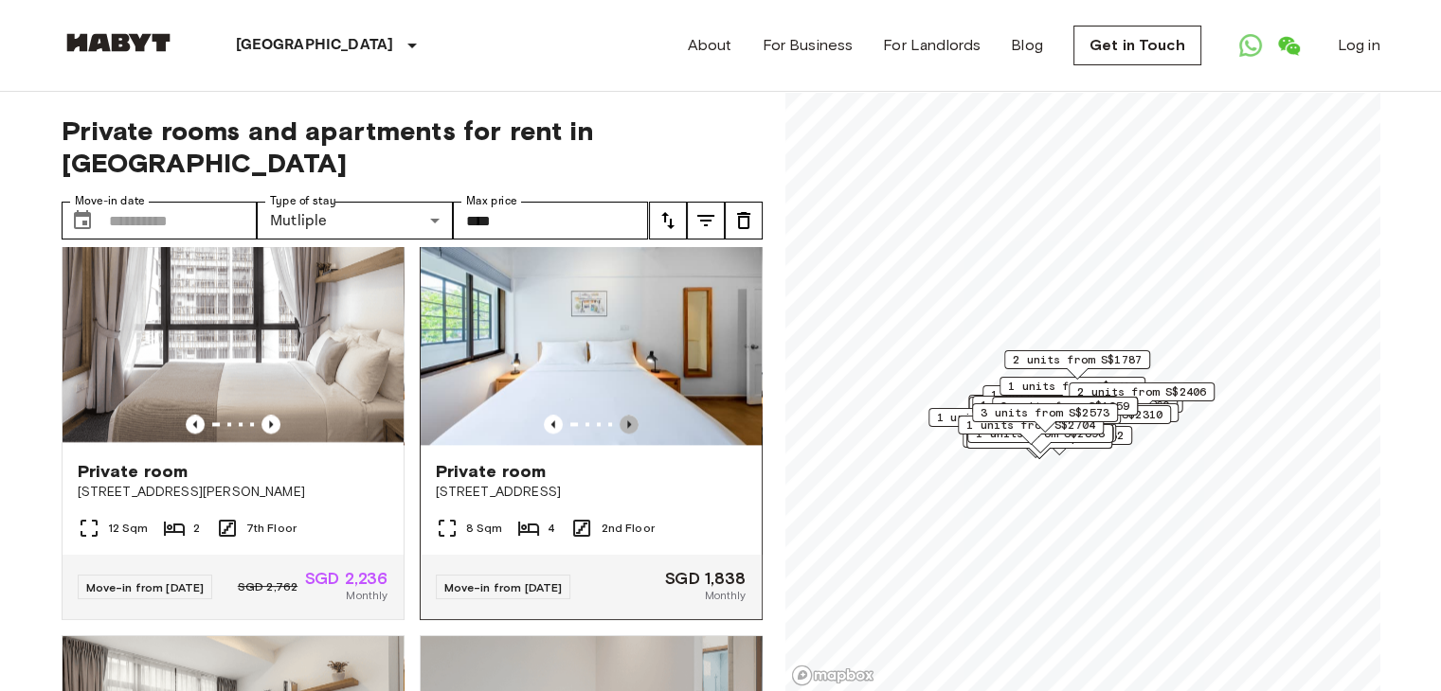
click at [619, 434] on icon "Previous image" at bounding box center [628, 424] width 19 height 19
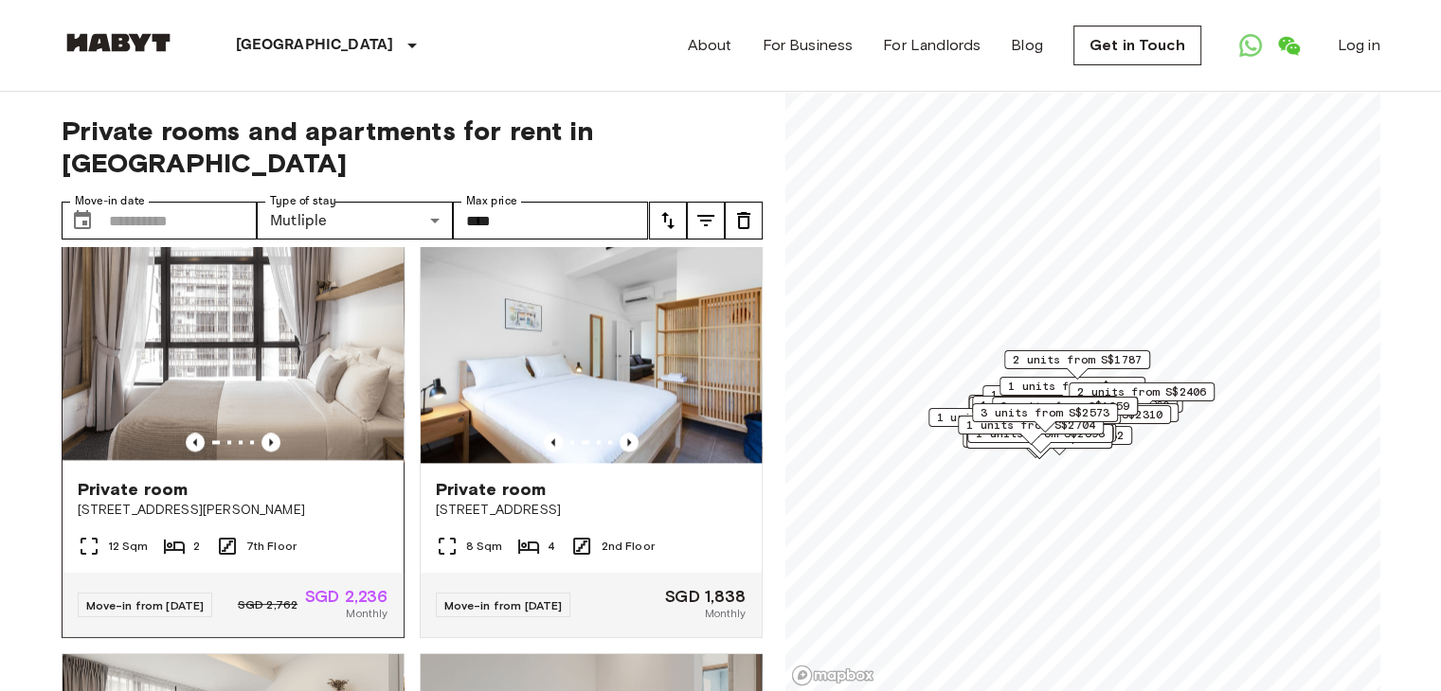
scroll to position [2463, 0]
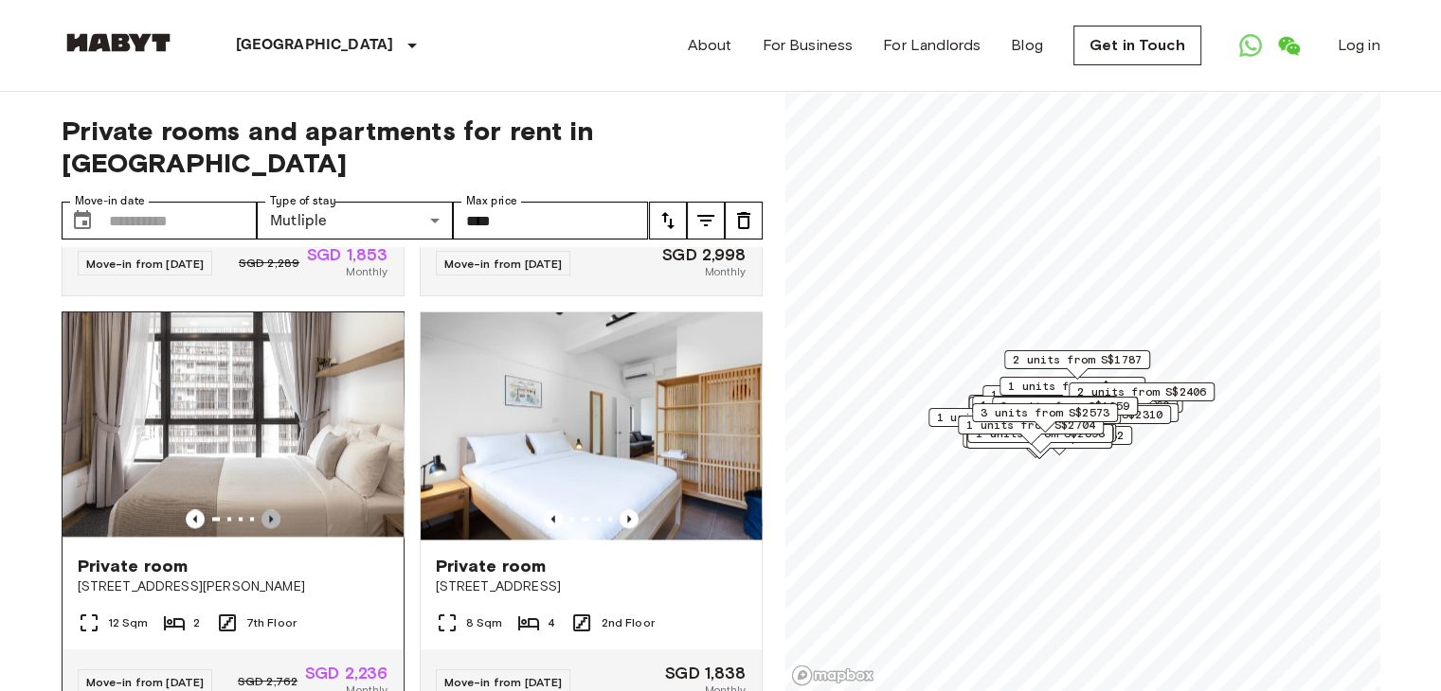
click at [264, 529] on icon "Previous image" at bounding box center [270, 519] width 19 height 19
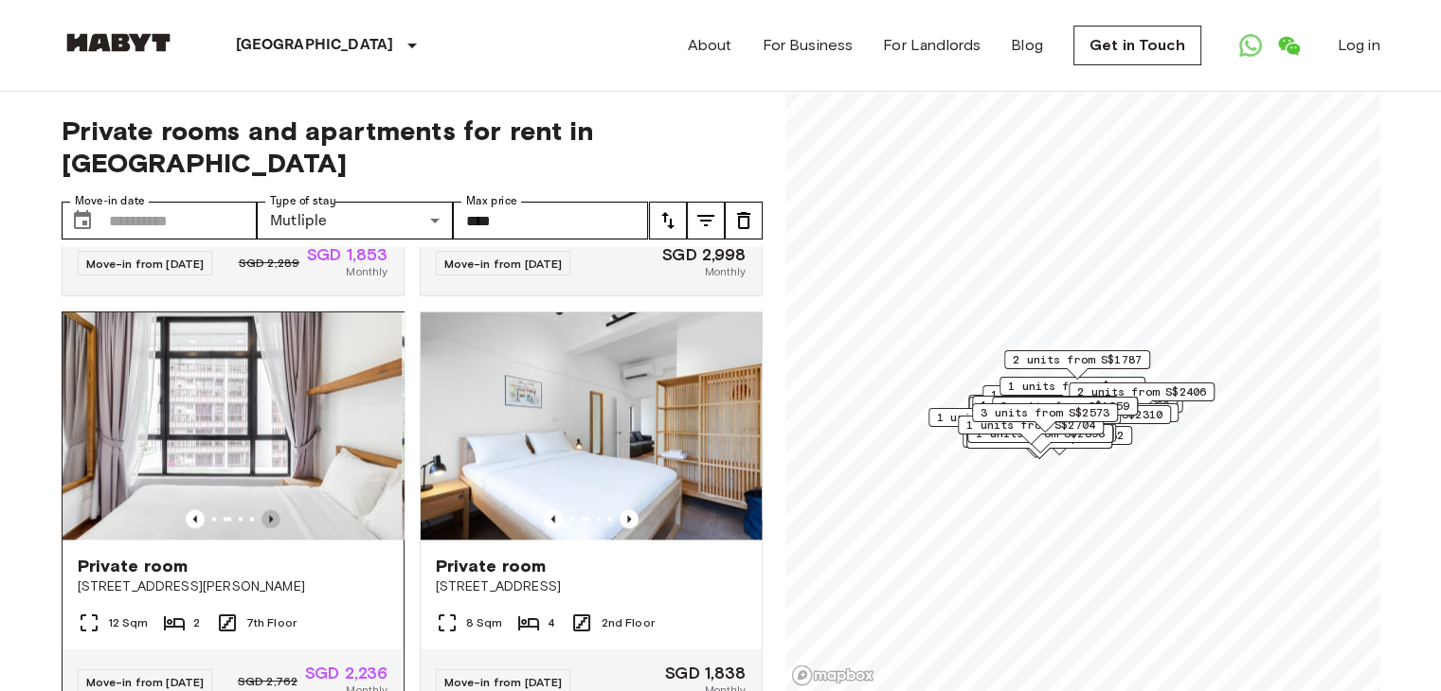
click at [262, 529] on icon "Previous image" at bounding box center [270, 519] width 19 height 19
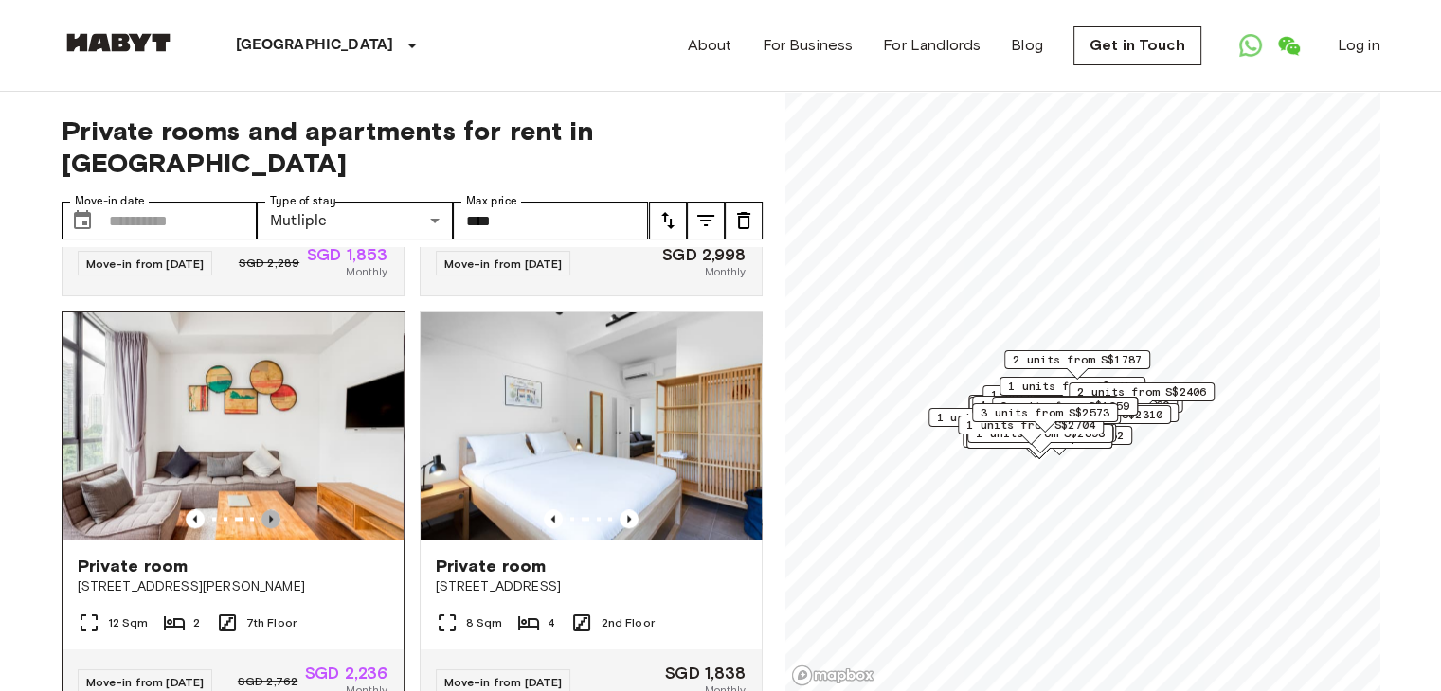
click at [262, 529] on icon "Previous image" at bounding box center [270, 519] width 19 height 19
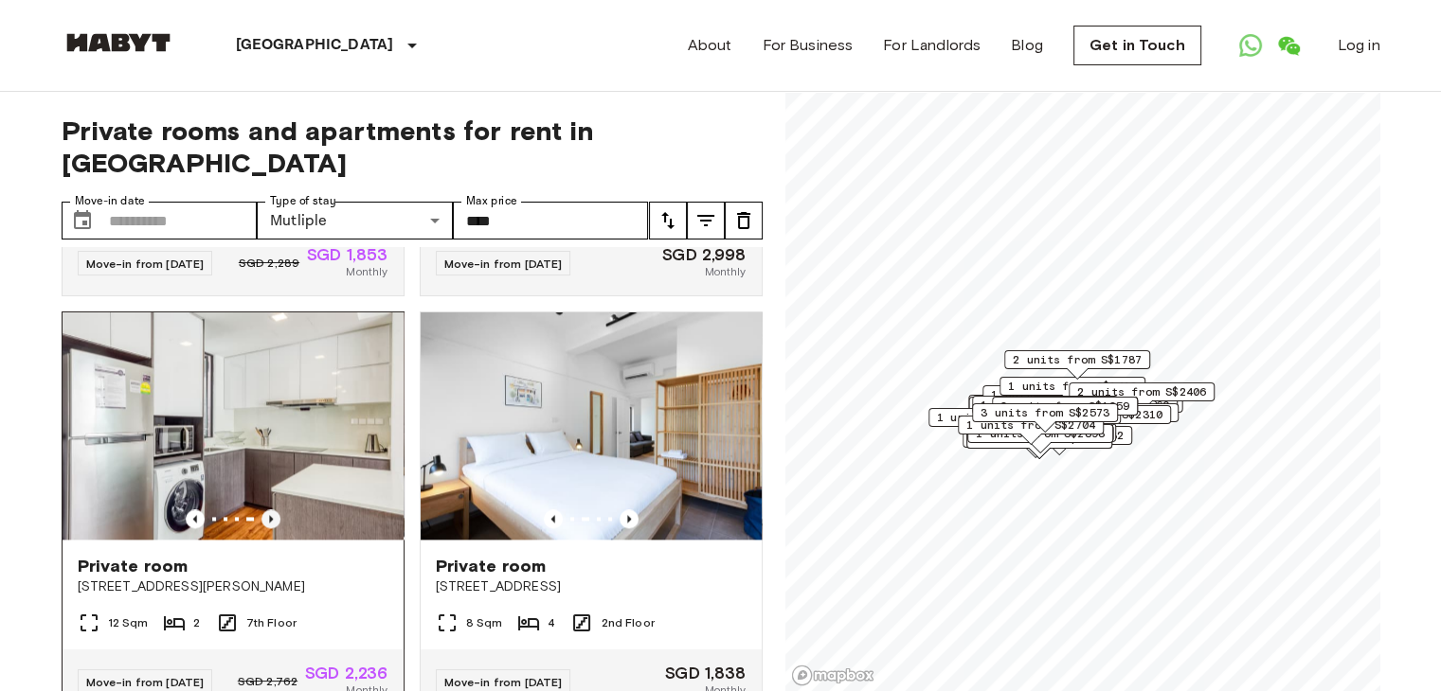
click at [262, 529] on icon "Previous image" at bounding box center [270, 519] width 19 height 19
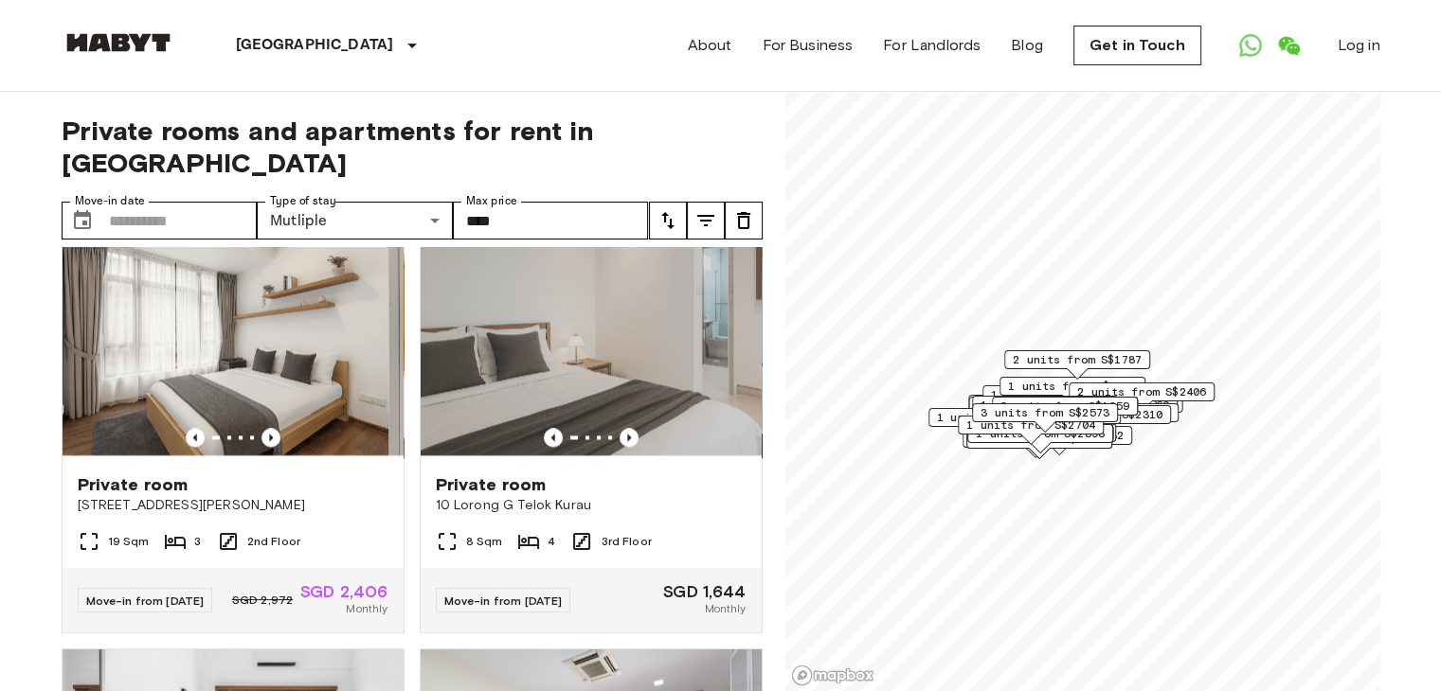
scroll to position [3031, 0]
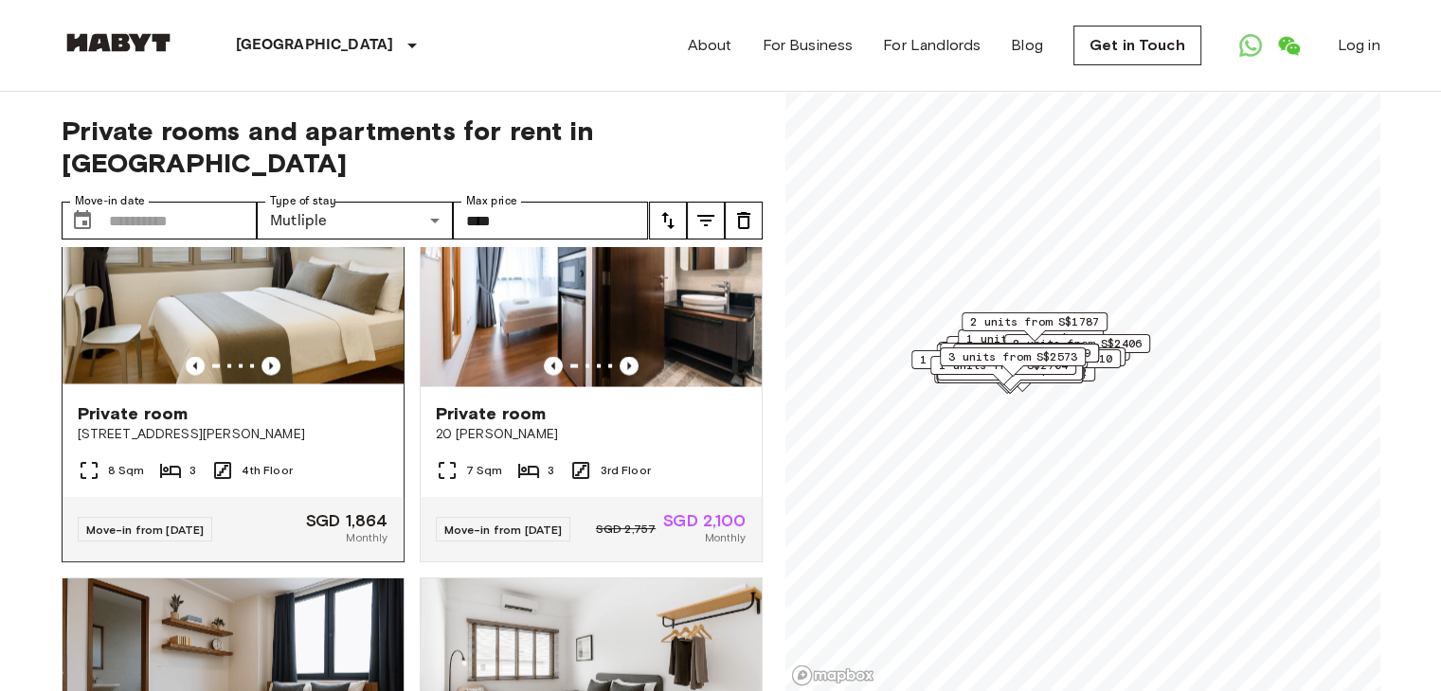
scroll to position [3865, 0]
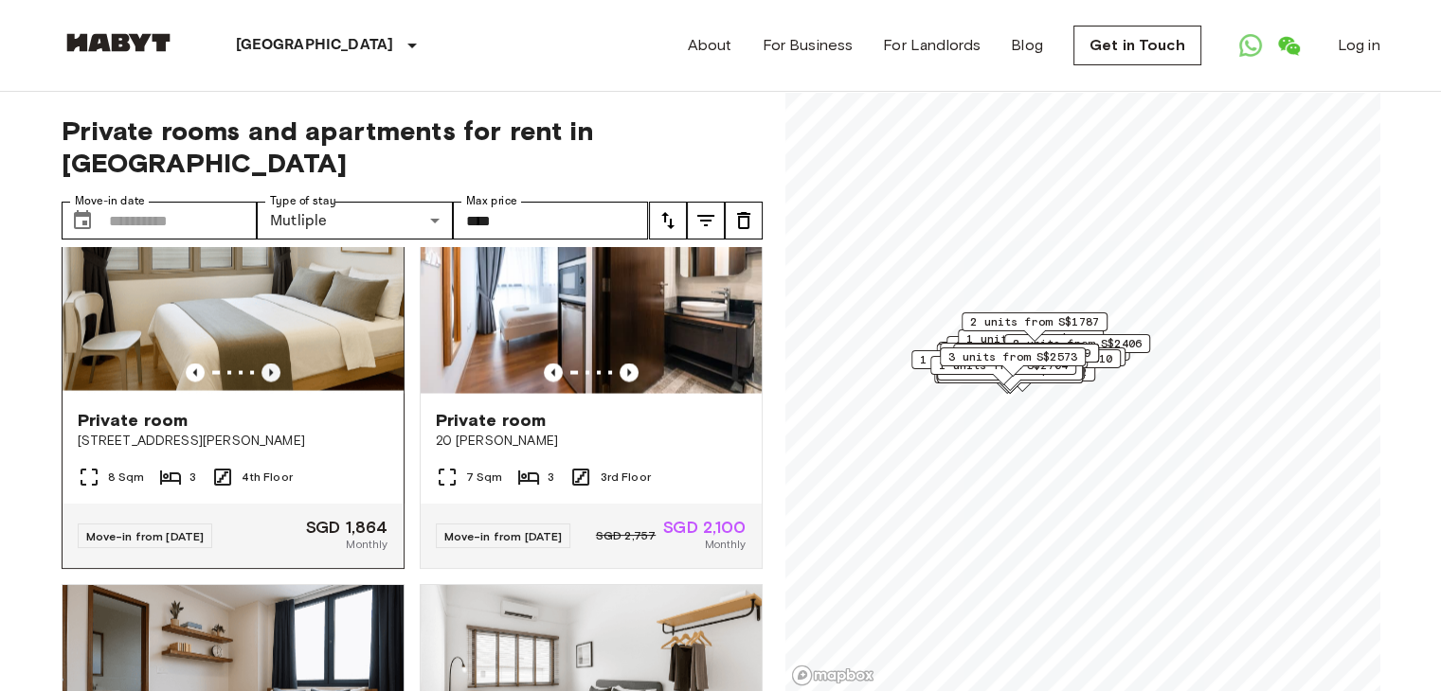
click at [267, 383] on icon "Previous image" at bounding box center [270, 373] width 19 height 19
